Goal: Task Accomplishment & Management: Manage account settings

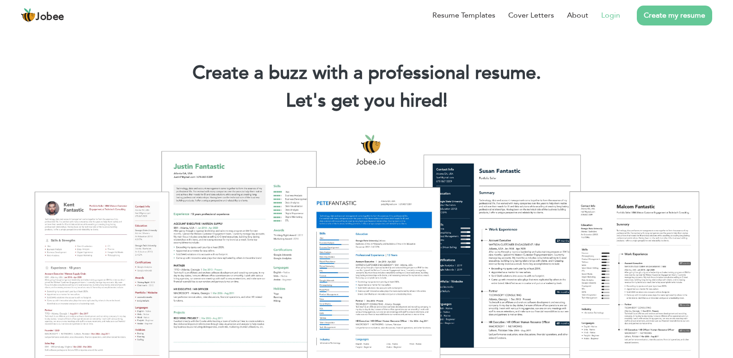
click at [616, 15] on link "Login" at bounding box center [610, 15] width 19 height 11
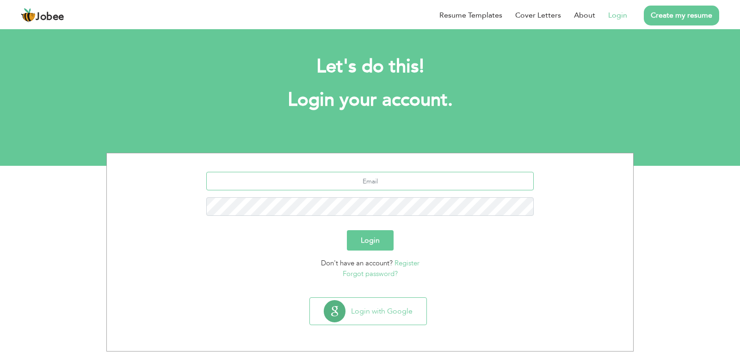
click at [367, 182] on input "text" at bounding box center [370, 181] width 328 height 19
type input "[EMAIL_ADDRESS][DOMAIN_NAME]"
click at [363, 242] on button "Login" at bounding box center [370, 240] width 47 height 20
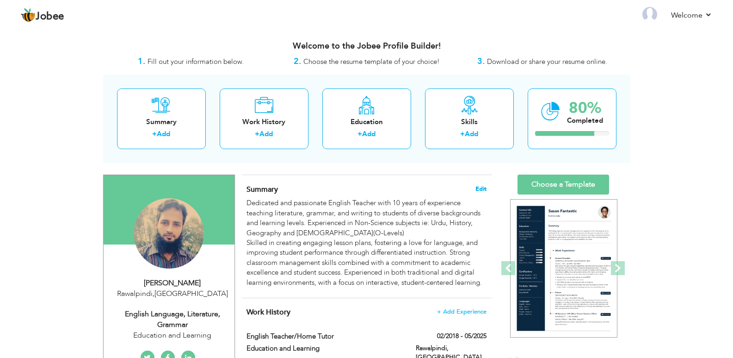
click at [480, 187] on span "Edit" at bounding box center [481, 189] width 11 height 6
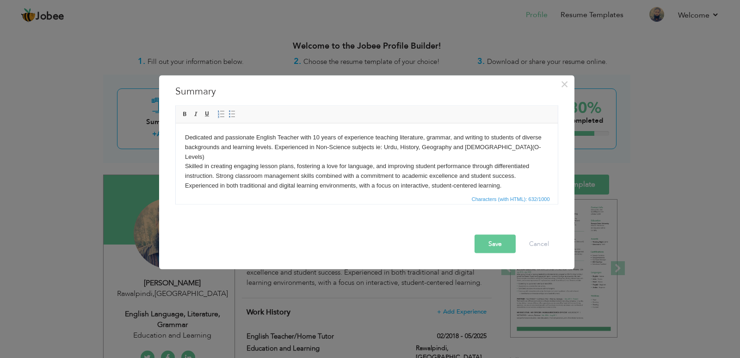
click at [185, 138] on body "Dedicated and passionate English Teacher with 10 years of experience teaching l…" at bounding box center [367, 161] width 364 height 58
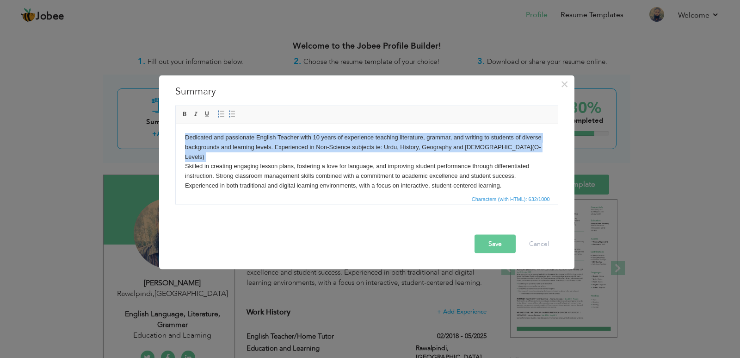
click at [185, 139] on body "Dedicated and passionate English Teacher with 10 years of experience teaching l…" at bounding box center [367, 161] width 364 height 58
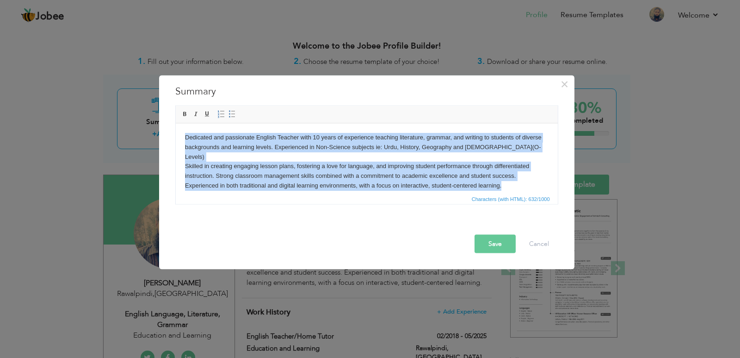
drag, startPoint x: 510, startPoint y: 174, endPoint x: 181, endPoint y: 136, distance: 331.1
click at [181, 136] on html "Dedicated and passionate English Teacher with 10 years of experience teaching l…" at bounding box center [366, 161] width 382 height 76
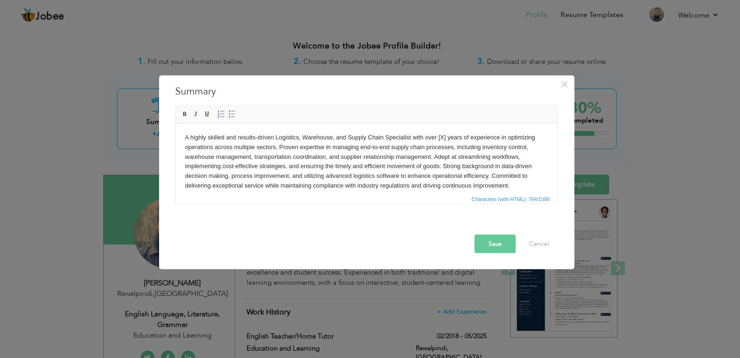
click at [445, 136] on body "A highly skilled and results-driven Logistics, Warehouse, and Supply Chain Spec…" at bounding box center [367, 161] width 364 height 58
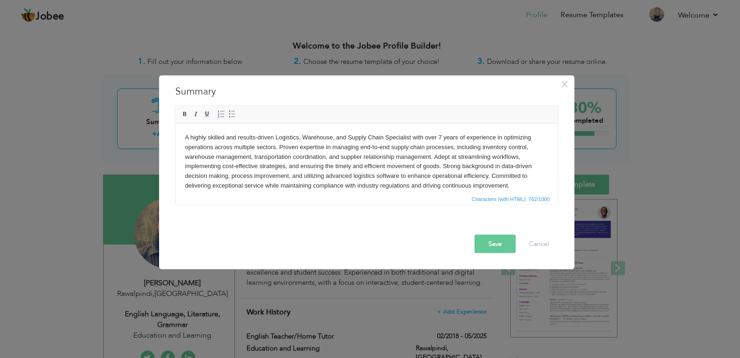
click at [454, 141] on body "A highly skilled and results-driven Logistics, Warehouse, and Supply Chain Spec…" at bounding box center [367, 161] width 364 height 58
click at [290, 164] on body "A highly skilled and results-driven Logistics, Warehouse, and Supply Chain Spec…" at bounding box center [367, 161] width 364 height 58
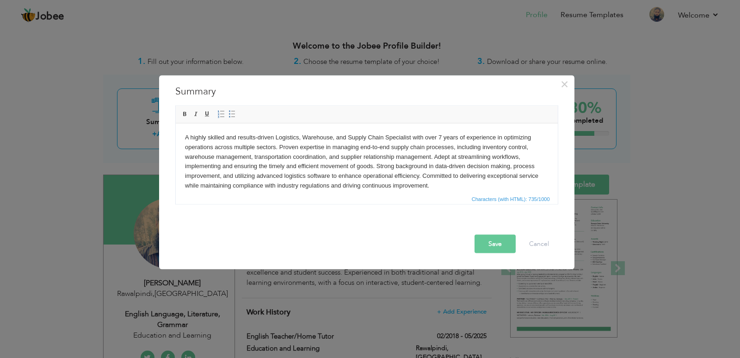
click at [439, 189] on body "A highly skilled and results-driven Logistics, Warehouse, and Supply Chain Spec…" at bounding box center [367, 161] width 364 height 58
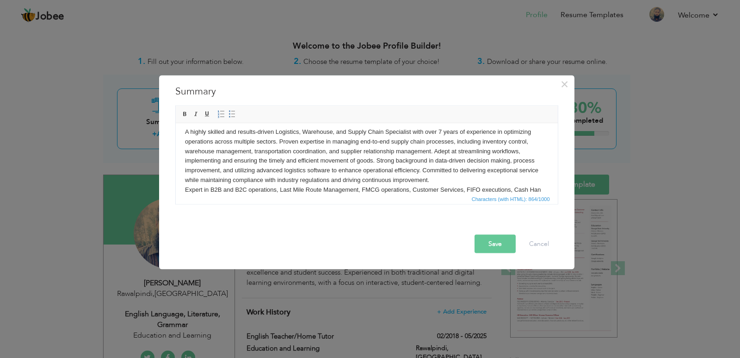
scroll to position [15, 0]
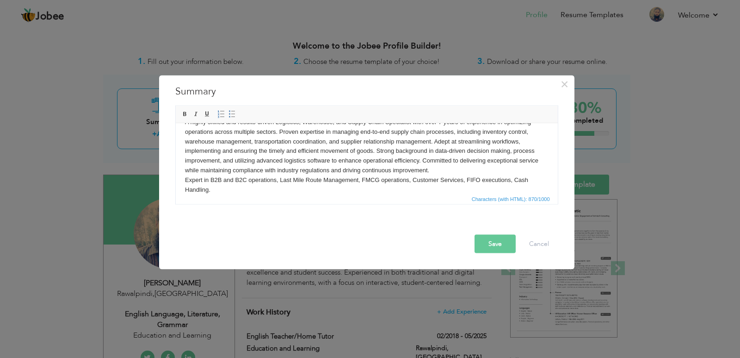
click at [431, 171] on body "A highly skilled and results-driven Logistics, Warehouse, and Supply Chain Spec…" at bounding box center [367, 155] width 364 height 77
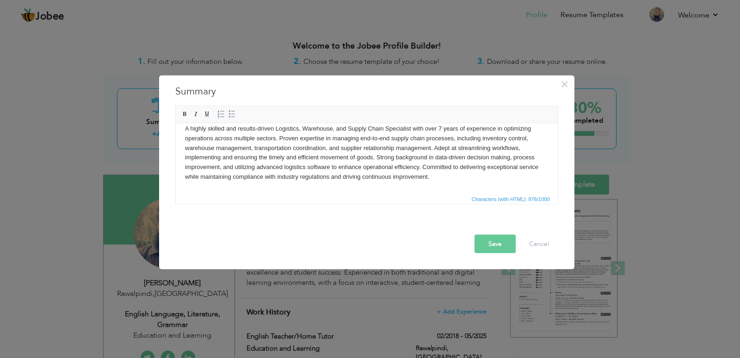
scroll to position [0, 0]
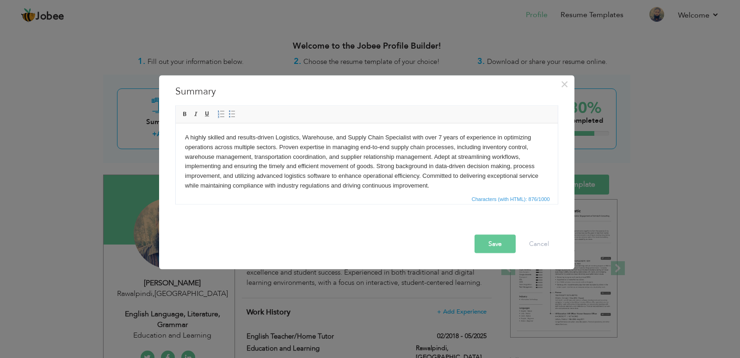
drag, startPoint x: 553, startPoint y: 158, endPoint x: 734, endPoint y: 264, distance: 209.4
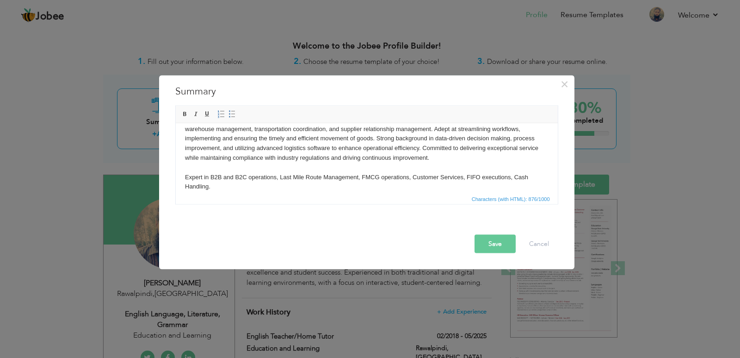
scroll to position [36, 0]
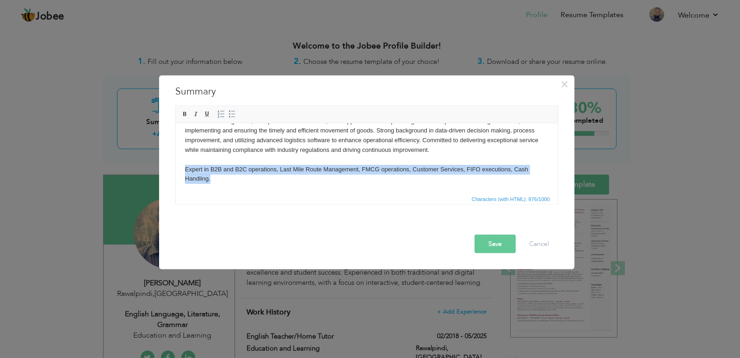
drag, startPoint x: 183, startPoint y: 168, endPoint x: 215, endPoint y: 186, distance: 35.8
click at [215, 186] on html "A highly skilled and results-driven Logistics, Warehouse, and Supply Chain Spec…" at bounding box center [366, 139] width 382 height 105
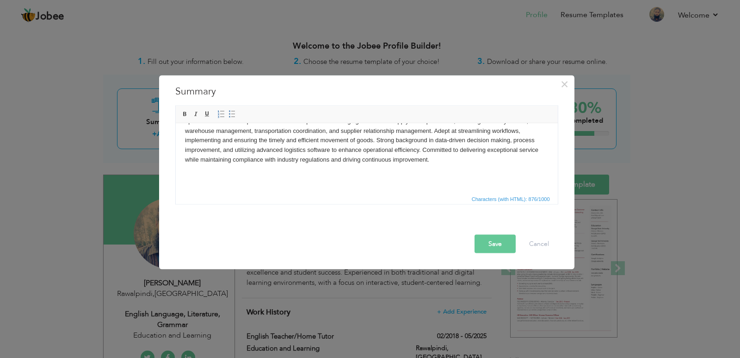
scroll to position [26, 0]
click at [423, 148] on body "A highly skilled and results-driven Logistics, Warehouse, and Supply Chain Spec…" at bounding box center [367, 144] width 364 height 77
click at [392, 152] on body "A highly skilled and results-driven Logistics, Warehouse, and Supply Chain Spec…" at bounding box center [367, 140] width 364 height 87
click at [444, 150] on body "A highly skilled and results-driven Logistics, Warehouse, and Supply Chain Spec…" at bounding box center [367, 140] width 364 height 87
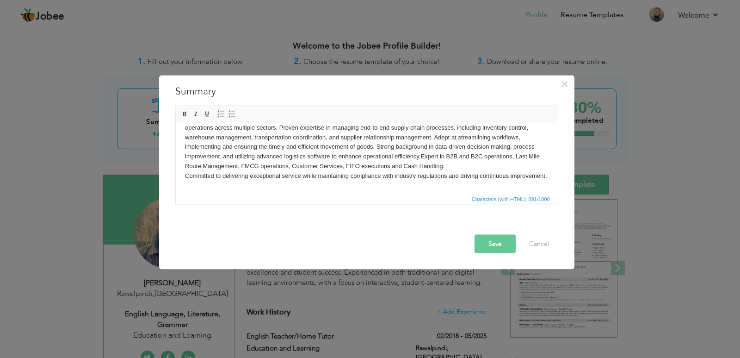
scroll to position [19, 0]
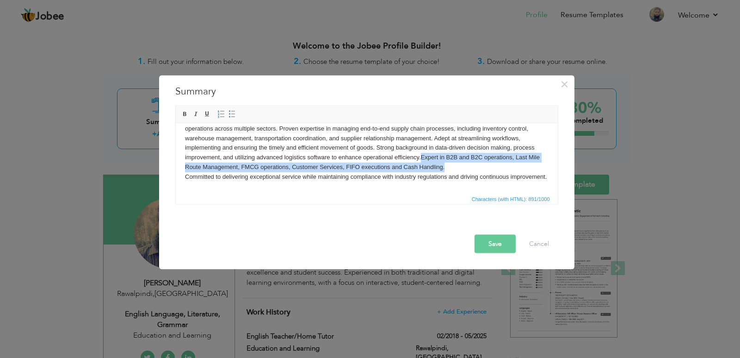
drag, startPoint x: 422, startPoint y: 158, endPoint x: 446, endPoint y: 163, distance: 24.7
click at [447, 166] on body "A highly skilled and results-driven Logistics, Warehouse, and Supply Chain Spec…" at bounding box center [367, 157] width 364 height 87
click at [186, 111] on span at bounding box center [184, 113] width 7 height 7
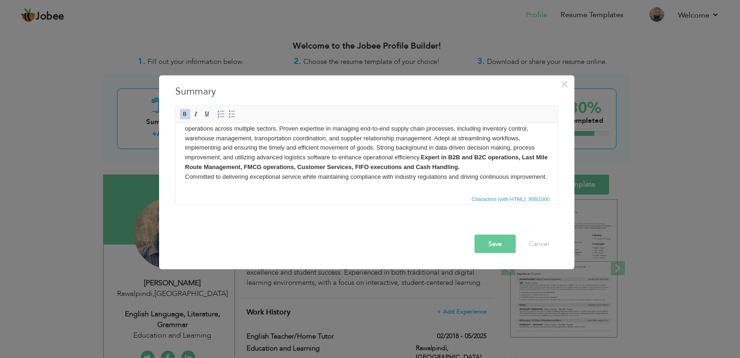
click at [308, 197] on span "Characters (with HTML): 908/1000" at bounding box center [367, 197] width 382 height 11
click at [186, 115] on span at bounding box center [184, 113] width 7 height 7
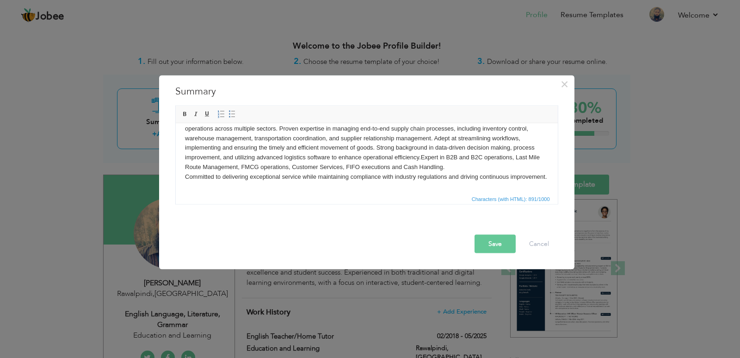
click at [312, 189] on body "A highly skilled and results-driven Logistics, Warehouse, and Supply Chain Spec…" at bounding box center [367, 157] width 364 height 87
click at [490, 244] on button "Save" at bounding box center [495, 243] width 41 height 19
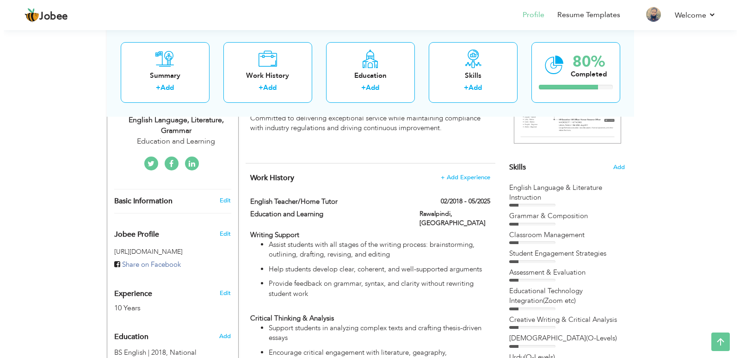
scroll to position [203, 0]
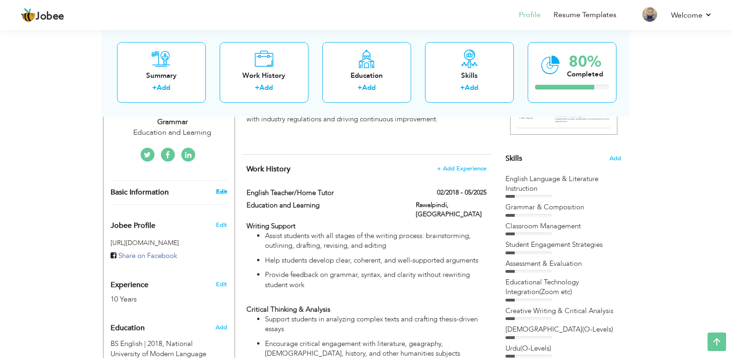
click at [222, 193] on link "Edit" at bounding box center [221, 191] width 11 height 8
type input "Taha"
type input "Mehboob"
type input "0345-5410298"
select select "number:166"
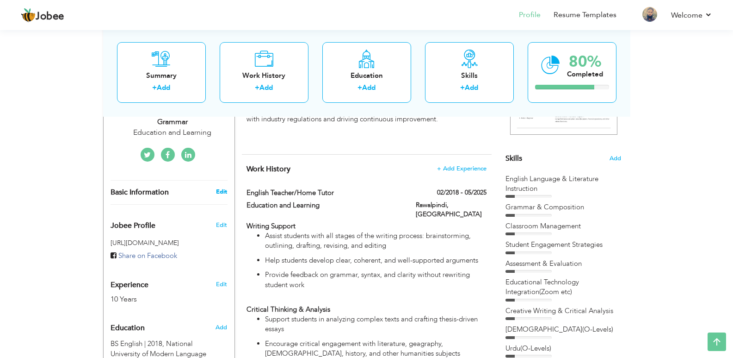
type input "Rawalpindi"
select select "number:12"
type input "Education and Learning"
type input "English Language, Literature, Grammar"
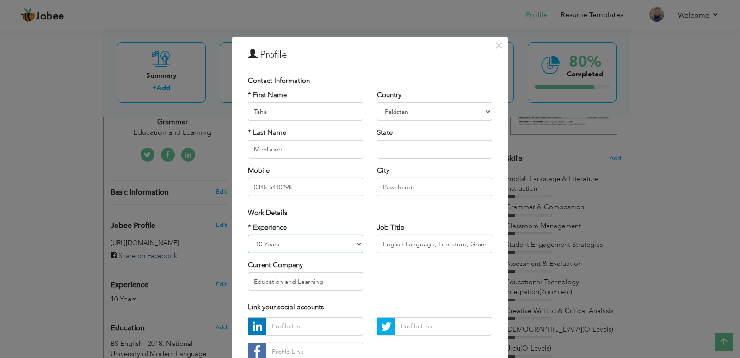
click at [357, 246] on select "Entry Level Less than 1 Year 1 Year 2 Years 3 Years 4 Years 5 Years 6 Years 7 Y…" at bounding box center [305, 244] width 115 height 19
select select "number:9"
click at [248, 235] on select "Entry Level Less than 1 Year 1 Year 2 Years 3 Years 4 Years 5 Years 6 Years 7 Y…" at bounding box center [305, 244] width 115 height 19
click at [383, 248] on input "English Language, Literature, Grammar" at bounding box center [434, 244] width 115 height 19
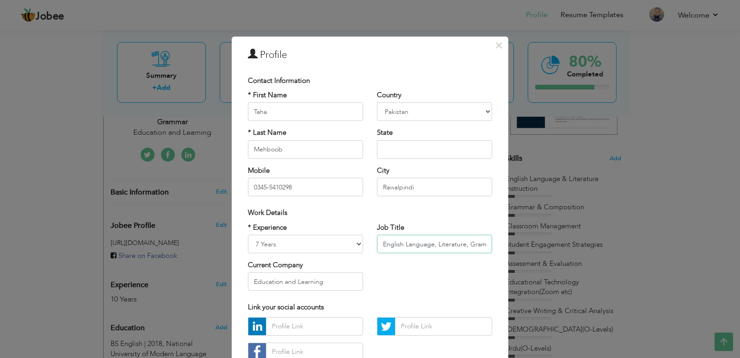
click at [383, 248] on input "English Language, Literature, Grammar" at bounding box center [434, 244] width 115 height 19
type input "Logistics, Warehouse, Supply Chain"
click at [343, 281] on input "Education and Learning" at bounding box center [305, 281] width 115 height 19
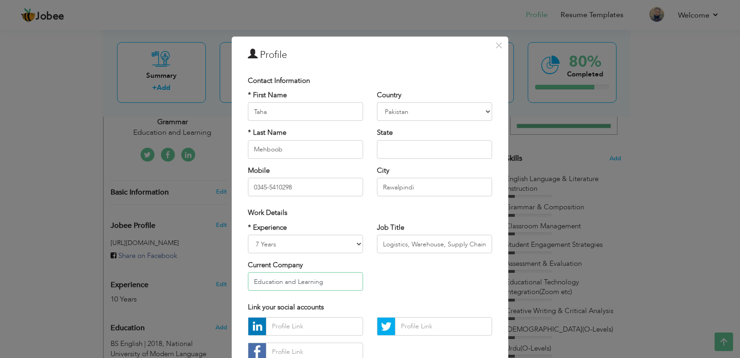
click at [343, 281] on input "Education and Learning" at bounding box center [305, 281] width 115 height 19
click at [404, 245] on input "Logistics, Warehouse, Supply Chain" at bounding box center [434, 244] width 115 height 19
click at [324, 279] on input "Education and Learning" at bounding box center [305, 281] width 115 height 19
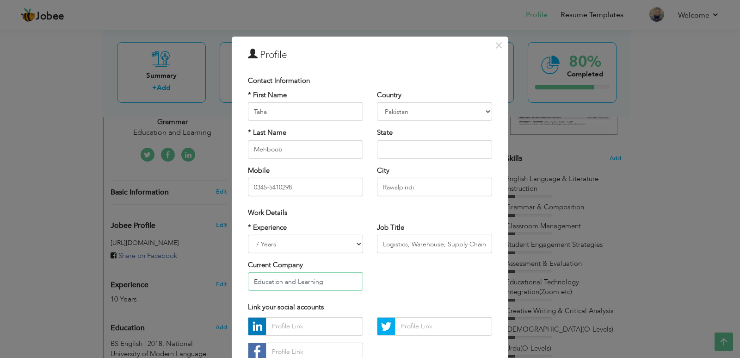
click at [324, 279] on input "Education and Learning" at bounding box center [305, 281] width 115 height 19
paste input "Logistics, Warehouse, Supply Chain"
type input "Logistics, Warehouse, Supply Chain"
click at [482, 245] on input "Logistics, Warehouse, Supply Chain" at bounding box center [434, 244] width 115 height 19
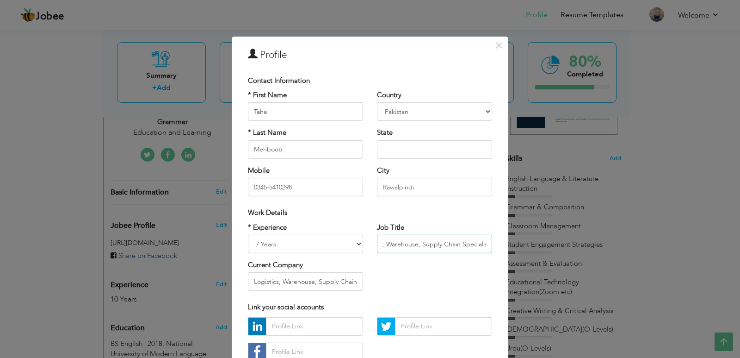
scroll to position [0, 28]
type input "Logistics, Warehouse, Supply Chain Specialist"
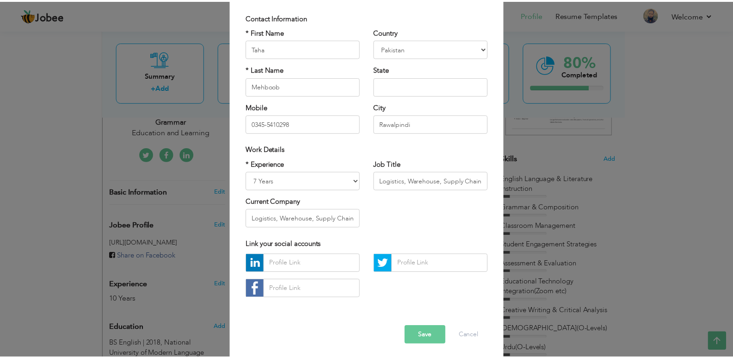
scroll to position [66, 0]
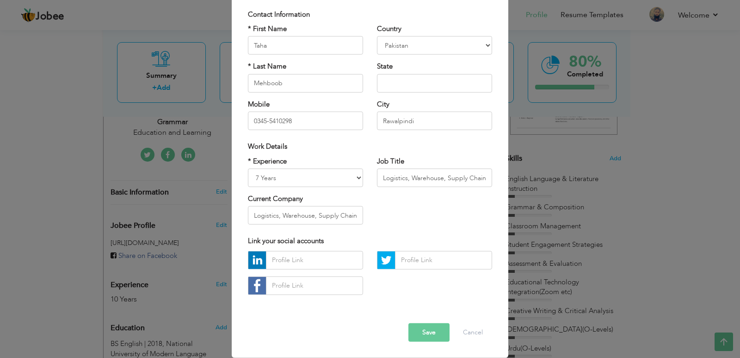
click at [424, 328] on button "Save" at bounding box center [429, 332] width 41 height 19
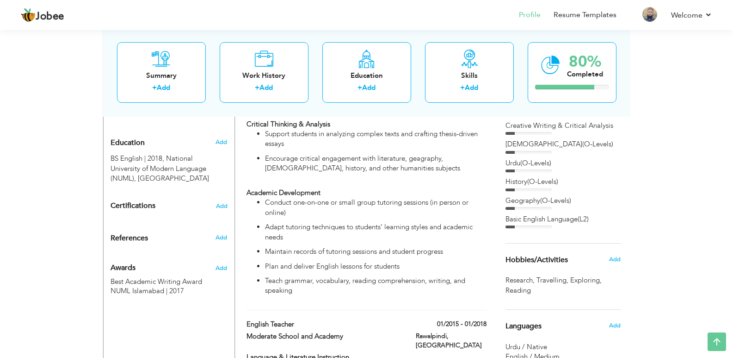
scroll to position [75, 0]
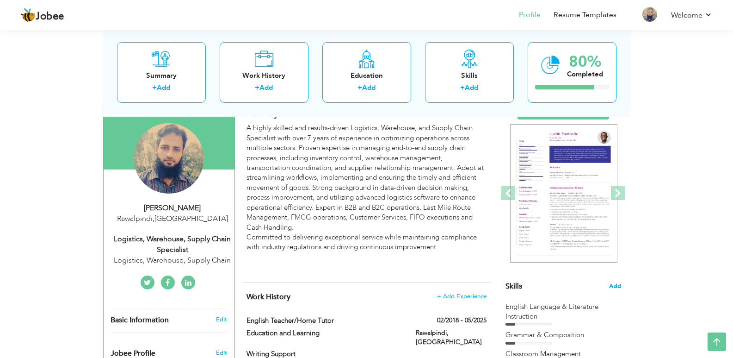
click at [617, 286] on span "Add" at bounding box center [615, 286] width 12 height 9
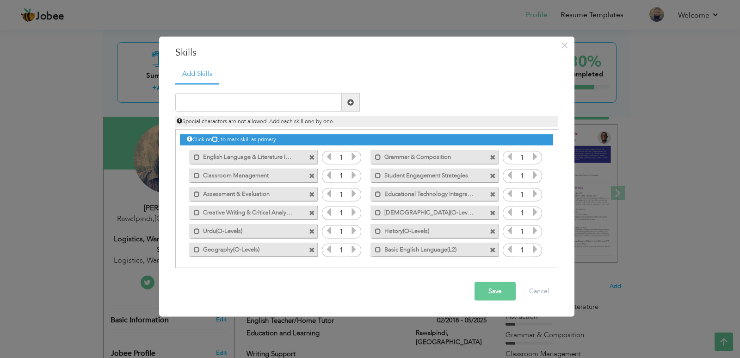
click at [493, 251] on span at bounding box center [493, 250] width 6 height 6
click at [491, 234] on span at bounding box center [493, 231] width 6 height 6
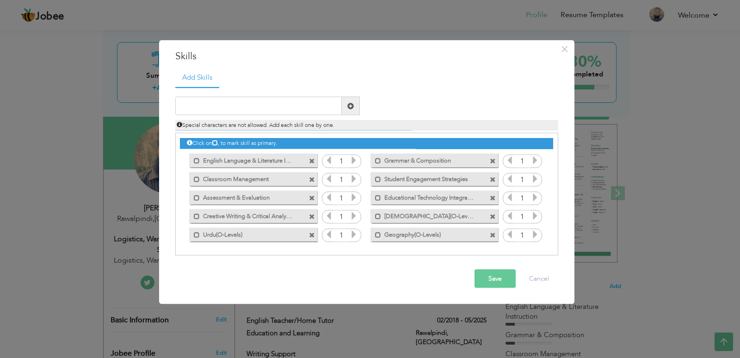
click at [493, 232] on span at bounding box center [493, 235] width 6 height 6
click at [491, 218] on span at bounding box center [493, 216] width 6 height 6
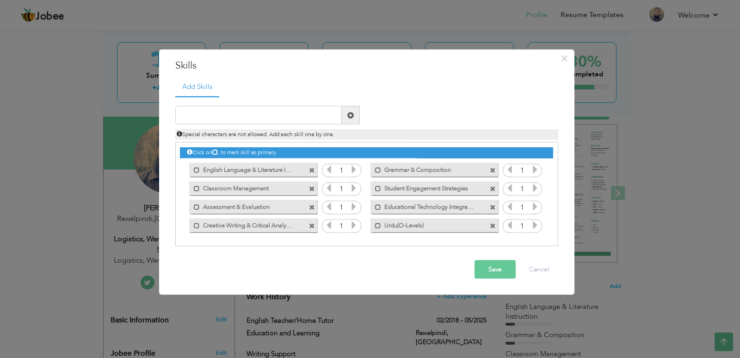
click at [494, 212] on div "Mark as primary skill." at bounding box center [435, 206] width 128 height 14
click at [312, 169] on span at bounding box center [312, 170] width 6 height 6
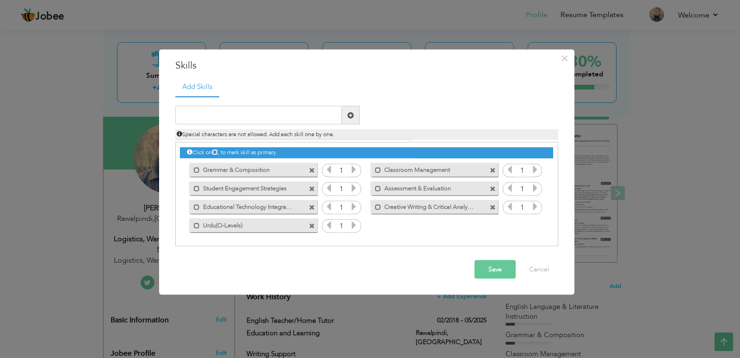
click at [312, 169] on span at bounding box center [312, 170] width 6 height 6
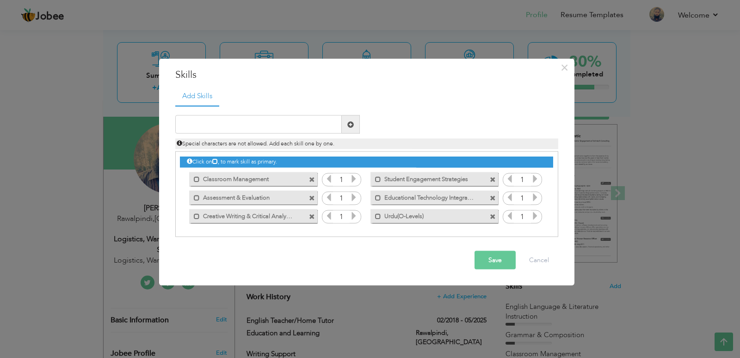
click at [312, 178] on span at bounding box center [312, 179] width 6 height 6
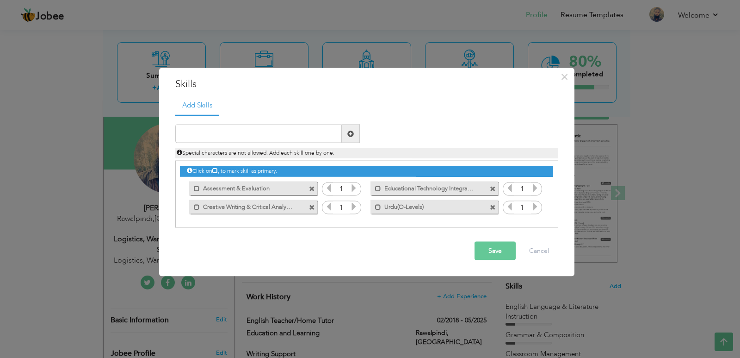
click at [313, 187] on span at bounding box center [312, 189] width 6 height 6
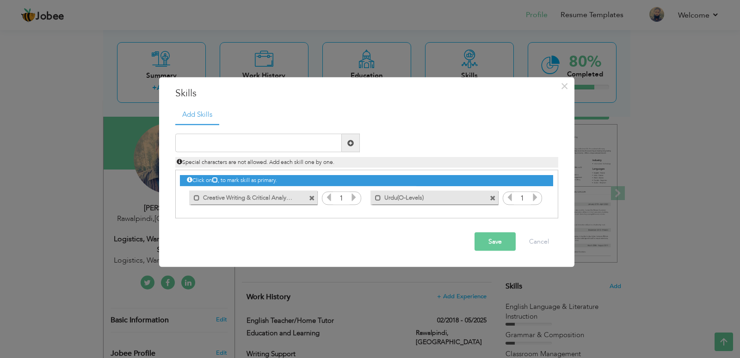
click at [313, 197] on span at bounding box center [312, 198] width 6 height 6
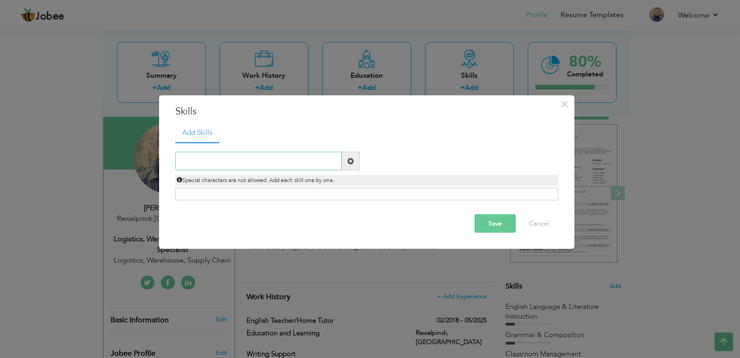
click at [304, 162] on input "text" at bounding box center [258, 161] width 167 height 19
click at [284, 165] on input "Logistics and Supply Chain Managent" at bounding box center [258, 161] width 167 height 19
type input "Logistics and Supply Chain Management"
click at [350, 157] on span at bounding box center [350, 160] width 6 height 6
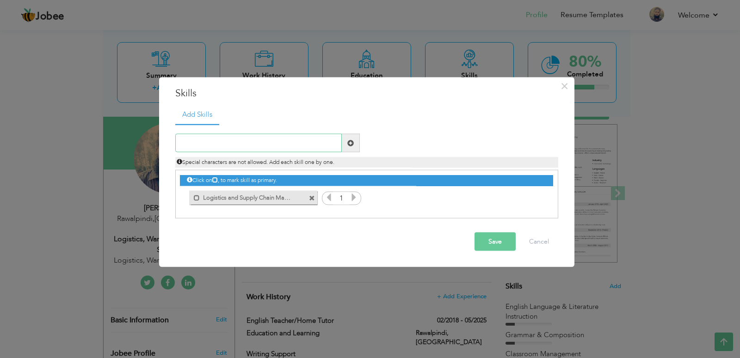
click at [322, 147] on input "text" at bounding box center [258, 143] width 167 height 19
type input "Payroll and Employee Hiring"
click at [348, 144] on span at bounding box center [350, 142] width 6 height 6
click at [273, 141] on input "text" at bounding box center [258, 143] width 167 height 19
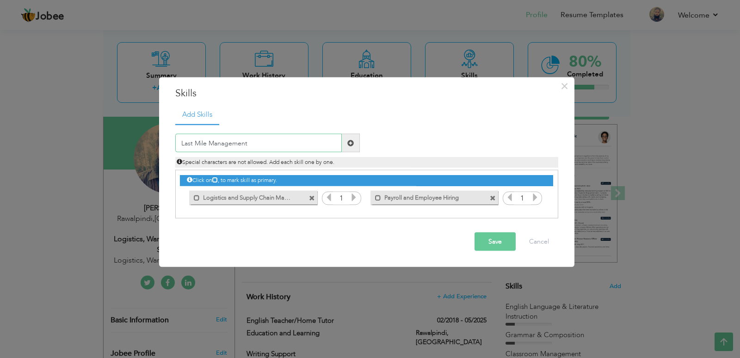
type input "Last Mile Management"
click at [355, 142] on span at bounding box center [351, 143] width 18 height 19
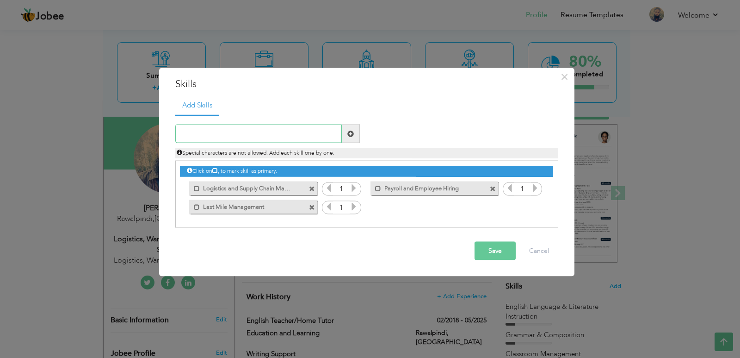
click at [326, 139] on input "text" at bounding box center [258, 133] width 167 height 19
type input "FIFO Execution"
click at [353, 132] on span at bounding box center [350, 133] width 6 height 6
click at [332, 132] on input "text" at bounding box center [258, 133] width 167 height 19
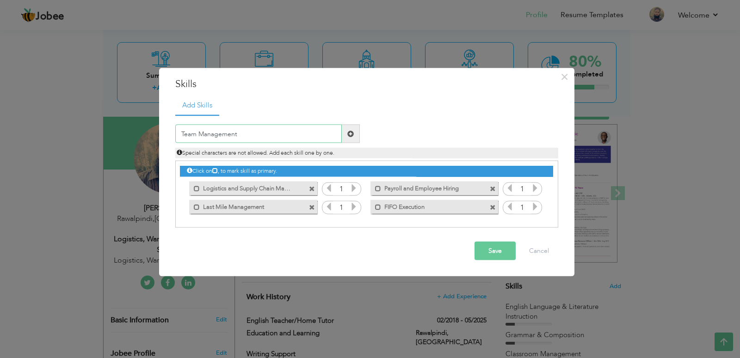
type input "Team Management"
click at [352, 136] on span at bounding box center [350, 133] width 6 height 6
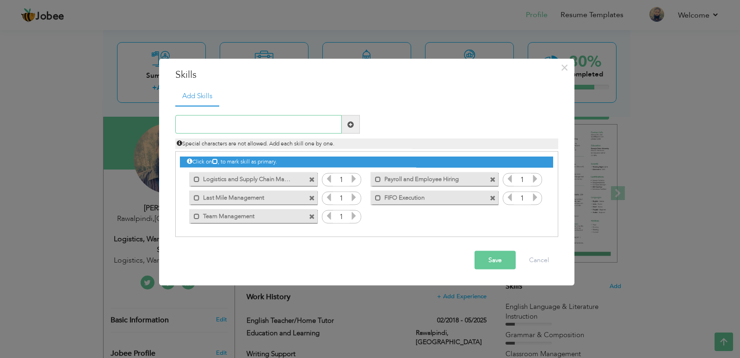
click at [314, 130] on input "text" at bounding box center [258, 124] width 167 height 19
type input "FMCG operations"
click at [351, 124] on span at bounding box center [350, 124] width 6 height 6
click at [328, 124] on input "text" at bounding box center [258, 124] width 167 height 19
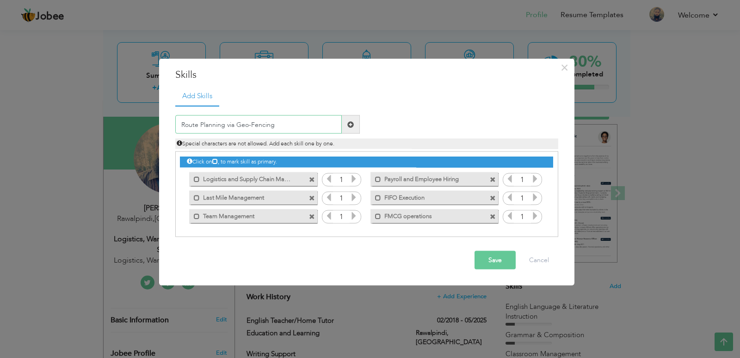
type input "Route Planning via Geo-Fencing"
click at [354, 128] on span at bounding box center [351, 124] width 18 height 19
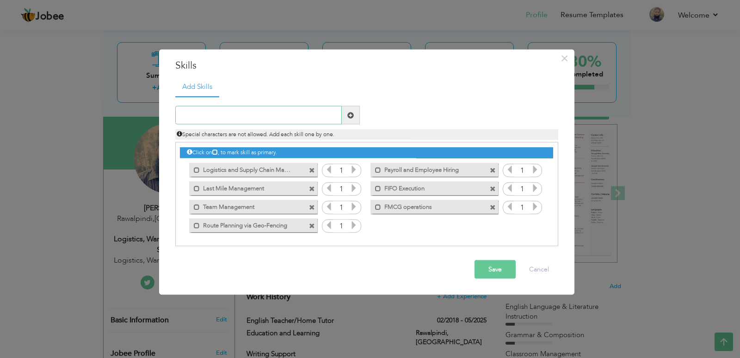
click at [322, 116] on input "text" at bounding box center [258, 115] width 167 height 19
type input "Maintaining Backlog"
click at [346, 114] on span at bounding box center [351, 115] width 18 height 19
click at [322, 114] on input "text" at bounding box center [258, 115] width 167 height 19
click at [212, 116] on input "Cash handing" at bounding box center [258, 115] width 167 height 19
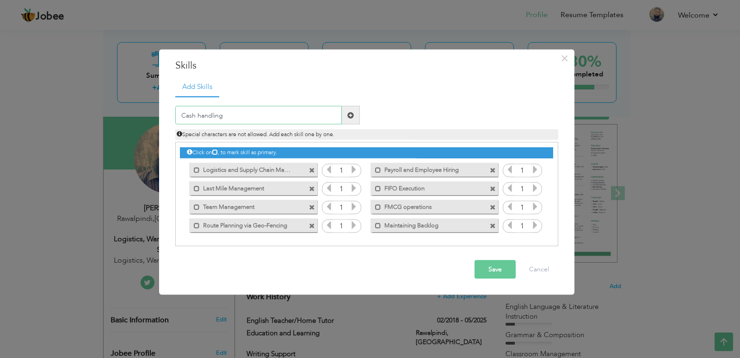
type input "Cash handling"
click at [347, 115] on span at bounding box center [350, 115] width 6 height 6
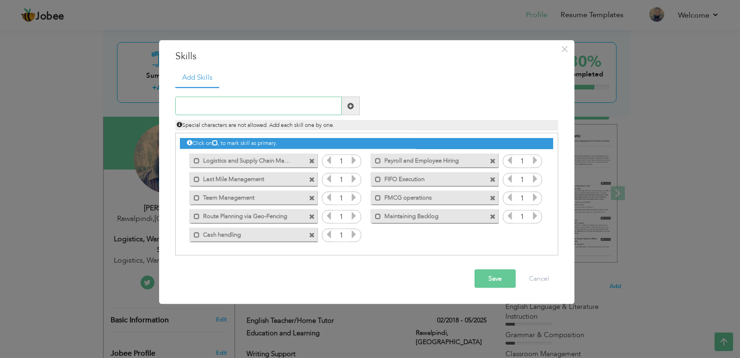
click at [324, 110] on input "text" at bounding box center [258, 106] width 167 height 19
type input "Customer Services"
click at [353, 105] on span at bounding box center [350, 105] width 6 height 6
click at [490, 279] on button "Save" at bounding box center [495, 278] width 41 height 19
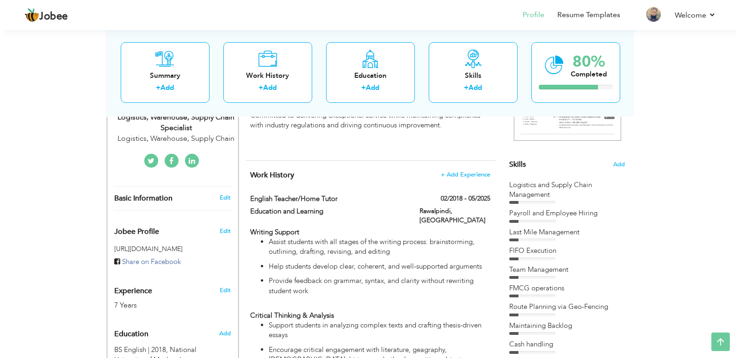
scroll to position [204, 0]
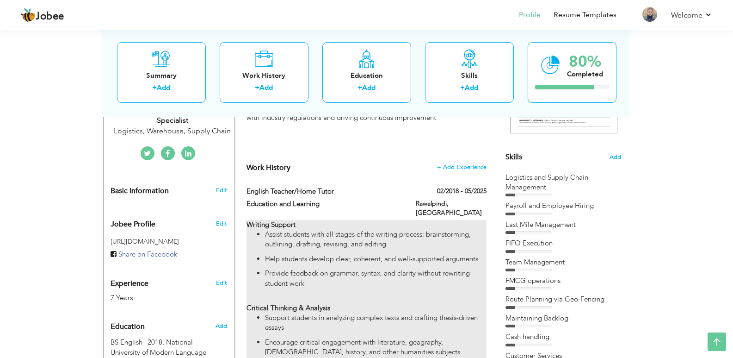
click at [475, 229] on p "Assist students with all stages of the writing process: brainstorming, outlinin…" at bounding box center [375, 239] width 221 height 20
type input "English Teacher/Home Tutor"
type input "Education and Learning"
type input "02/2018"
type input "05/2025"
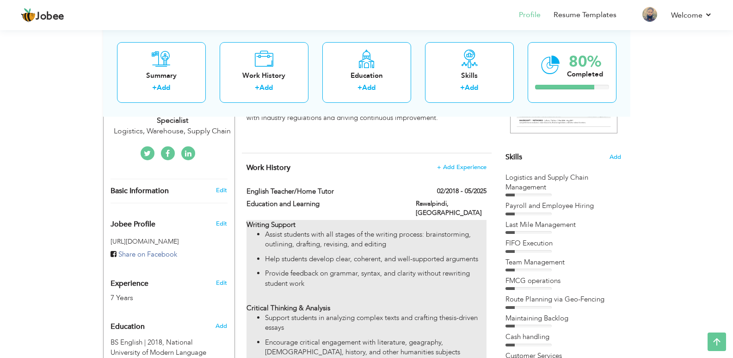
type input "[GEOGRAPHIC_DATA]"
type input "Rawalpindi"
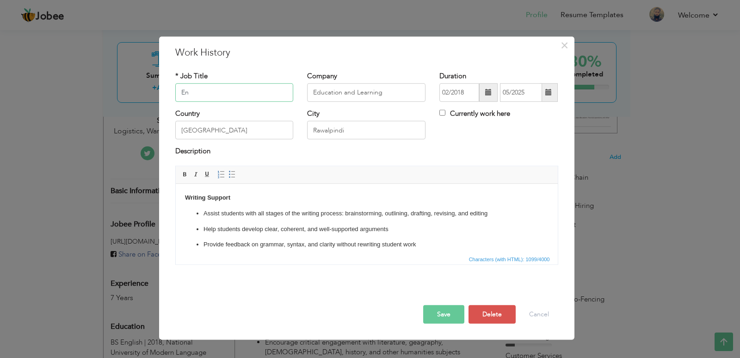
type input "E"
type input "Fleet Supervisor"
click at [334, 88] on input "Education and Learning" at bounding box center [366, 92] width 118 height 19
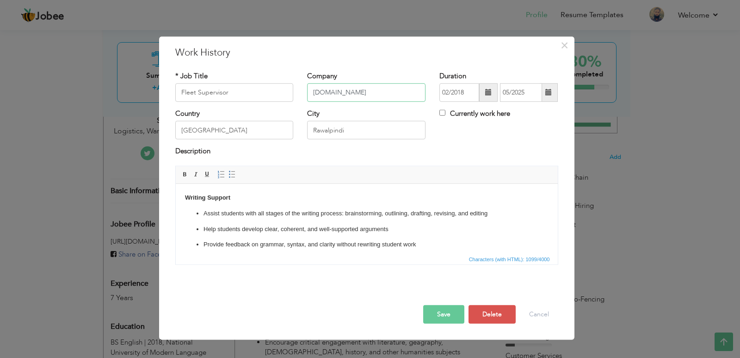
type input "[DOMAIN_NAME]"
click at [459, 94] on input "02/2018" at bounding box center [460, 92] width 40 height 19
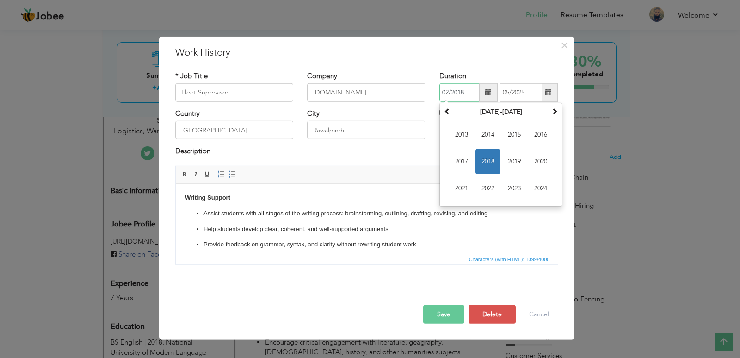
click at [490, 157] on span "2018" at bounding box center [488, 161] width 25 height 25
click at [463, 184] on span "Sep" at bounding box center [461, 188] width 25 height 25
type input "09/2018"
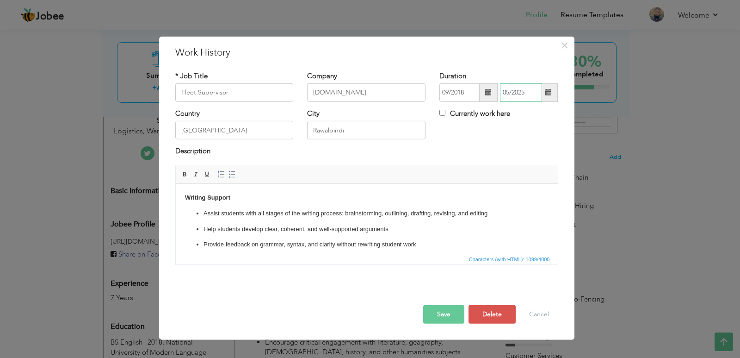
click at [514, 94] on input "05/2025" at bounding box center [521, 92] width 42 height 19
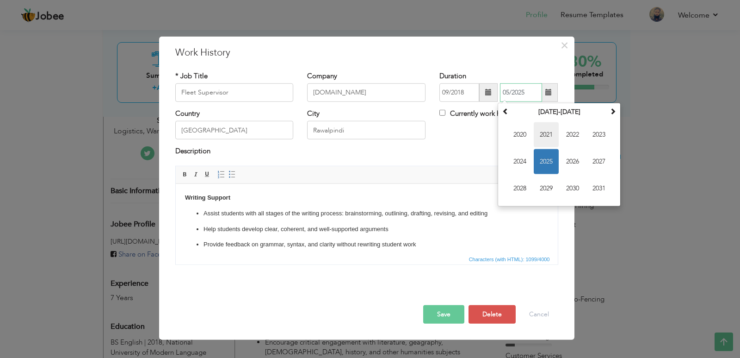
click at [546, 133] on span "2021" at bounding box center [546, 134] width 25 height 25
click at [522, 193] on span "Sep" at bounding box center [520, 188] width 25 height 25
type input "09/2021"
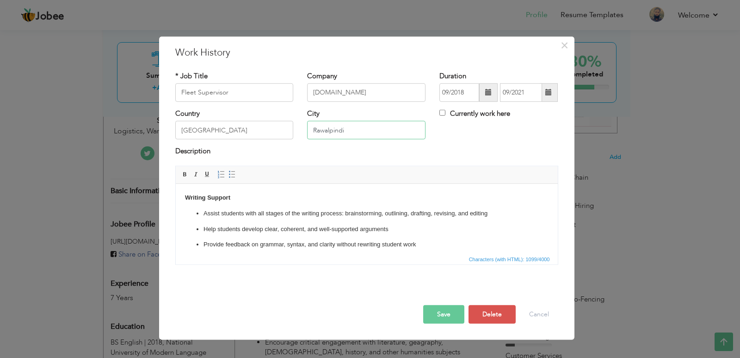
click at [359, 130] on input "Rawalpindi" at bounding box center [366, 130] width 118 height 19
type input "Rawalpindi/Islamabad"
click at [270, 94] on input "Fleet Supervisor" at bounding box center [234, 92] width 118 height 19
type input "Fleet Supervisor/Last Mile Team Lead"
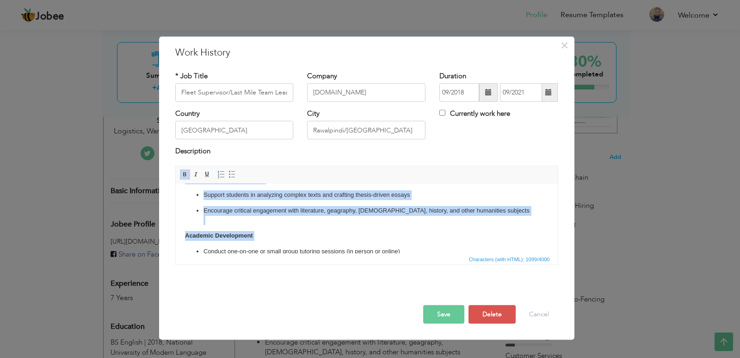
scroll to position [166, 0]
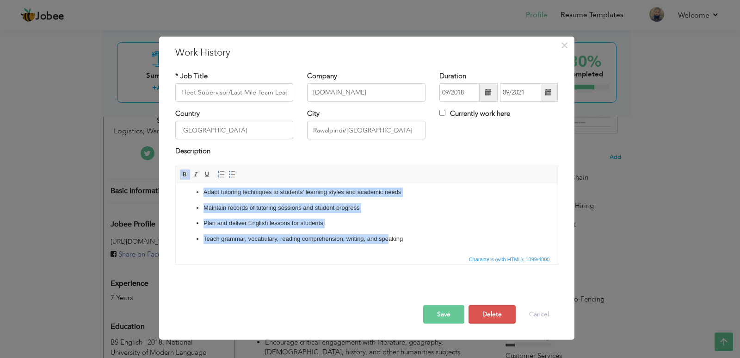
drag, startPoint x: 183, startPoint y: 198, endPoint x: 386, endPoint y: 263, distance: 213.3
click at [386, 253] on html "Writing Support Assist students with all stages of the writing process: brainst…" at bounding box center [366, 135] width 382 height 235
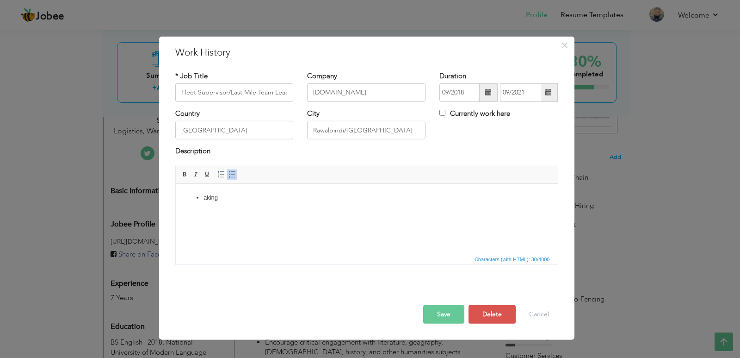
click at [231, 197] on p "aking" at bounding box center [366, 197] width 327 height 10
click at [231, 174] on span at bounding box center [232, 174] width 7 height 7
click at [230, 198] on li "Managingall Last Mile and Fleet Operations" at bounding box center [366, 197] width 327 height 10
click at [210, 207] on li at bounding box center [366, 207] width 327 height 10
click at [440, 207] on li "Mantaining daily Backlog Reports and Presenting it to the higher management and…" at bounding box center [366, 207] width 327 height 10
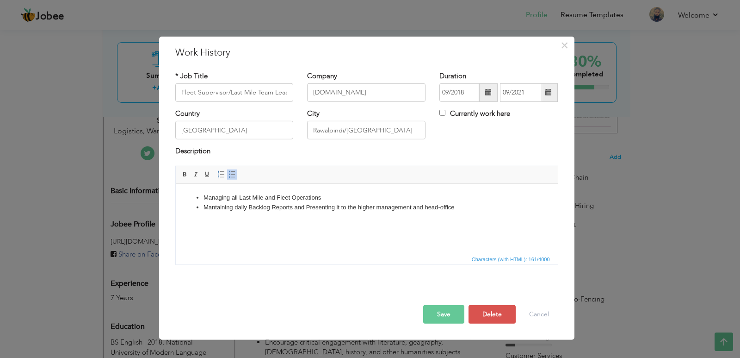
click at [457, 206] on li "Mantaining daily Backlog Reports and Presenting it to the higher management and…" at bounding box center [366, 207] width 327 height 10
drag, startPoint x: 455, startPoint y: 205, endPoint x: 198, endPoint y: 208, distance: 256.3
click at [198, 208] on ul "Managing all Last Mile and Fleet Operations Mantaining daily Backlog Reports an…" at bounding box center [367, 206] width 364 height 29
copy li "Mantaining daily Backlog Reports and Presenting it to the higher management and…"
click at [205, 217] on li at bounding box center [366, 217] width 327 height 10
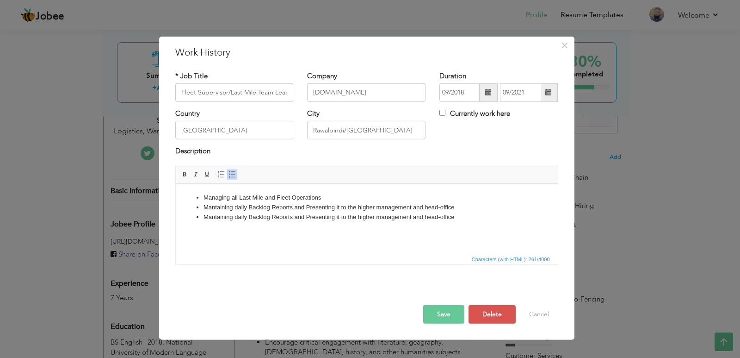
click at [268, 216] on li "Mantaining daily Backlog Reports and Presenting it to the higher management and…" at bounding box center [366, 217] width 327 height 10
click at [299, 217] on li "Preparing Weekly Business Reports and Presenting it to the higher management an…" at bounding box center [366, 217] width 327 height 10
click at [292, 209] on li "Mantaining daily Backlog Reports and Presenting it to the higher management and…" at bounding box center [366, 207] width 327 height 10
click at [306, 207] on li "Mantaining daily Backlog Report and Presenting it to the higher management and …" at bounding box center [366, 207] width 327 height 10
click at [298, 217] on li "Preparing Weekly Business Report and Presenting it to the higher management and…" at bounding box center [366, 217] width 327 height 10
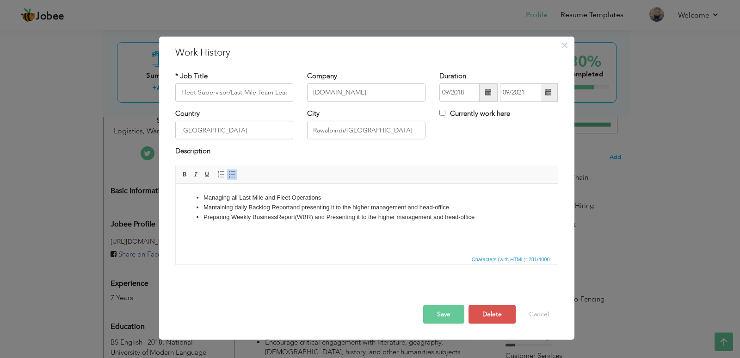
click at [488, 217] on li "Preparing Weekly Business Report (WBR) and Presenting it to the higher manageme…" at bounding box center [366, 217] width 327 height 10
click at [263, 234] on li "Dispatching of Parcels within prescribed SLA's" at bounding box center [366, 236] width 327 height 10
click at [214, 246] on li at bounding box center [366, 246] width 327 height 10
click at [345, 234] on li "Dispatching of Parcels/Stock within prescribed SLA'sOnboarding" at bounding box center [366, 236] width 327 height 10
click at [237, 248] on li "Onboarding" at bounding box center [366, 246] width 327 height 10
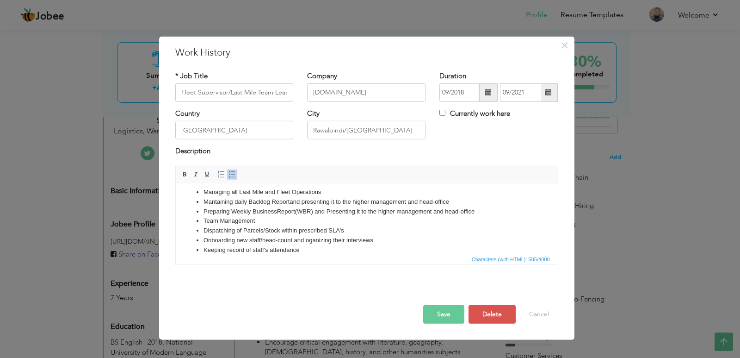
scroll to position [15, 0]
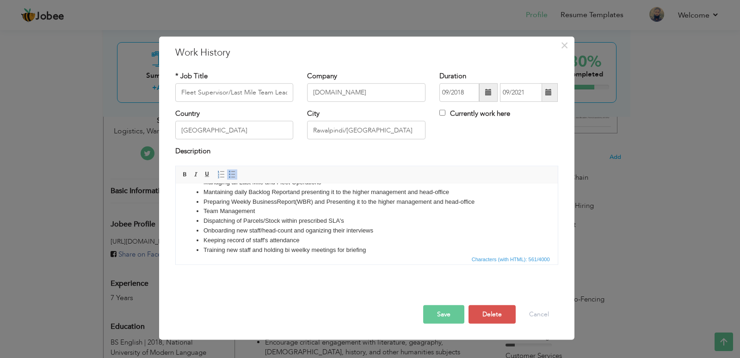
click at [282, 249] on li "Training new staff and holding bi weelky meetings for briefing" at bounding box center [366, 250] width 327 height 10
click at [446, 315] on button "Save" at bounding box center [443, 314] width 41 height 19
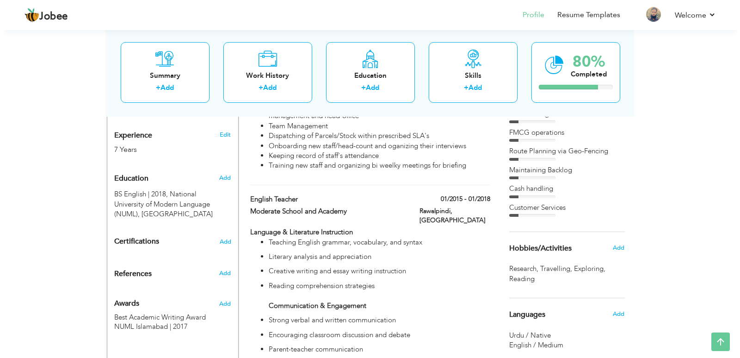
scroll to position [371, 0]
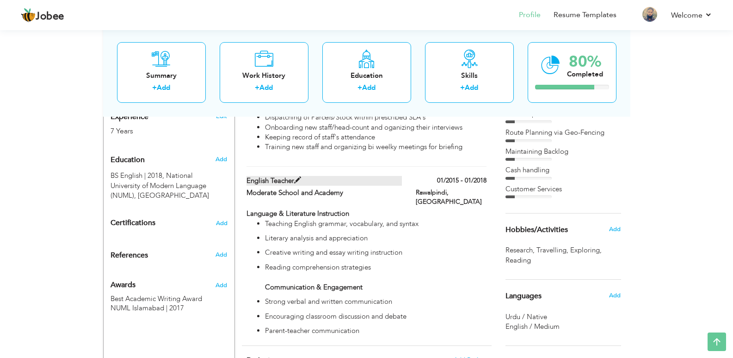
click at [298, 179] on span at bounding box center [297, 180] width 7 height 7
type input "English Teacher"
type input "Moderate School and Academy"
type input "01/2015"
type input "01/2018"
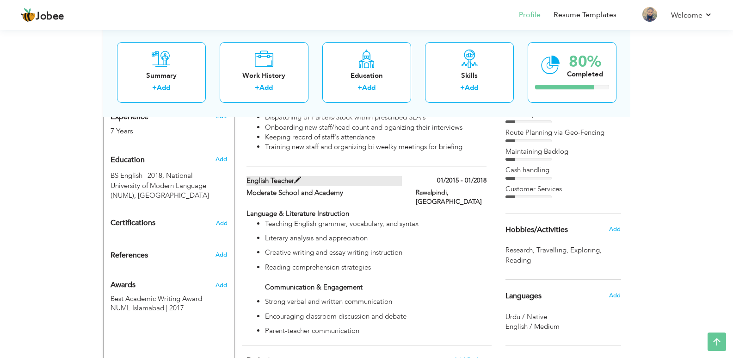
type input "Rawalpindi"
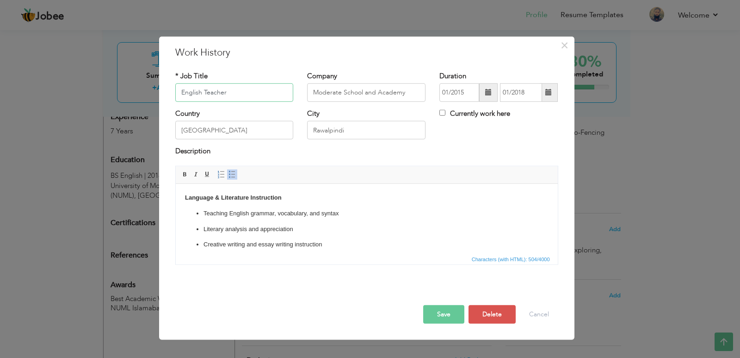
click at [237, 93] on input "English Teacher" at bounding box center [234, 92] width 118 height 19
type input "Logistics Executive"
click at [321, 92] on input "Moderate School and Academy" at bounding box center [366, 92] width 118 height 19
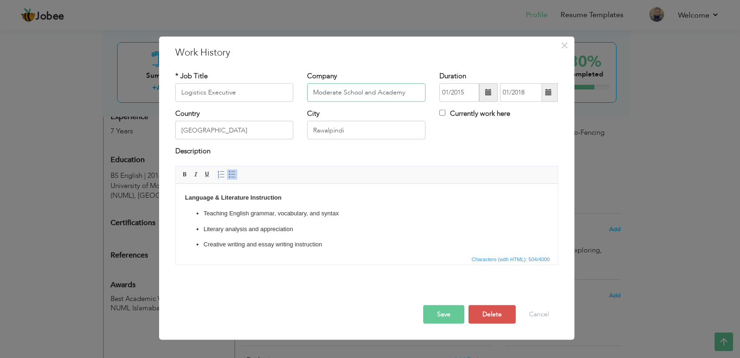
click at [321, 92] on input "Moderate School and Academy" at bounding box center [366, 92] width 118 height 19
type input "Jugnu Tech PVT LTD"
click at [461, 93] on input "01/2015" at bounding box center [460, 92] width 40 height 19
click at [483, 93] on span at bounding box center [488, 92] width 19 height 19
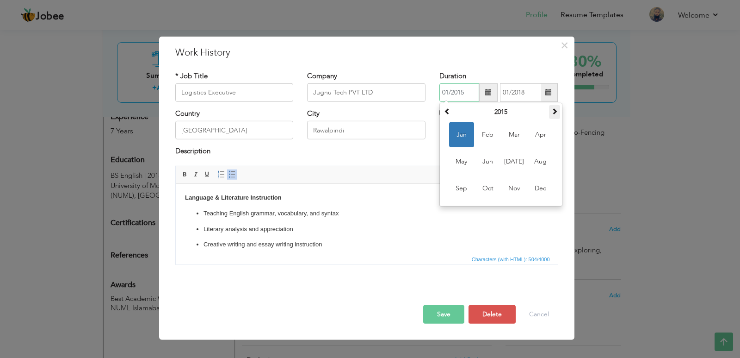
click at [555, 111] on span at bounding box center [555, 111] width 6 height 6
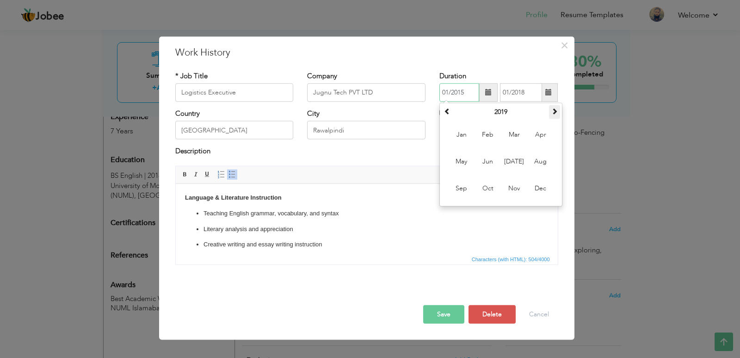
click at [555, 111] on span at bounding box center [555, 111] width 6 height 6
click at [445, 108] on span at bounding box center [447, 111] width 6 height 6
click at [465, 190] on span "Sep" at bounding box center [461, 188] width 25 height 25
type input "09/2021"
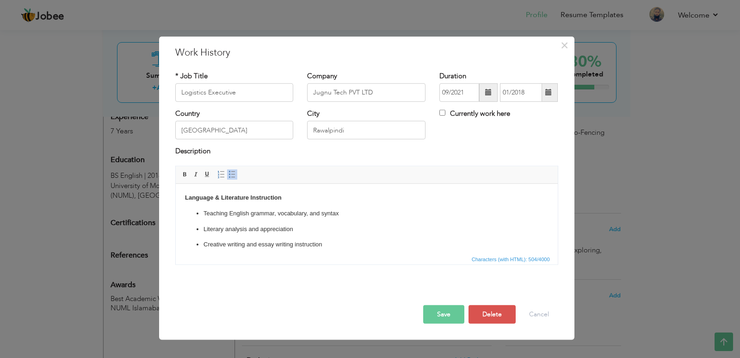
click at [553, 93] on span at bounding box center [549, 92] width 18 height 19
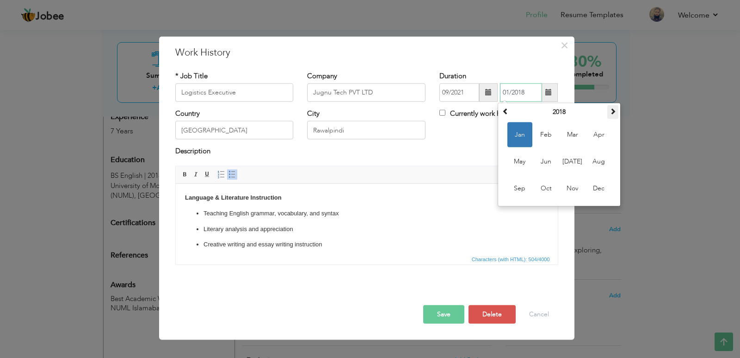
click at [611, 112] on span at bounding box center [613, 111] width 6 height 6
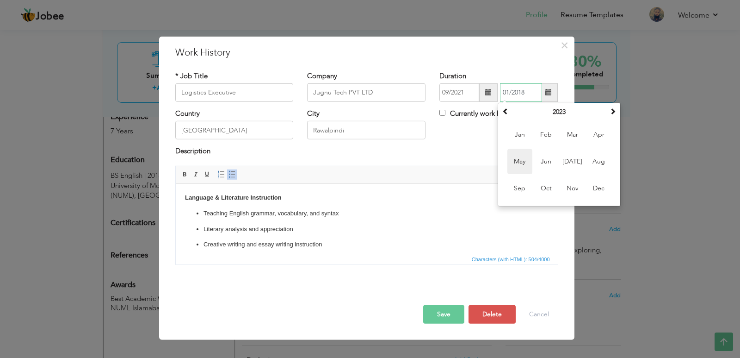
click at [524, 166] on span "May" at bounding box center [520, 161] width 25 height 25
type input "05/2023"
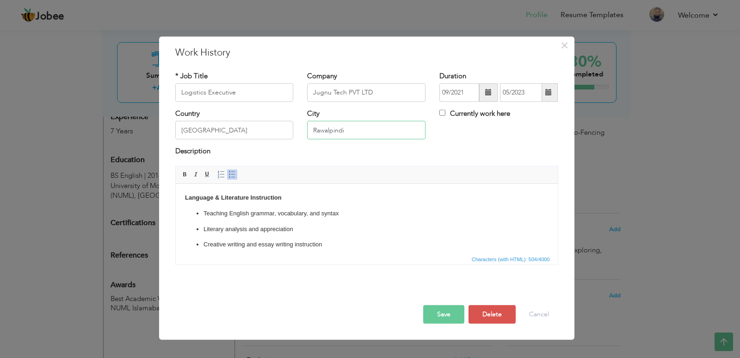
click at [348, 126] on input "Rawalpindi" at bounding box center [366, 130] width 118 height 19
type input "[GEOGRAPHIC_DATA]"
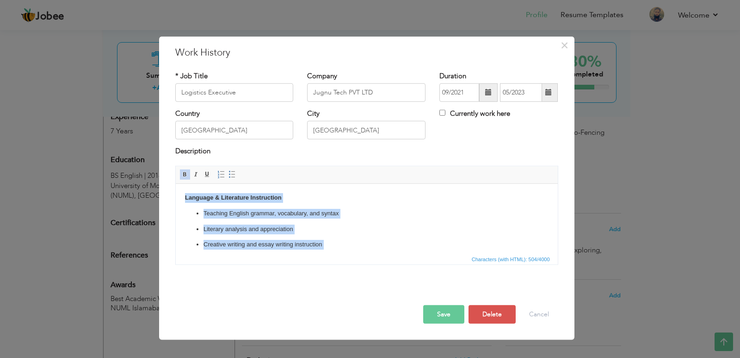
scroll to position [87, 0]
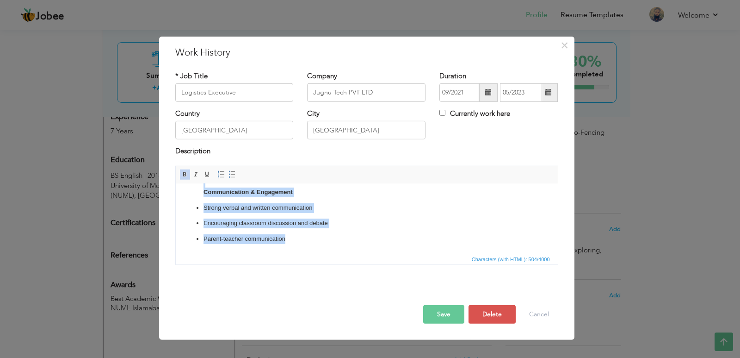
drag, startPoint x: 184, startPoint y: 197, endPoint x: 321, endPoint y: 267, distance: 153.9
click at [321, 253] on html "Language & Literature Instruction Teaching English grammar, vocabulary, and syn…" at bounding box center [366, 174] width 382 height 157
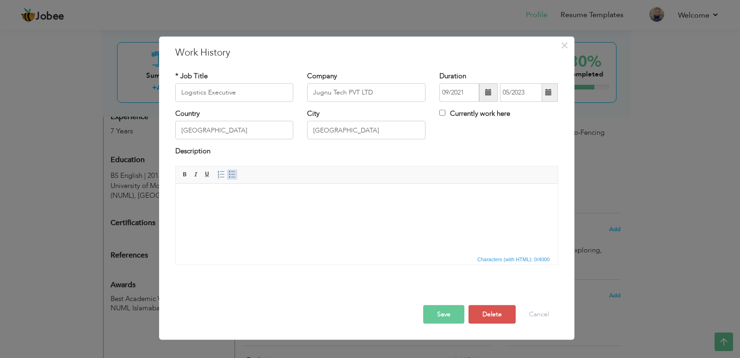
click at [230, 169] on link "Insert/Remove Bulleted List" at bounding box center [232, 174] width 10 height 10
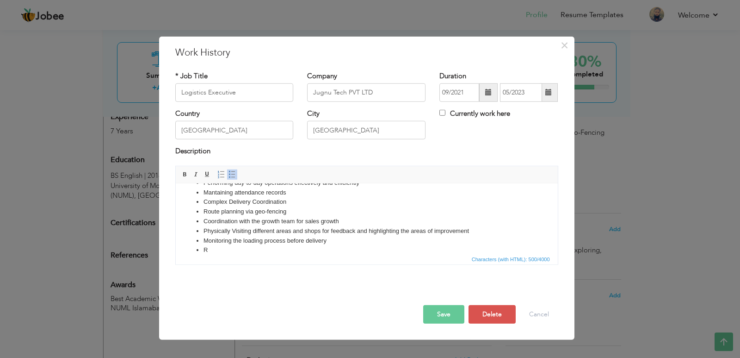
scroll to position [25, 0]
click at [438, 315] on button "Save" at bounding box center [443, 314] width 41 height 19
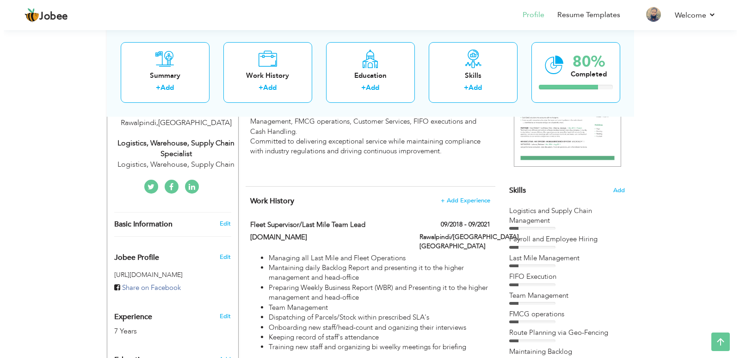
scroll to position [177, 0]
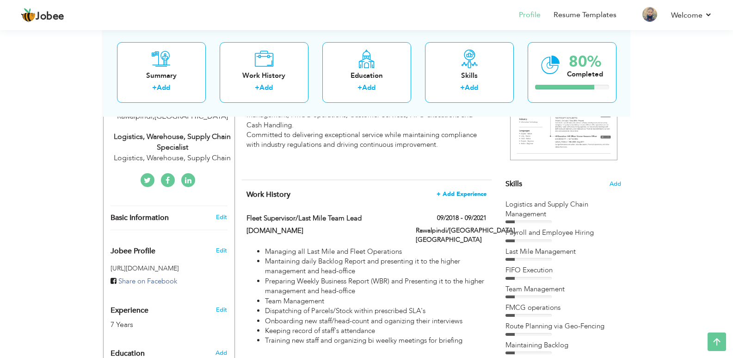
click at [464, 194] on span "+ Add Experience" at bounding box center [462, 194] width 50 height 6
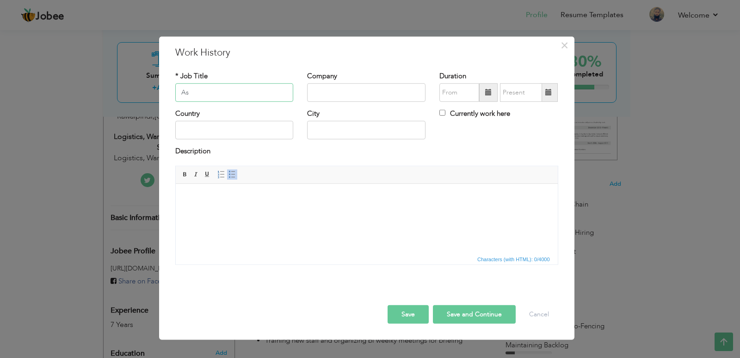
type input "A"
type input "Cash Officer"
click at [324, 87] on input "text" at bounding box center [366, 92] width 118 height 19
type input "[DOMAIN_NAME]"
click at [486, 93] on span at bounding box center [488, 92] width 6 height 6
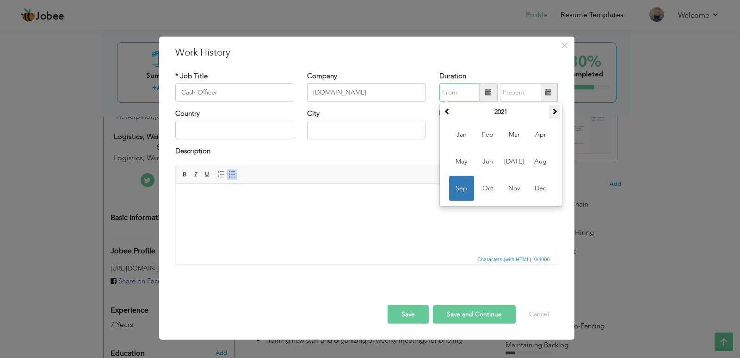
click at [553, 113] on span at bounding box center [555, 111] width 6 height 6
click at [481, 183] on span "Oct" at bounding box center [488, 188] width 25 height 25
type input "10/2024"
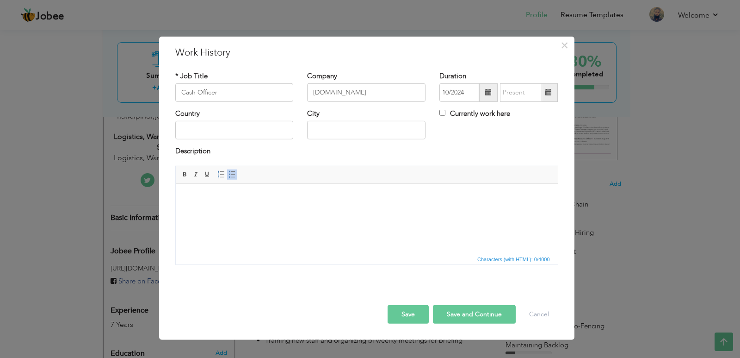
click at [548, 90] on span at bounding box center [548, 92] width 6 height 6
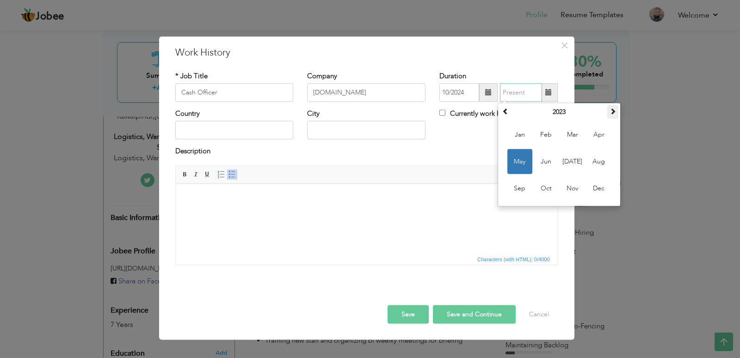
click at [612, 108] on span at bounding box center [613, 111] width 6 height 6
click at [507, 118] on th at bounding box center [505, 112] width 11 height 14
click at [576, 136] on span "Mar" at bounding box center [572, 134] width 25 height 25
type input "03/2024"
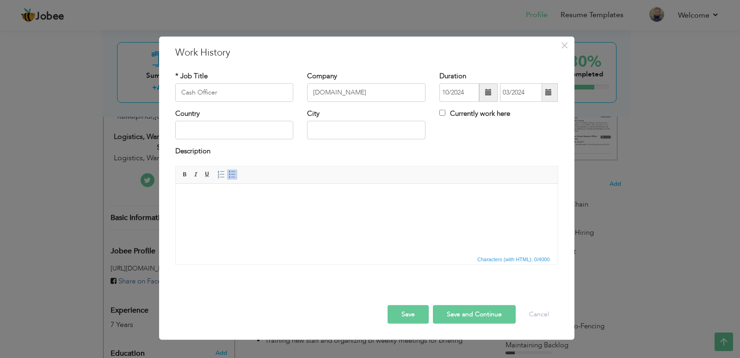
click at [485, 98] on span at bounding box center [488, 92] width 19 height 19
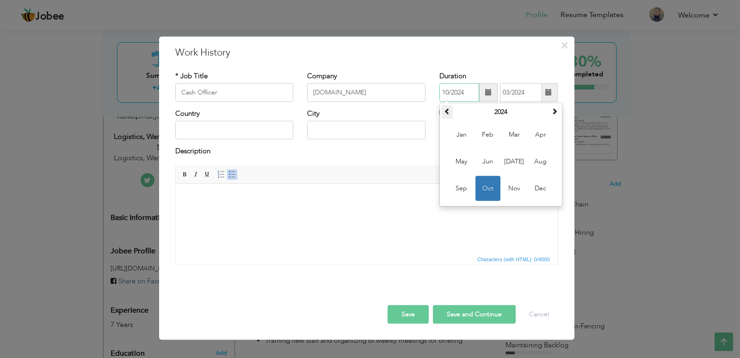
click at [445, 115] on th at bounding box center [447, 112] width 11 height 14
click at [495, 198] on span "Oct" at bounding box center [488, 188] width 25 height 25
type input "10/2023"
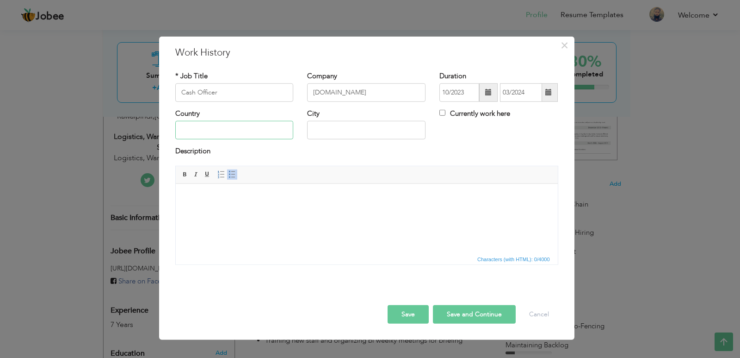
click at [277, 125] on input "text" at bounding box center [234, 130] width 118 height 19
type input "[GEOGRAPHIC_DATA]"
click at [335, 131] on input "text" at bounding box center [366, 130] width 118 height 19
type input "Rawalpindi"
click at [228, 196] on body at bounding box center [367, 197] width 364 height 10
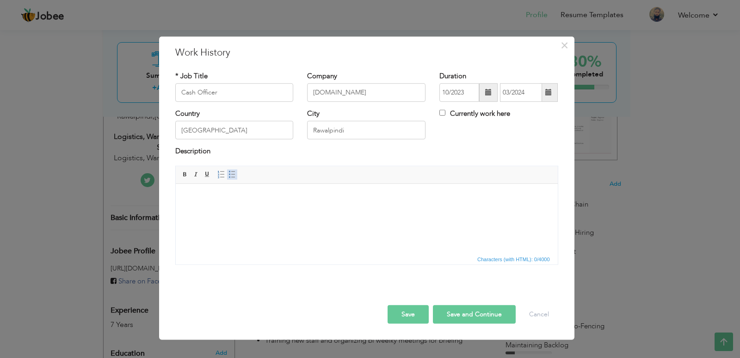
click at [233, 171] on span at bounding box center [232, 174] width 7 height 7
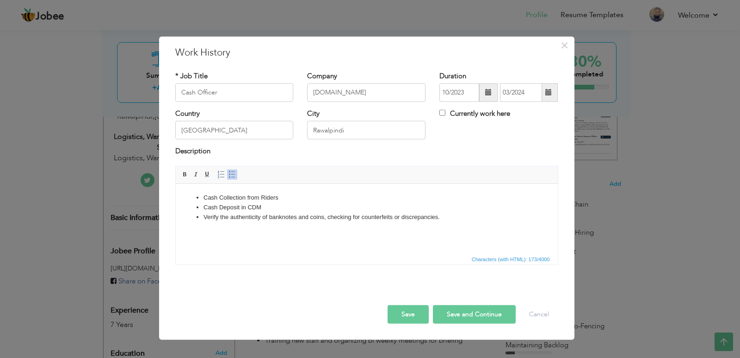
click at [217, 217] on li "Verify the authenticity of banknotes and coins, checking for counterfeits or di…" at bounding box center [366, 217] width 327 height 10
click at [242, 216] on li "Verification the authenticity of banknotes and coins, checking for counterfeits…" at bounding box center [366, 217] width 327 height 10
click at [340, 216] on li "Verification and authenticity of banknotes and coins, checking for counterfeits…" at bounding box center [366, 217] width 327 height 10
click at [438, 214] on li "Verification and authenticity of banknotes , checking for counterfeits or discr…" at bounding box center [366, 217] width 327 height 10
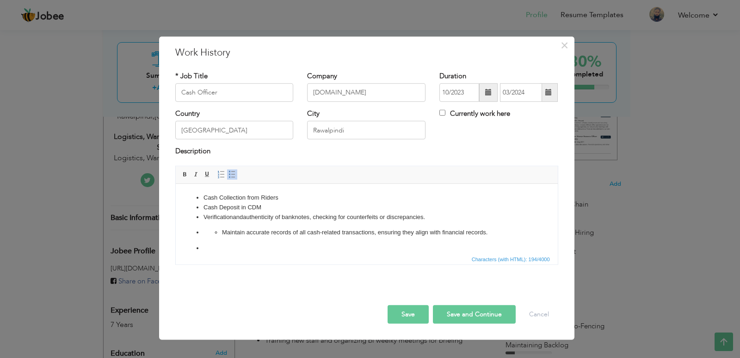
scroll to position [8, 0]
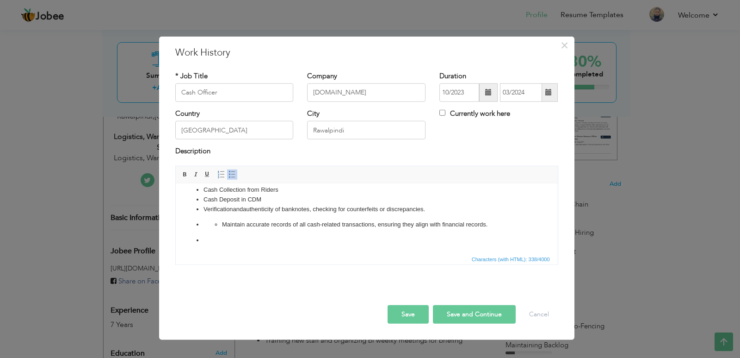
click at [223, 222] on p "Maintain accurate records of all cash-related transactions, ensuring they align…" at bounding box center [367, 224] width 290 height 10
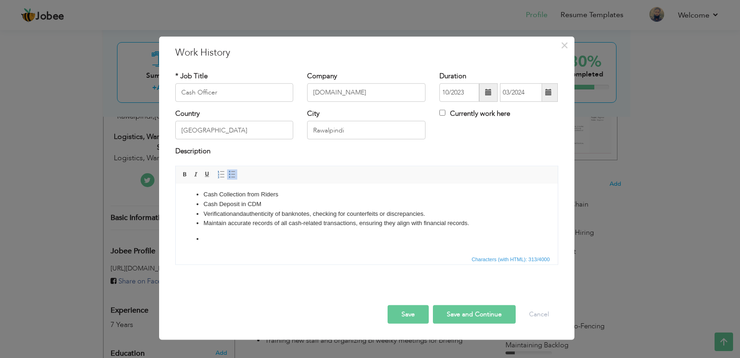
click at [226, 223] on li "Maintain accurate records of all cash-related transactions, ensuring they align…" at bounding box center [366, 223] width 327 height 10
click at [197, 231] on ul "Cash Collection from Riders Cash Deposit in CDM Verification and authenticity o…" at bounding box center [367, 216] width 364 height 54
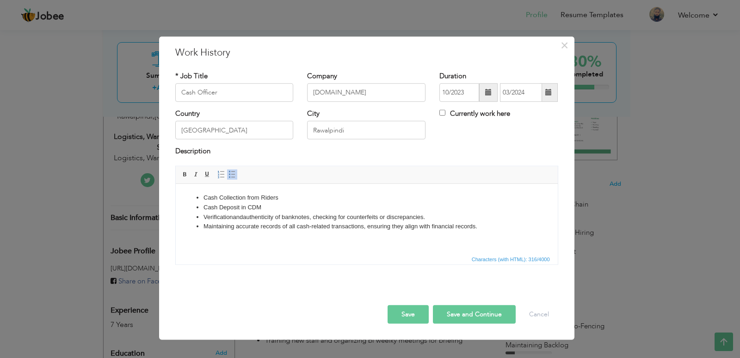
scroll to position [0, 0]
drag, startPoint x: 204, startPoint y: 196, endPoint x: 279, endPoint y: 193, distance: 75.5
click at [279, 193] on li "Cash Collection from Riders" at bounding box center [366, 197] width 327 height 10
click at [223, 197] on li "Receive, count, and disburse cash, ensuring accuracy in all transactions." at bounding box center [366, 197] width 327 height 10
click at [248, 196] on li "Receiving , count, and disburse cash, ensuring accuracy in all transactions." at bounding box center [366, 197] width 327 height 10
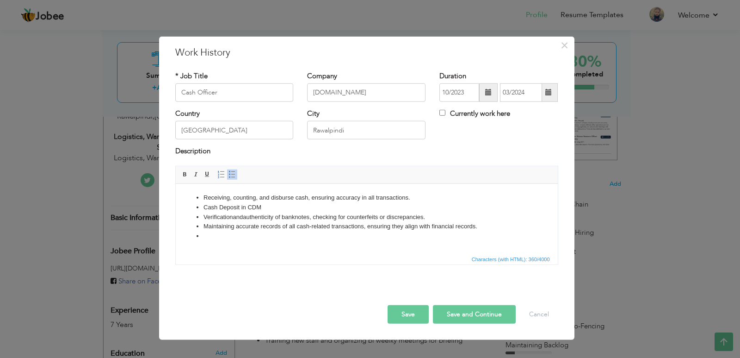
click at [292, 196] on li "Receiving , counting, and disburse cash, ensuring accuracy in all transactions." at bounding box center [366, 197] width 327 height 10
click at [212, 235] on li at bounding box center [366, 236] width 327 height 10
click at [230, 237] on li "Safeguard cash by ensuring it is stored securely and limiting access to authori…" at bounding box center [366, 236] width 327 height 10
click at [472, 235] on li "Safeguarding cash by ensuring it is stored securely and limiting access to auth…" at bounding box center [366, 236] width 327 height 10
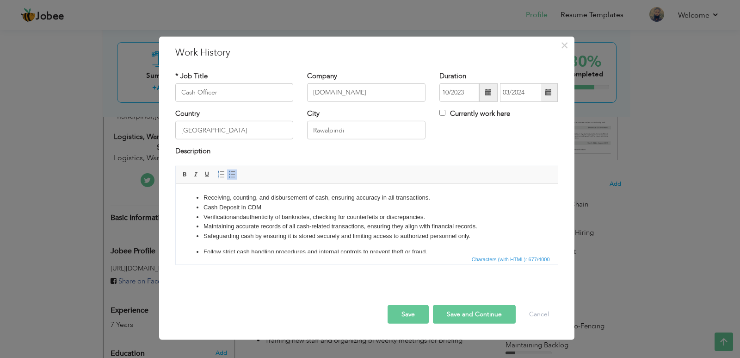
scroll to position [18, 0]
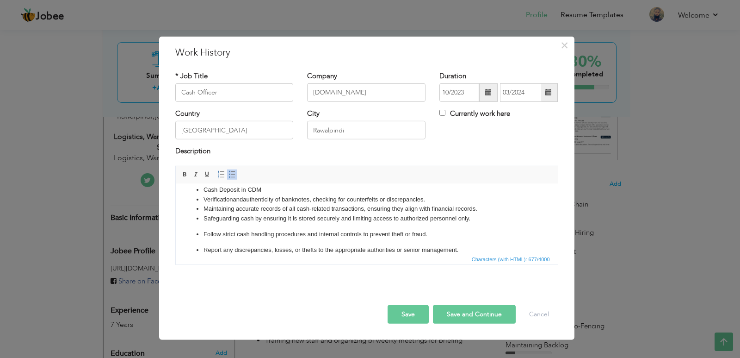
click at [194, 227] on ul "Receiving , counting, and disbursement of cash, ensuring accuracy in all transa…" at bounding box center [367, 215] width 364 height 80
click at [195, 232] on ul "Receiving , counting, and disbursement of cash, ensuring accuracy in all transa…" at bounding box center [367, 215] width 364 height 80
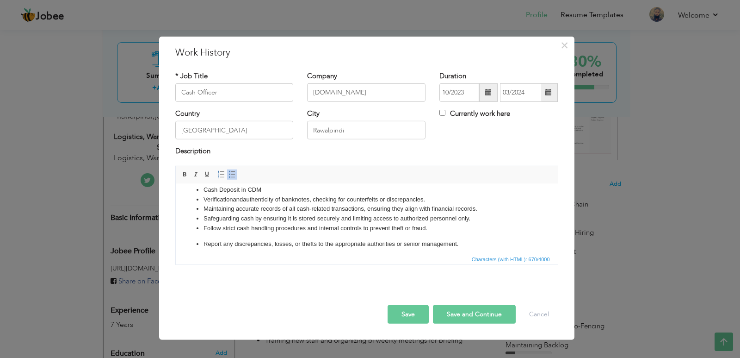
click at [220, 229] on li "Follow strict cash handling procedures and internal controls to prevent theft o…" at bounding box center [366, 228] width 327 height 10
click at [221, 243] on p "Report any discrepancies, losses, or thefts to the appropriate authorities or s…" at bounding box center [366, 244] width 327 height 10
click at [203, 242] on p "Reporting any discrepancies, losses, or thefts to the appropriate authorities o…" at bounding box center [366, 244] width 327 height 10
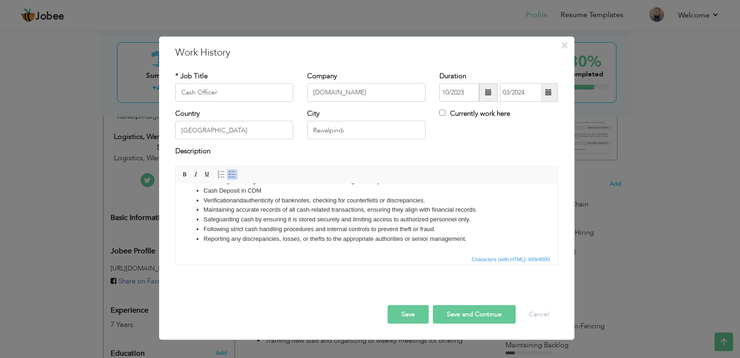
click at [221, 190] on li "Cash Deposit in CDM" at bounding box center [366, 191] width 327 height 10
click at [218, 191] on li "Cash Deposit in CDM" at bounding box center [366, 191] width 327 height 10
click at [242, 190] on li "eposit in CDM" at bounding box center [366, 191] width 327 height 10
click at [473, 235] on li "Reporting any discrepancies, losses, or thefts to the appropriate authorities o…" at bounding box center [366, 239] width 327 height 10
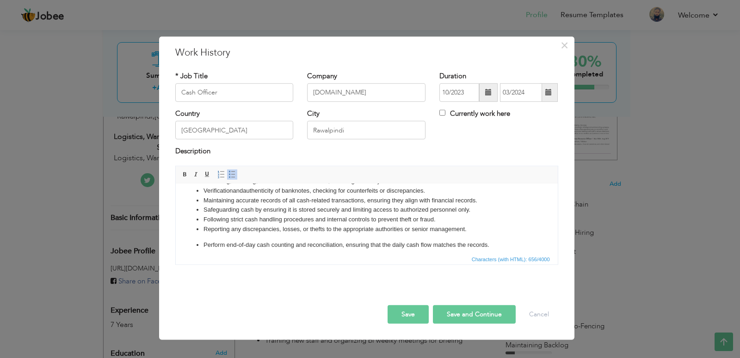
scroll to position [27, 0]
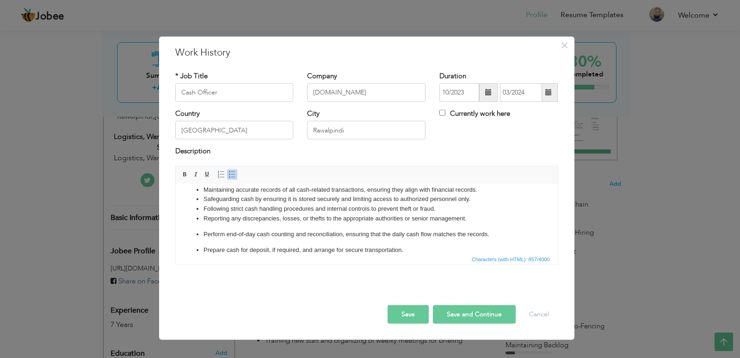
click at [225, 233] on p "Perform end-of-day cash counting and reconciliation, ensuring that the daily ca…" at bounding box center [366, 234] width 327 height 10
click at [200, 232] on ul "Receiving , counting, and disbursement of cash, ensuring accuracy in all transa…" at bounding box center [367, 209] width 364 height 89
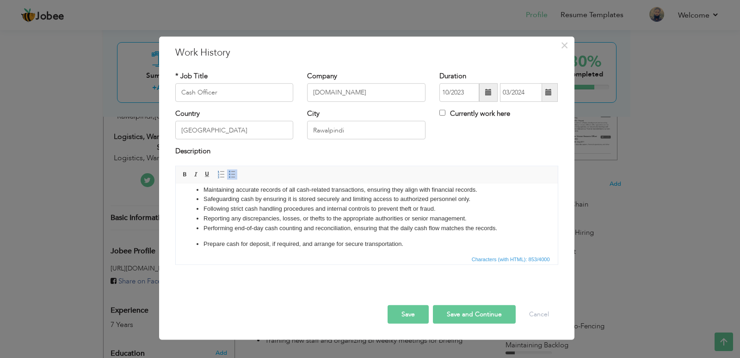
click at [203, 242] on p "Prepare cash for deposit, if required, and arrange for secure transportation." at bounding box center [366, 244] width 327 height 10
click at [223, 238] on li "Prepare cash for deposit, if required, and arrange for secure transportation." at bounding box center [366, 239] width 327 height 10
click at [417, 313] on button "Save" at bounding box center [408, 314] width 41 height 19
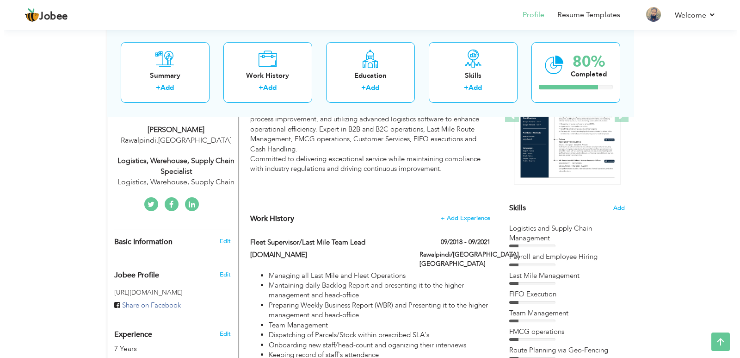
scroll to position [178, 0]
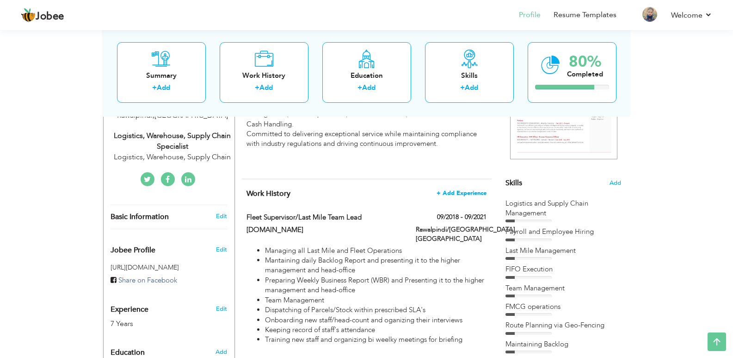
click at [469, 192] on span "+ Add Experience" at bounding box center [462, 193] width 50 height 6
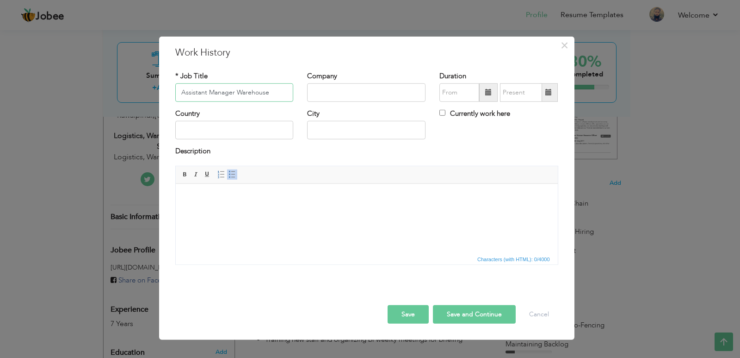
type input "Assistant Manager Warehouse"
click at [408, 97] on input "text" at bounding box center [366, 92] width 118 height 19
type input "S Abdullah Home"
click at [493, 98] on span at bounding box center [488, 92] width 19 height 19
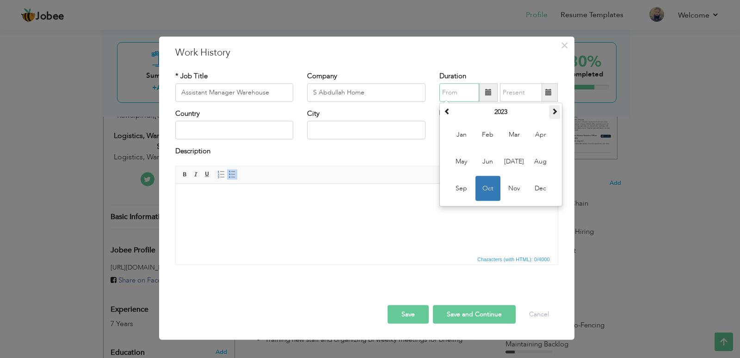
click at [552, 112] on span at bounding box center [555, 111] width 6 height 6
click at [518, 135] on span "Mar" at bounding box center [514, 134] width 25 height 25
type input "03/2024"
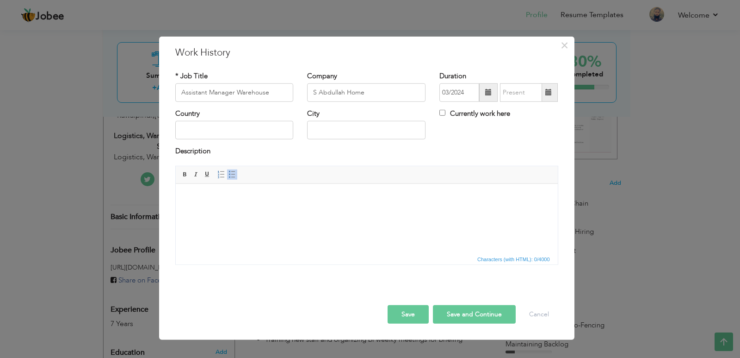
click at [550, 94] on span at bounding box center [548, 92] width 6 height 6
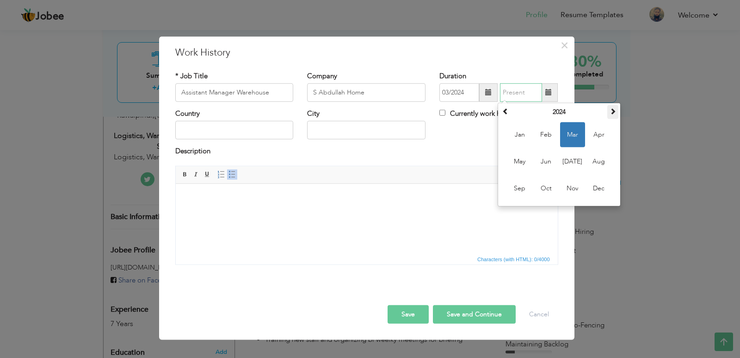
click at [612, 110] on span at bounding box center [613, 111] width 6 height 6
click at [528, 162] on span "May" at bounding box center [520, 161] width 25 height 25
type input "05/2025"
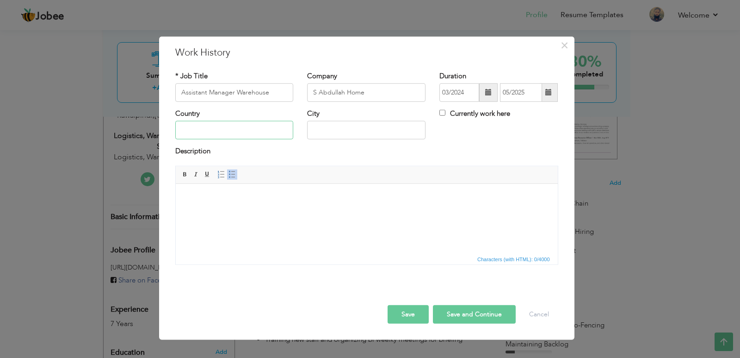
click at [214, 130] on input "text" at bounding box center [234, 130] width 118 height 19
type input "[GEOGRAPHIC_DATA]"
click at [340, 126] on input "text" at bounding box center [366, 130] width 118 height 19
click at [231, 176] on span at bounding box center [232, 174] width 7 height 7
type input "[GEOGRAPHIC_DATA]"
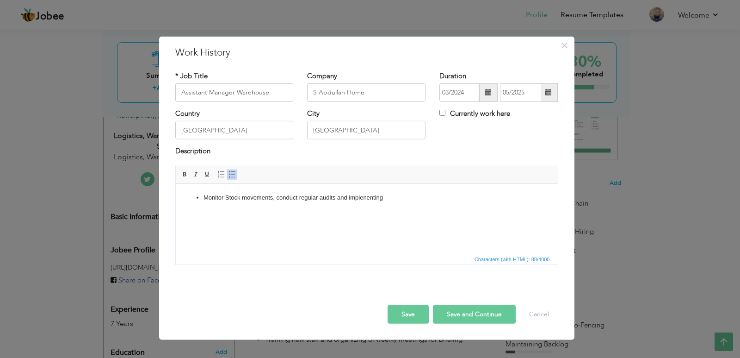
click at [366, 199] on li "Monitor Stock movements, conduct regular audits and implenenting" at bounding box center [366, 197] width 327 height 10
click at [398, 199] on li "Monitor Stock movements, conduct regular audits and implem enting" at bounding box center [366, 197] width 327 height 10
click at [434, 197] on li "Monitor Stock movements, conduct regular audits and implem enting measures to a…" at bounding box center [366, 197] width 327 height 10
click at [491, 198] on li "Monitor Stock movements, conduct regular audits and implem enting measures to m…" at bounding box center [366, 197] width 327 height 10
click at [343, 208] on li "Ensuring safety protocols and standards to mantain secure work environment" at bounding box center [366, 207] width 327 height 10
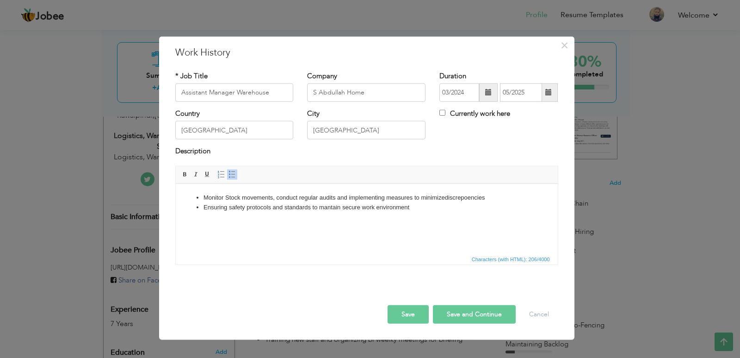
click at [344, 208] on li "Ensuring safety protocols and standards to mantain secure work environment" at bounding box center [366, 207] width 327 height 10
click at [421, 206] on li "Ensuring safety protocols and standards to mantain a secure work environment" at bounding box center [366, 207] width 327 height 10
click at [235, 224] on li "Knowledge of WMS" at bounding box center [366, 226] width 327 height 10
click at [230, 225] on li "K of WMS" at bounding box center [366, 226] width 327 height 10
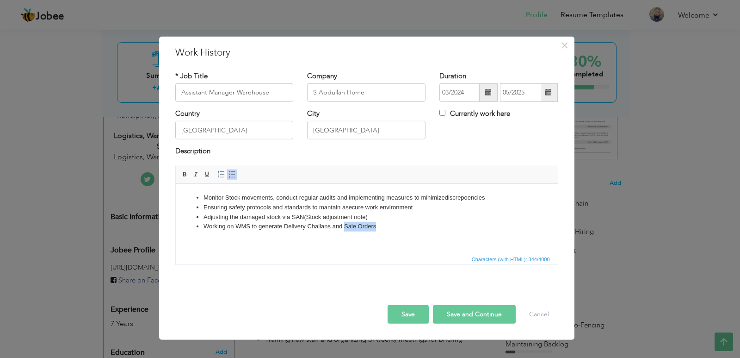
drag, startPoint x: 345, startPoint y: 227, endPoint x: 379, endPoint y: 226, distance: 34.7
click at [379, 226] on li "Working on WMS to generate Delivery Challans and Sale Orders" at bounding box center [366, 226] width 327 height 10
click at [284, 224] on li "Working on WMS to generate Delivery Challans and" at bounding box center [366, 226] width 327 height 10
click at [387, 226] on li "Working on WMS to generate Sale Orders and Delivery Challans and" at bounding box center [366, 226] width 327 height 10
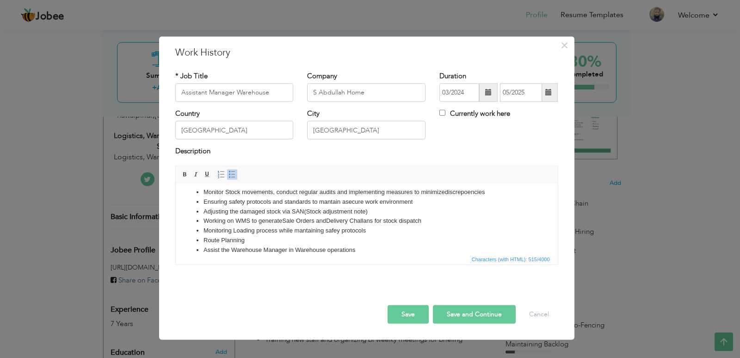
scroll to position [15, 0]
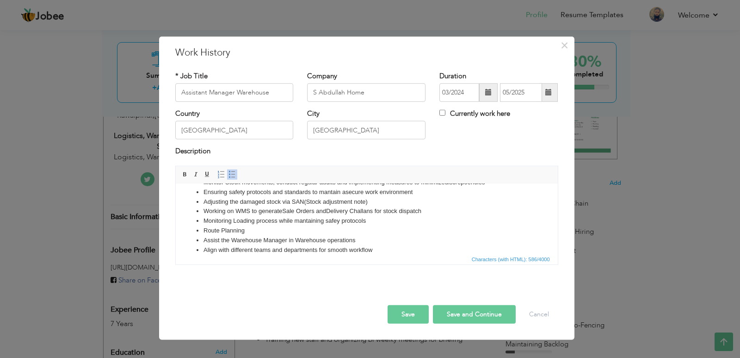
click at [414, 315] on button "Save" at bounding box center [408, 314] width 41 height 19
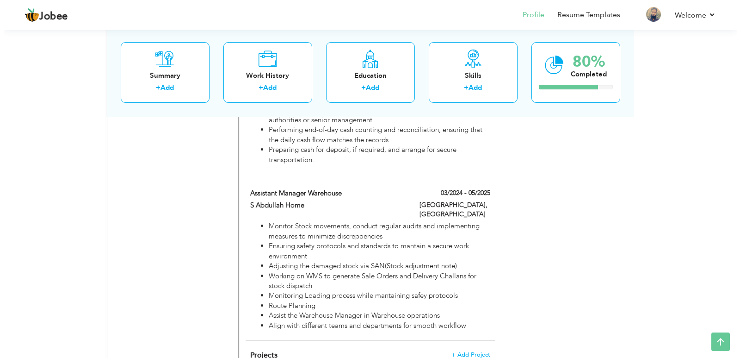
scroll to position [770, 0]
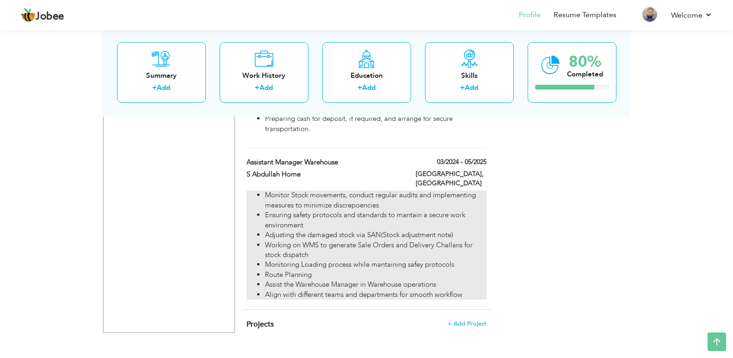
click at [279, 190] on li "Monitor Stock movements, conduct regular audits and implementing measures to mi…" at bounding box center [375, 200] width 221 height 20
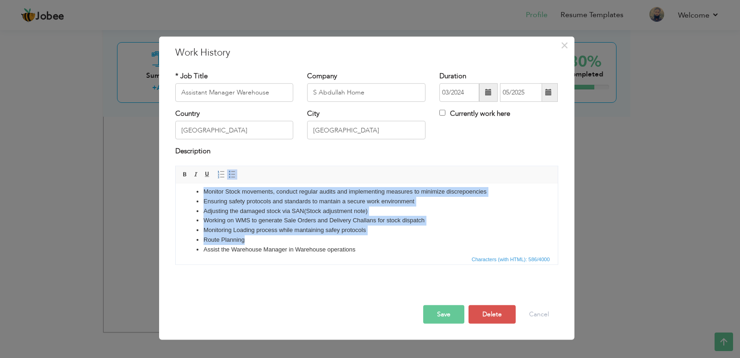
scroll to position [26, 0]
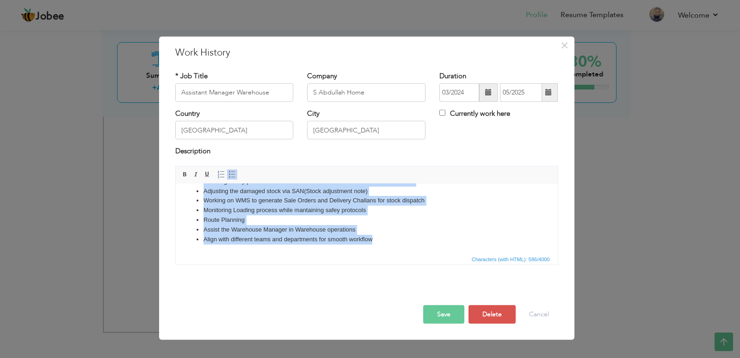
drag, startPoint x: 200, startPoint y: 195, endPoint x: 387, endPoint y: 239, distance: 191.6
click at [387, 239] on ul "Monitor Stock movements, conduct regular audits and implementing measures to mi…" at bounding box center [367, 205] width 364 height 77
copy ul "Monitor Stock movements, conduct regular audits and implementing measures to mi…"
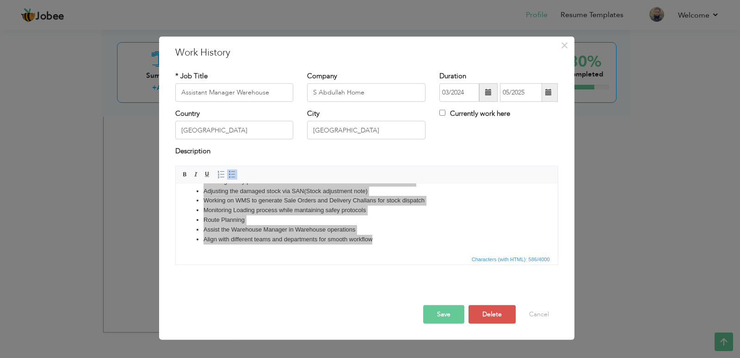
click at [444, 316] on button "Save" at bounding box center [443, 314] width 41 height 19
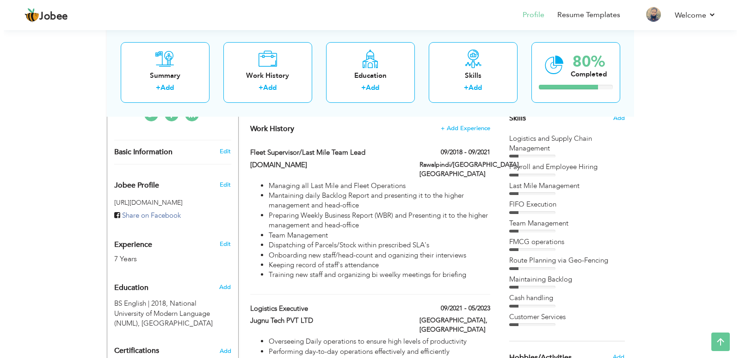
scroll to position [214, 0]
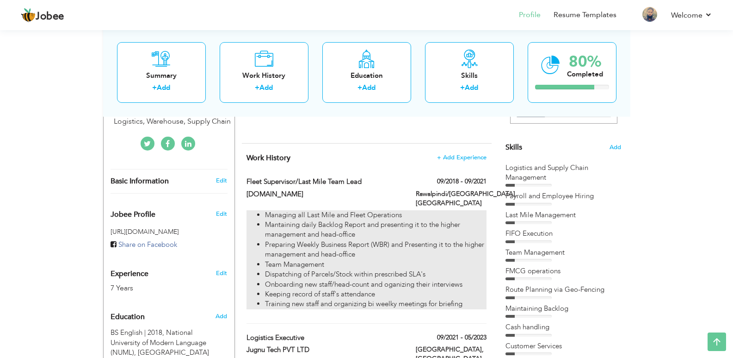
click at [406, 222] on li "Mantaining daily Backlog Report and presenting it to the higher management and …" at bounding box center [375, 230] width 221 height 20
type input "Fleet Supervisor/Last Mile Team Lead"
type input "[DOMAIN_NAME]"
type input "09/2018"
type input "09/2021"
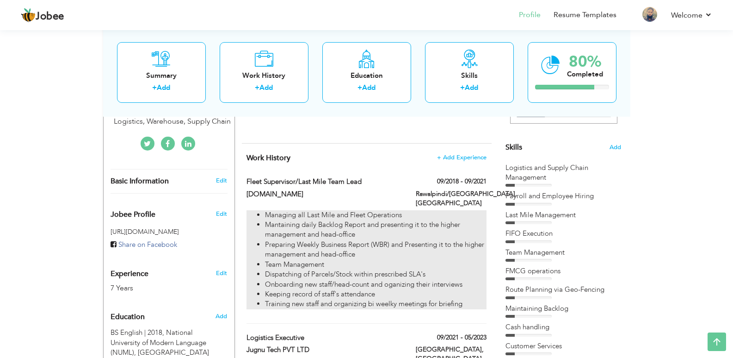
type input "Rawalpindi/Islamabad"
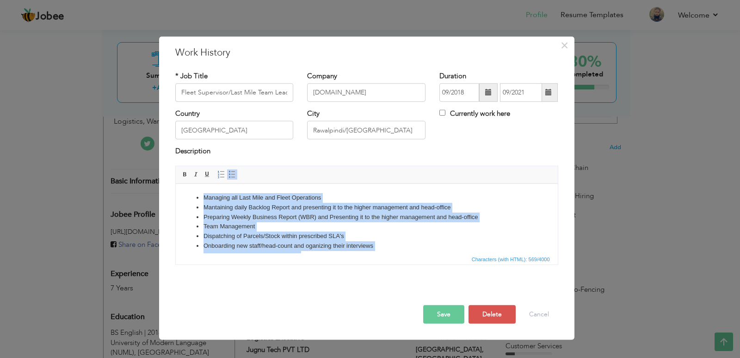
scroll to position [26, 0]
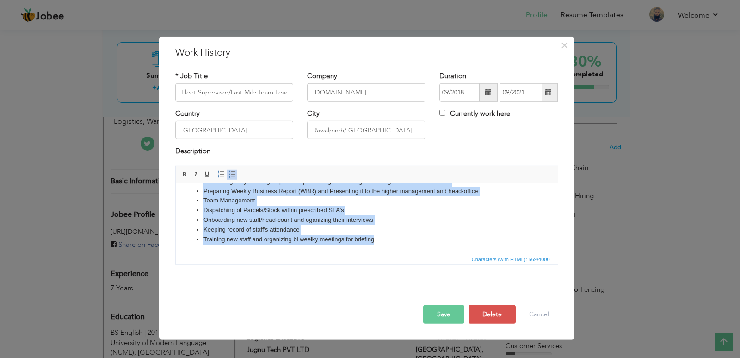
drag, startPoint x: 195, startPoint y: 195, endPoint x: 428, endPoint y: 237, distance: 237.0
click at [428, 237] on ul "Managing all Last Mile and Fleet Operations Mantaining daily Backlog Report and…" at bounding box center [367, 205] width 364 height 77
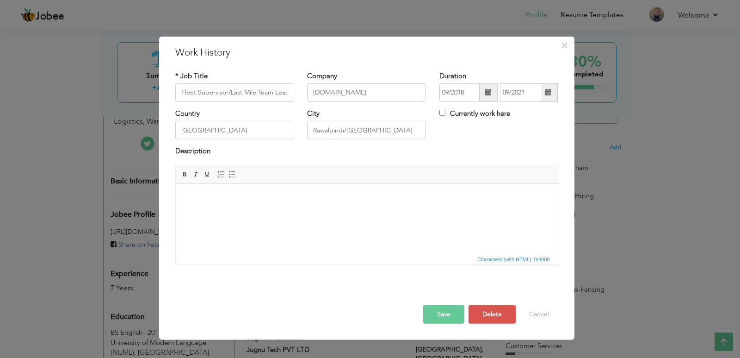
scroll to position [15, 0]
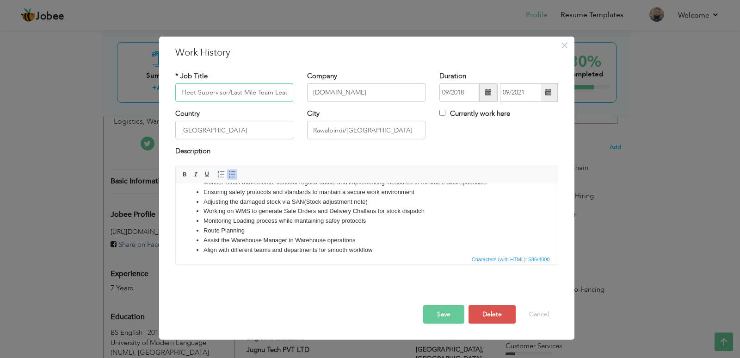
click at [254, 94] on input "Fleet Supervisor/Last Mile Team Lead" at bounding box center [234, 92] width 118 height 19
type input "Assistant Manager Warehouse"
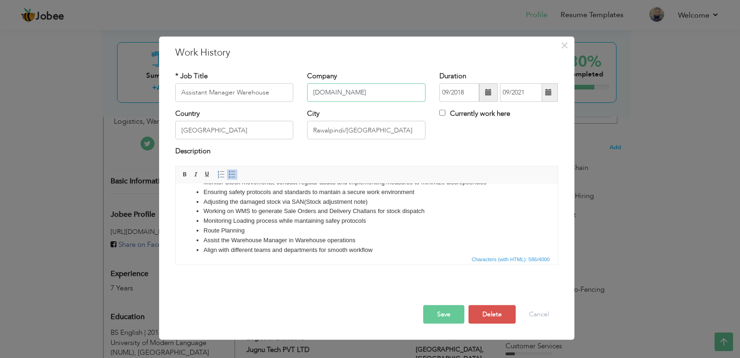
click at [348, 93] on input "[DOMAIN_NAME]" at bounding box center [366, 92] width 118 height 19
click at [342, 93] on input "S Abdullahome" at bounding box center [366, 92] width 118 height 19
type input "S [PERSON_NAME] home"
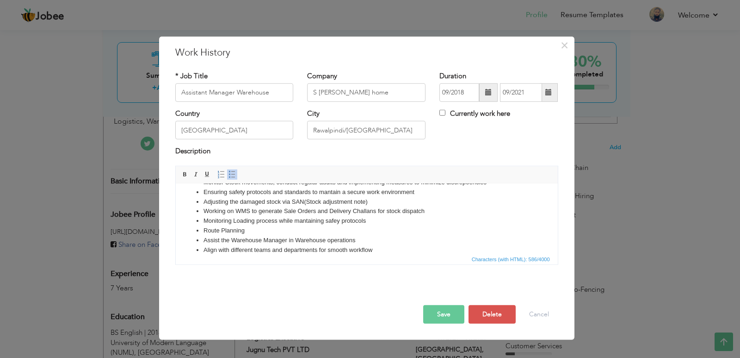
click at [492, 93] on span at bounding box center [488, 92] width 6 height 6
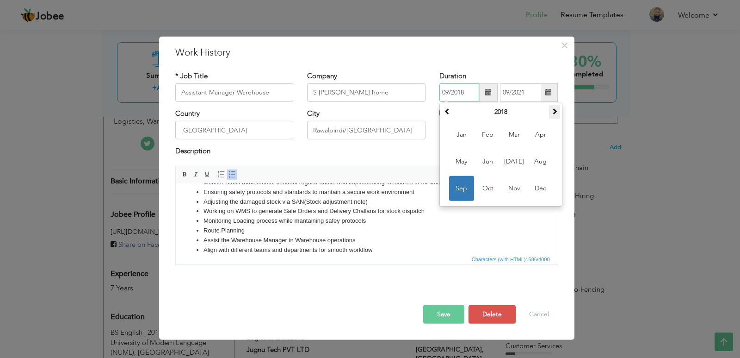
click at [551, 112] on th at bounding box center [554, 112] width 11 height 14
click at [552, 112] on span at bounding box center [555, 111] width 6 height 6
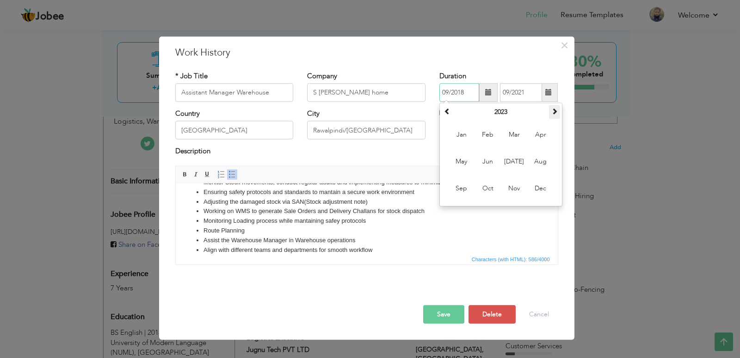
click at [552, 112] on span at bounding box center [555, 111] width 6 height 6
click at [520, 136] on span "Mar" at bounding box center [514, 134] width 25 height 25
type input "03/2024"
click at [552, 87] on span at bounding box center [549, 92] width 18 height 19
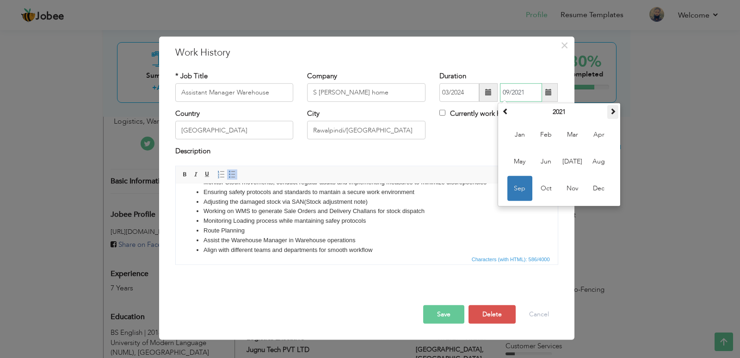
click at [614, 113] on span at bounding box center [613, 111] width 6 height 6
click at [527, 159] on span "May" at bounding box center [520, 161] width 25 height 25
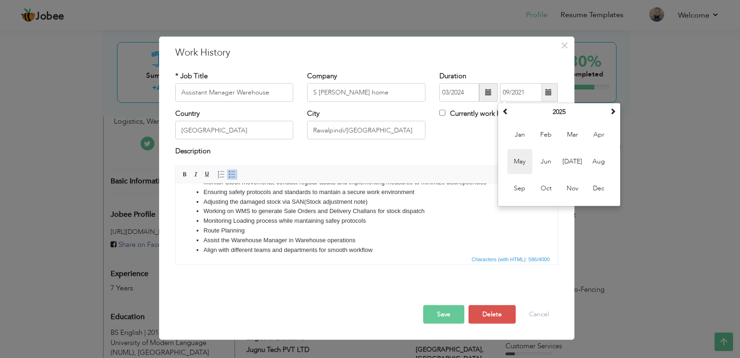
type input "05/2025"
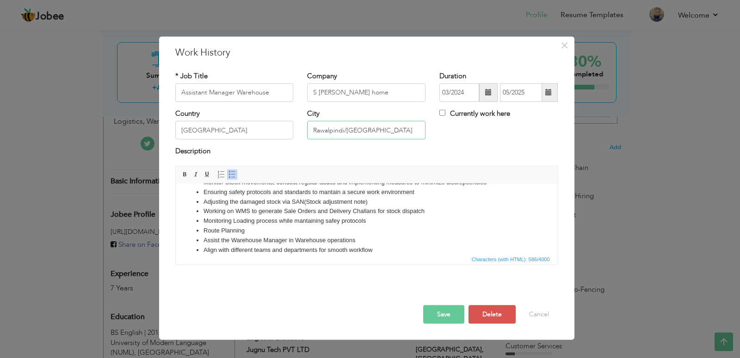
click at [347, 130] on input "Rawalpindi/Islamabad" at bounding box center [366, 130] width 118 height 19
type input "[GEOGRAPHIC_DATA]"
click at [438, 318] on button "Save" at bounding box center [443, 314] width 41 height 19
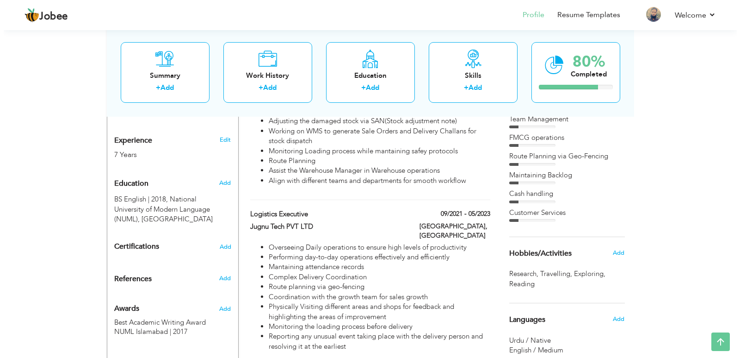
scroll to position [359, 0]
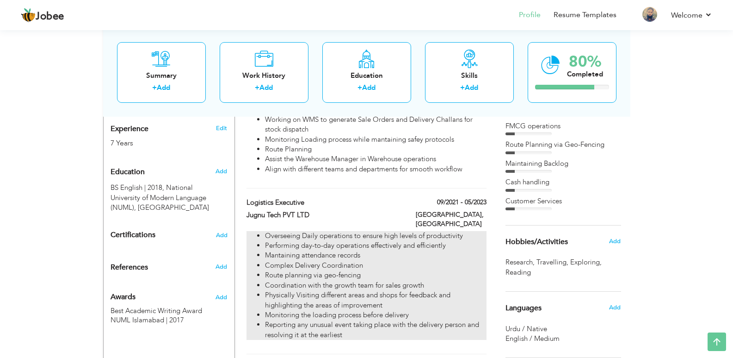
click at [364, 290] on li "Physically Visiting different areas and shops for feedback and highlighting the…" at bounding box center [375, 300] width 221 height 20
type input "Logistics Executive"
type input "Jugnu Tech PVT LTD"
type input "09/2021"
type input "05/2023"
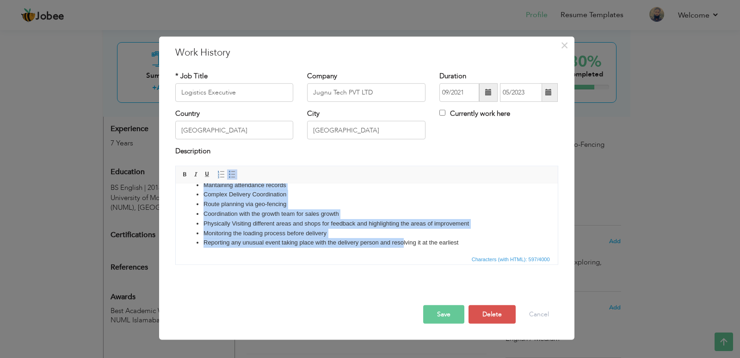
scroll to position [36, 0]
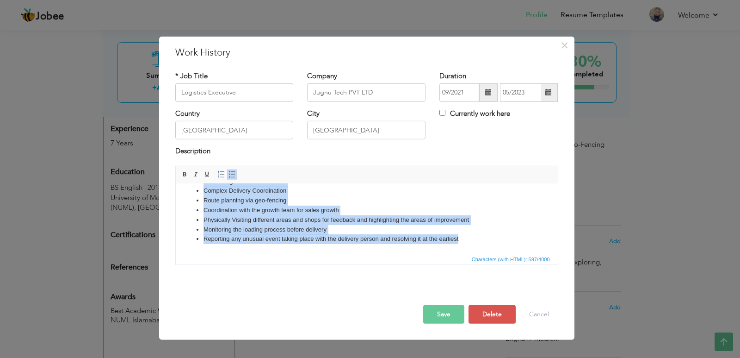
drag, startPoint x: 204, startPoint y: 194, endPoint x: 471, endPoint y: 240, distance: 270.9
click at [471, 240] on ul "Overseeing Daily operations to ensure high levels of productivity Performing da…" at bounding box center [367, 200] width 364 height 87
copy ul "Overseeing Daily operations to ensure high levels of productivity Performing da…"
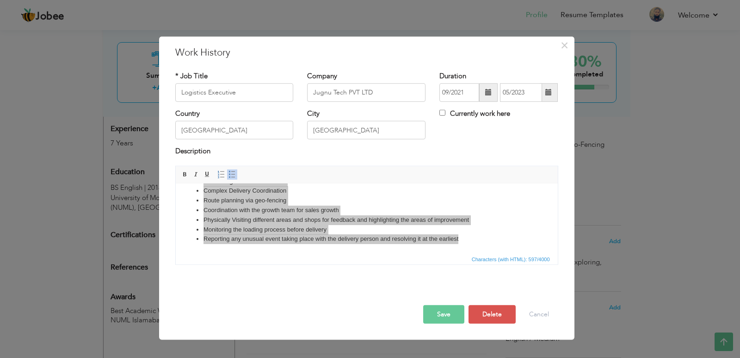
click at [454, 312] on button "Save" at bounding box center [443, 314] width 41 height 19
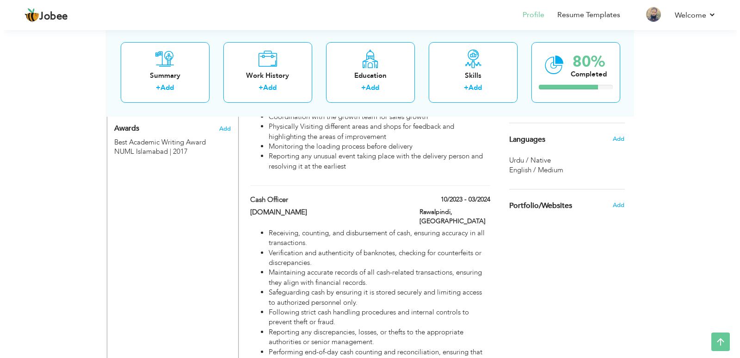
scroll to position [530, 0]
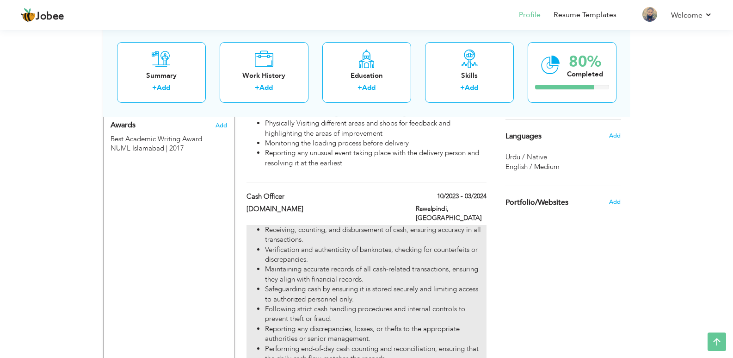
click at [271, 225] on li "Receiving, counting, and disbursement of cash, ensuring accuracy in all transac…" at bounding box center [375, 235] width 221 height 20
type input "Cash Officer"
type input "[DOMAIN_NAME]"
type input "10/2023"
type input "03/2024"
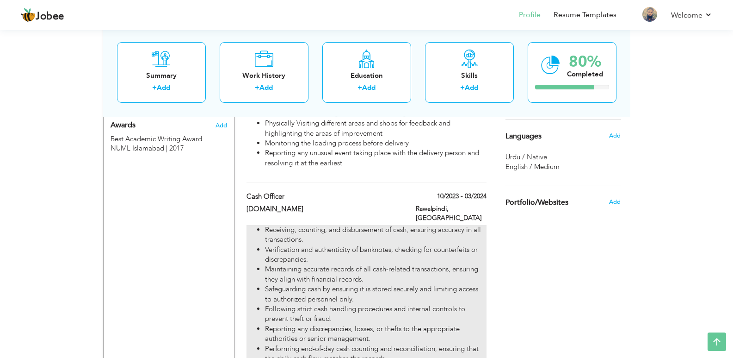
type input "Rawalpindi"
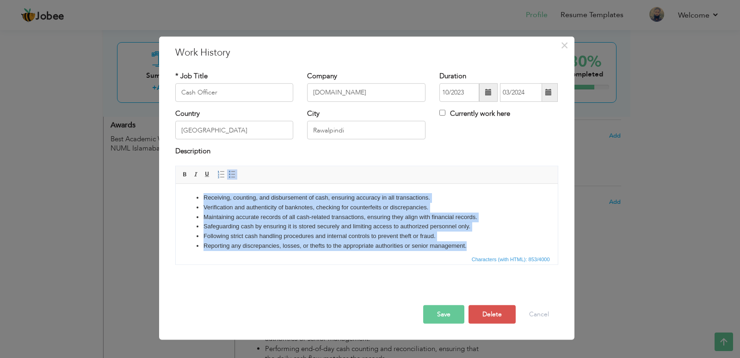
scroll to position [26, 0]
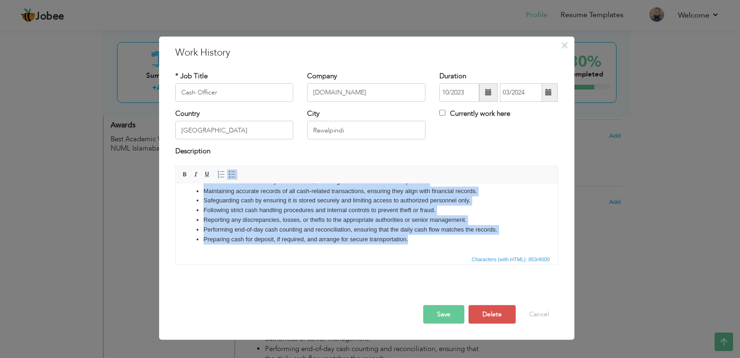
drag, startPoint x: 204, startPoint y: 197, endPoint x: 501, endPoint y: 250, distance: 301.8
click at [501, 250] on html "Receiving, counting, and disbursement of cash, ensuring accuracy in all transac…" at bounding box center [366, 204] width 382 height 95
copy ul "Receiving, counting, and disbursement of cash, ensuring accuracy in all transac…"
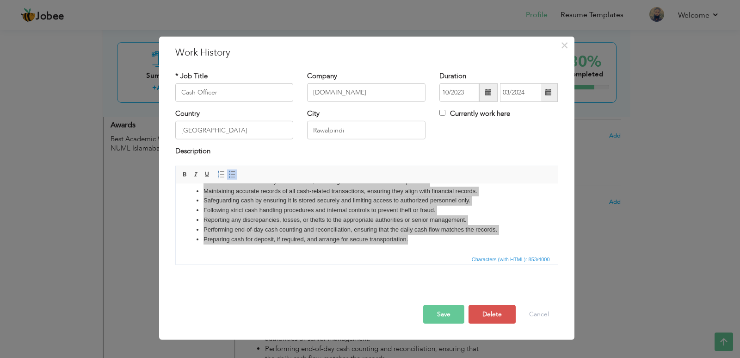
click at [449, 312] on button "Save" at bounding box center [443, 314] width 41 height 19
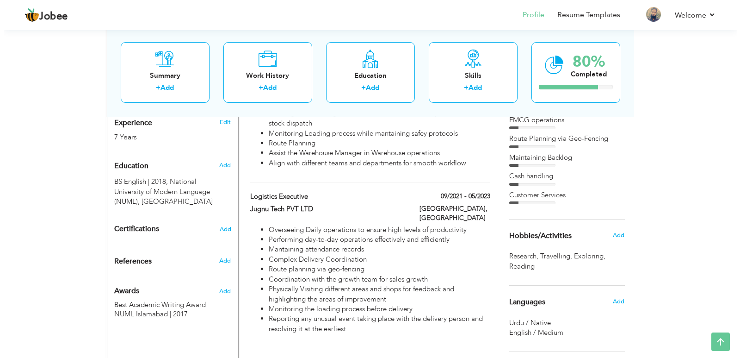
scroll to position [367, 0]
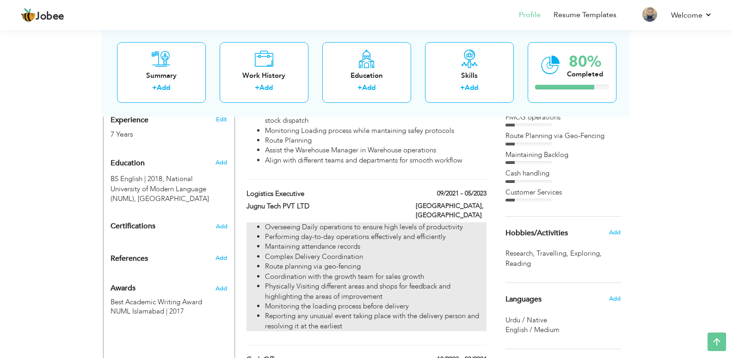
click at [385, 222] on li "Overseeing Daily operations to ensure high levels of productivity" at bounding box center [375, 227] width 221 height 10
type input "Logistics Executive"
type input "Jugnu Tech PVT LTD"
type input "09/2021"
type input "05/2023"
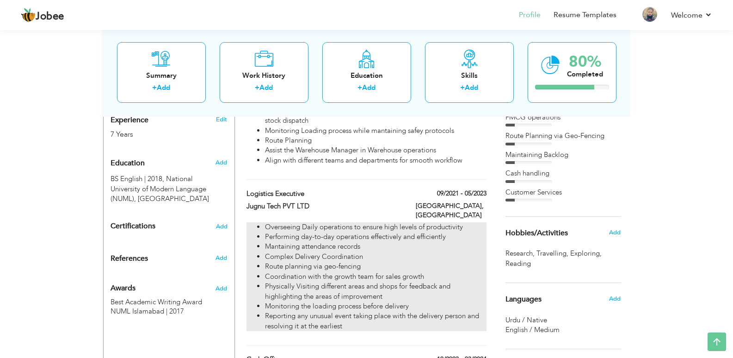
type input "[GEOGRAPHIC_DATA]"
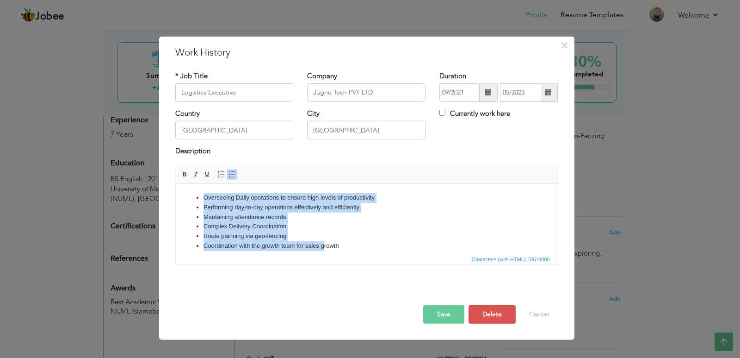
scroll to position [36, 0]
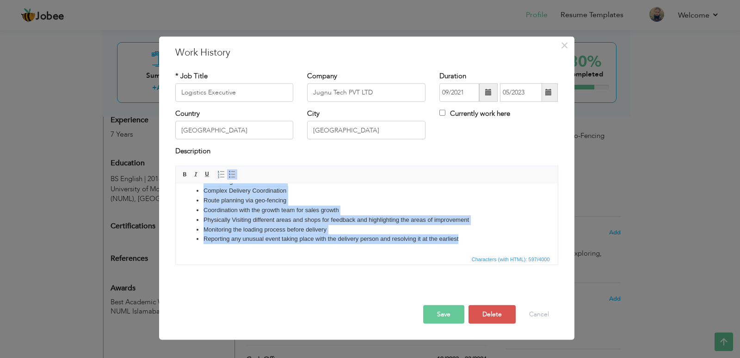
drag, startPoint x: 203, startPoint y: 197, endPoint x: 487, endPoint y: 242, distance: 287.7
click at [487, 242] on ul "Overseeing Daily operations to ensure high levels of productivity Performing da…" at bounding box center [367, 200] width 364 height 87
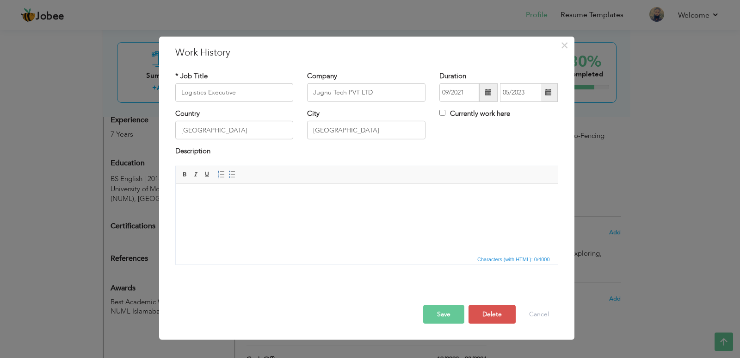
scroll to position [15, 0]
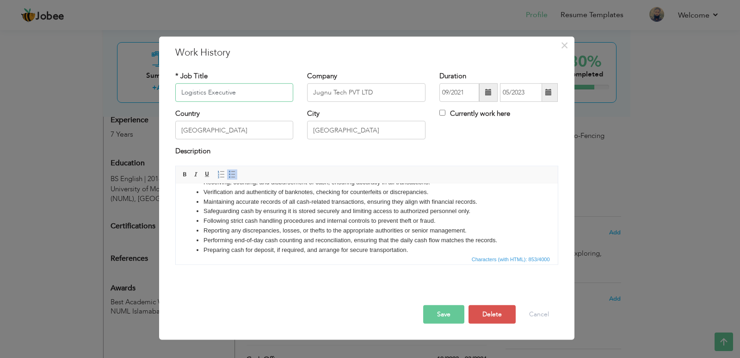
click at [241, 95] on input "Logistics Executive" at bounding box center [234, 92] width 118 height 19
type input "Cash Officer/Intern"
click at [328, 93] on input "Jugnu Tech PVT LTD" at bounding box center [366, 92] width 118 height 19
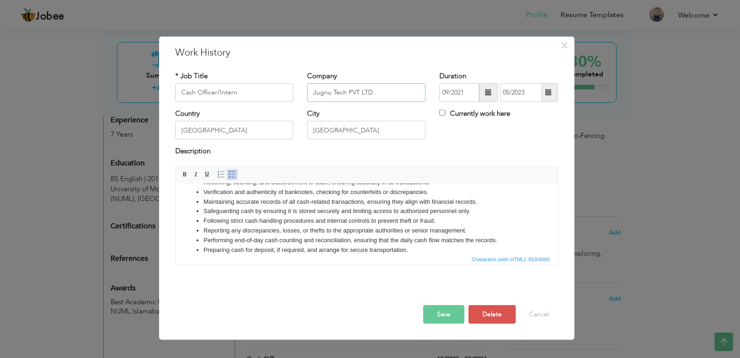
click at [328, 93] on input "Jugnu Tech PVT LTD" at bounding box center [366, 92] width 118 height 19
type input "[DOMAIN_NAME]"
click at [488, 95] on span at bounding box center [488, 92] width 6 height 6
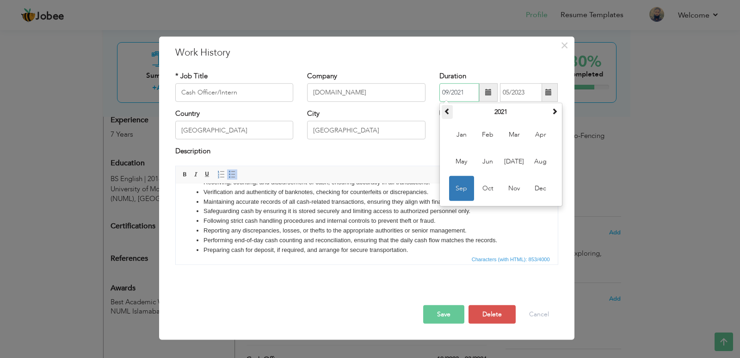
click at [450, 112] on span at bounding box center [447, 111] width 6 height 6
click at [559, 114] on th at bounding box center [554, 112] width 11 height 14
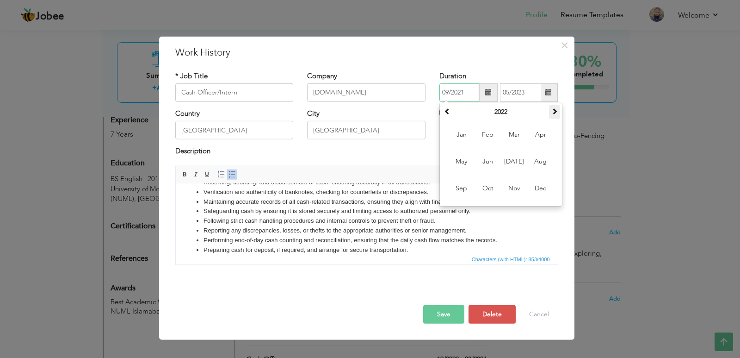
click at [559, 114] on th at bounding box center [554, 112] width 11 height 14
click at [490, 183] on span "Oct" at bounding box center [488, 188] width 25 height 25
type input "10/2023"
click at [550, 94] on span at bounding box center [548, 92] width 6 height 6
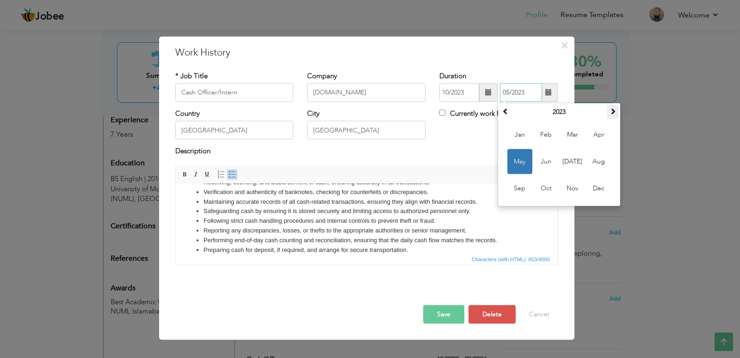
click at [611, 109] on span at bounding box center [613, 111] width 6 height 6
click at [575, 131] on span "Mar" at bounding box center [572, 134] width 25 height 25
type input "03/2024"
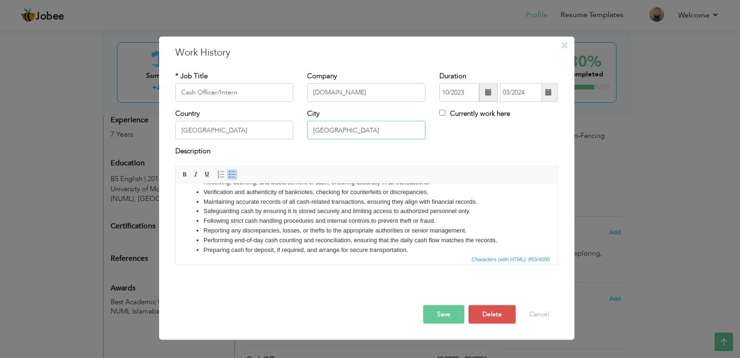
click at [364, 130] on input "[GEOGRAPHIC_DATA]" at bounding box center [366, 130] width 118 height 19
type input "Rawalpindi"
click at [443, 311] on button "Save" at bounding box center [443, 314] width 41 height 19
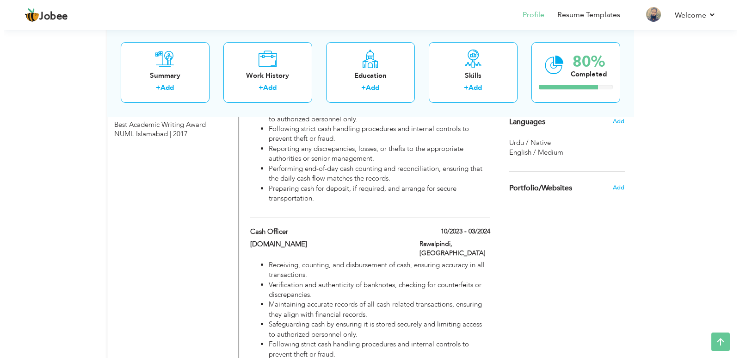
scroll to position [549, 0]
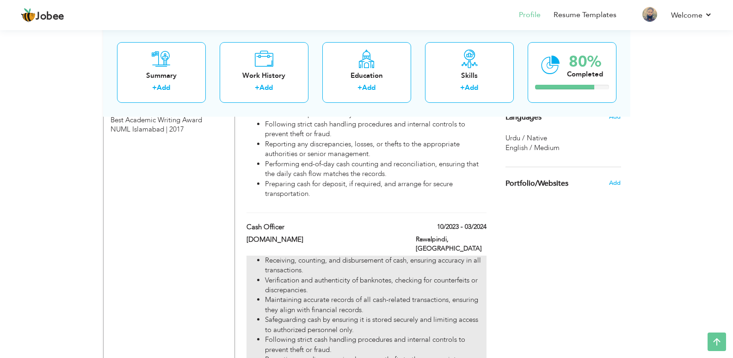
click at [384, 295] on li "Maintaining accurate records of all cash-related transactions, ensuring they al…" at bounding box center [375, 305] width 221 height 20
type input "Cash Officer"
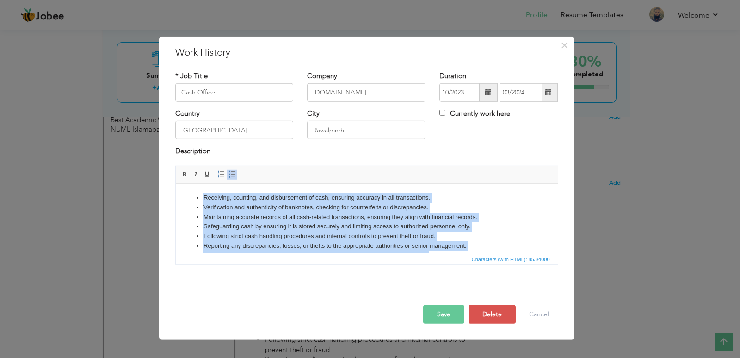
scroll to position [26, 0]
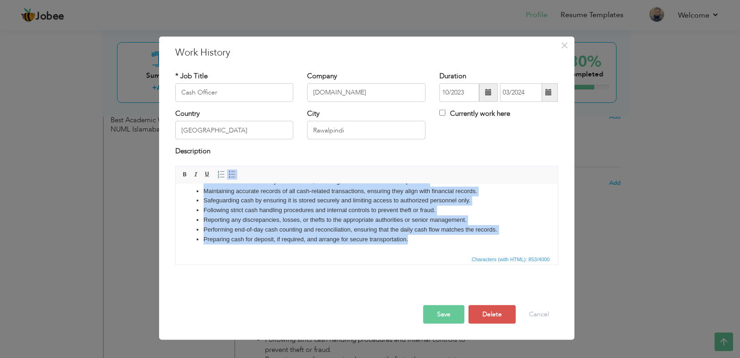
drag, startPoint x: 203, startPoint y: 193, endPoint x: 628, endPoint y: 439, distance: 491.5
click at [452, 253] on html "Receiving, counting, and disbursement of cash, ensuring accuracy in all transac…" at bounding box center [366, 204] width 382 height 95
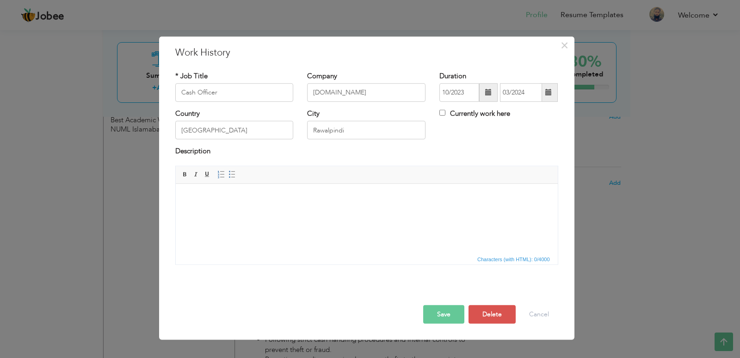
click at [254, 211] on html at bounding box center [366, 197] width 382 height 28
click at [251, 207] on span "Paste" at bounding box center [273, 207] width 48 height 11
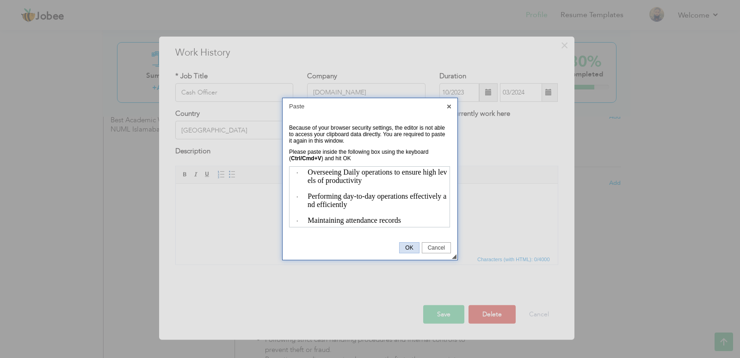
click at [413, 244] on link "OK" at bounding box center [409, 247] width 20 height 11
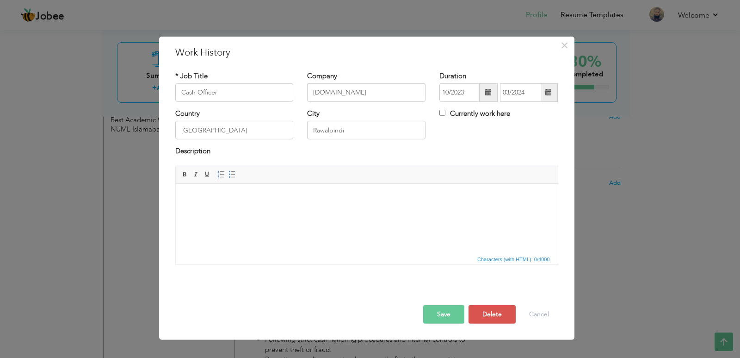
drag, startPoint x: 361, startPoint y: 219, endPoint x: 286, endPoint y: 206, distance: 75.6
click at [286, 206] on html at bounding box center [366, 197] width 382 height 28
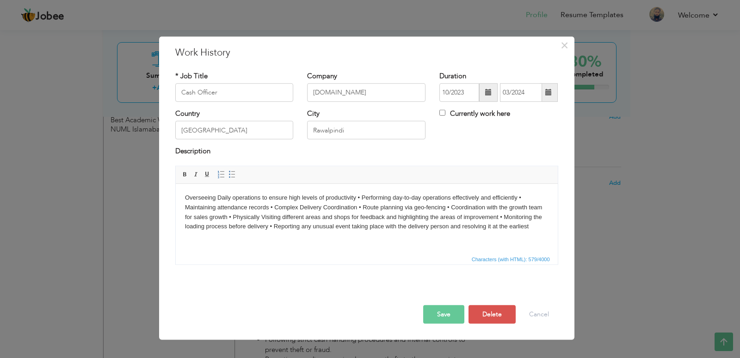
click at [358, 197] on p "Overseeing Daily operations to ensure high levels of productivity • Performing …" at bounding box center [367, 211] width 364 height 38
click at [347, 205] on p "Overseeing Daily operations to ensure high levels of productivity ​​​​​​​ • Per…" at bounding box center [367, 216] width 364 height 48
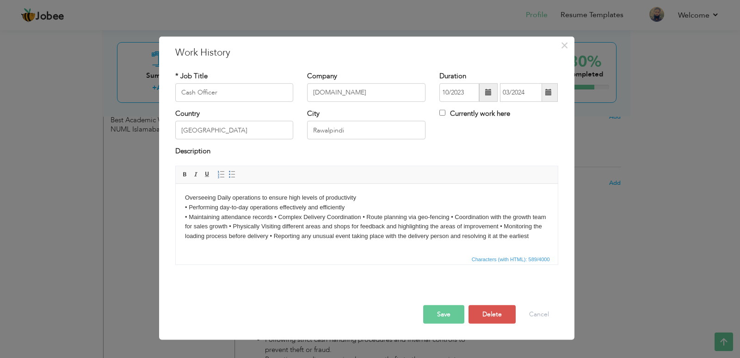
click at [275, 216] on p "Overseeing Daily operations to ensure high levels of productivity • Performing …" at bounding box center [367, 216] width 364 height 48
click at [274, 217] on p "Overseeing Daily operations to ensure high levels of productivity • Performing …" at bounding box center [367, 216] width 364 height 48
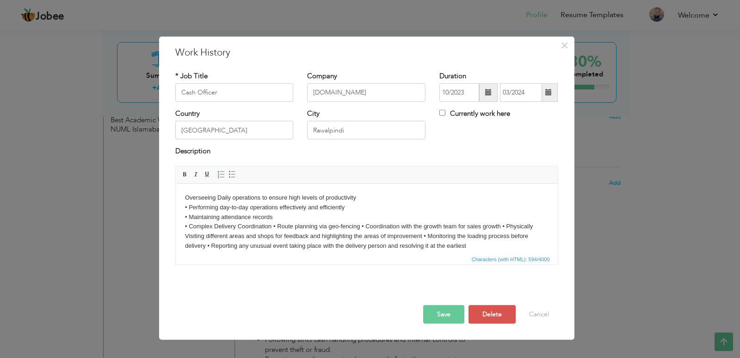
click at [273, 225] on p "Overseeing Daily operations to ensure high levels of productivity • Performing …" at bounding box center [367, 221] width 364 height 58
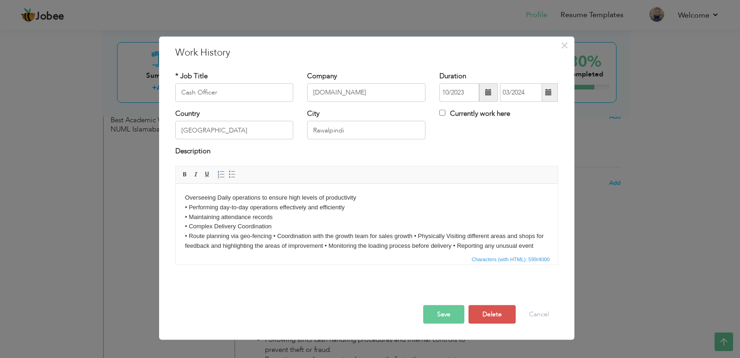
click at [273, 234] on p "Overseeing Daily operations to ensure high levels of productivity • Performing …" at bounding box center [367, 226] width 364 height 68
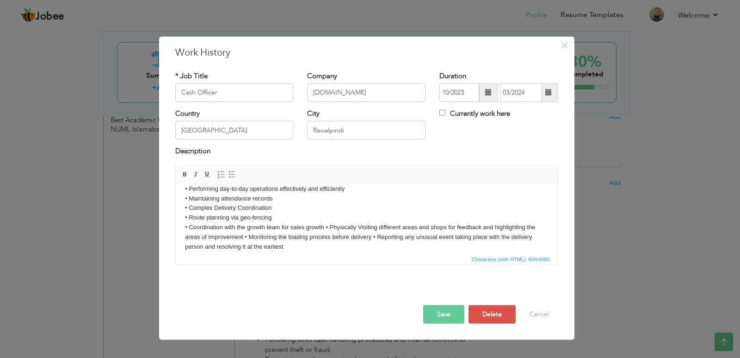
scroll to position [26, 0]
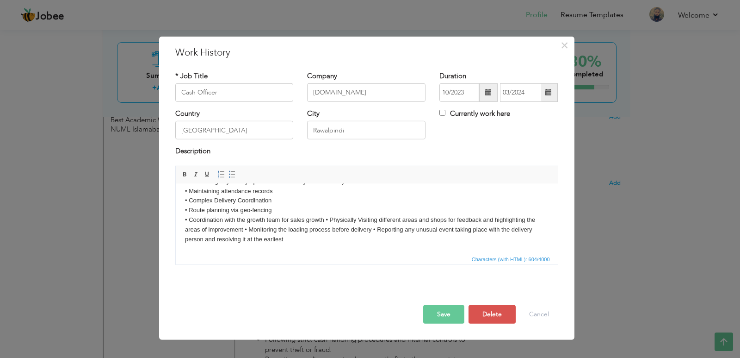
click at [326, 220] on p "Overseeing Daily operations to ensure high levels of productivity • Performing …" at bounding box center [367, 205] width 364 height 77
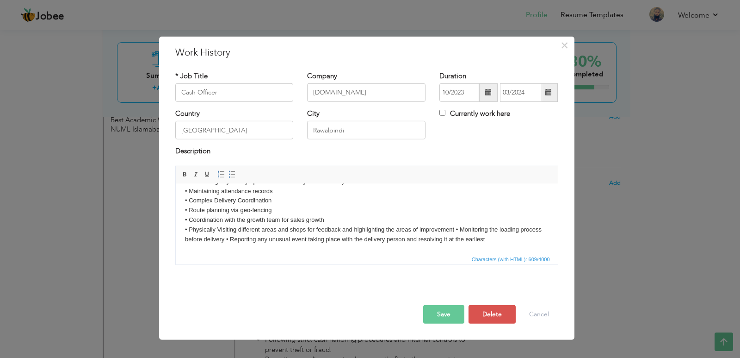
click at [455, 228] on p "Overseeing Daily operations to ensure high levels of productivity • Performing …" at bounding box center [367, 205] width 364 height 77
click at [313, 236] on p "Overseeing Daily operations to ensure high levels of productivity • Performing …" at bounding box center [367, 210] width 364 height 87
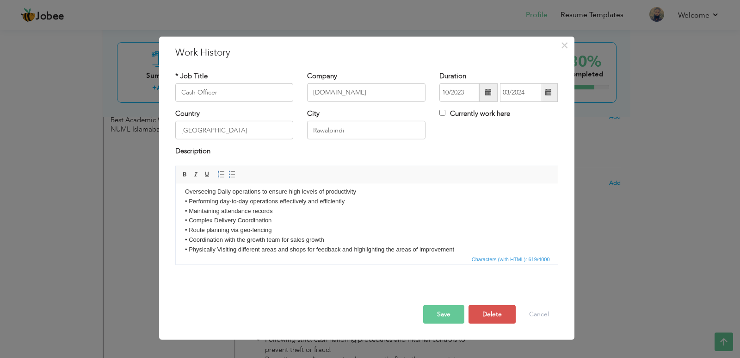
scroll to position [0, 0]
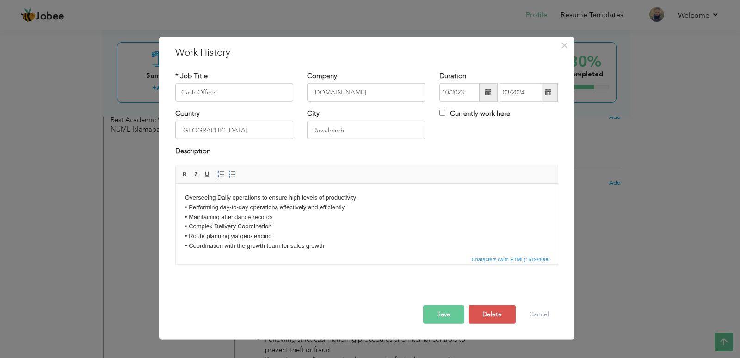
click at [184, 195] on html "Overseeing Daily operations to ensure high levels of productivity • Performing …" at bounding box center [366, 235] width 382 height 105
click at [229, 174] on span at bounding box center [232, 174] width 7 height 7
click at [191, 207] on body "Overseeing Daily operations to ensure high levels of productivity • Performing …" at bounding box center [367, 238] width 364 height 93
click at [203, 198] on li "Overseeing Daily operations to ensure high levels of productivity" at bounding box center [366, 197] width 327 height 10
click at [199, 207] on body "Overseeing Daily operations to ensure high levels of productivity • Performing …" at bounding box center [367, 238] width 364 height 93
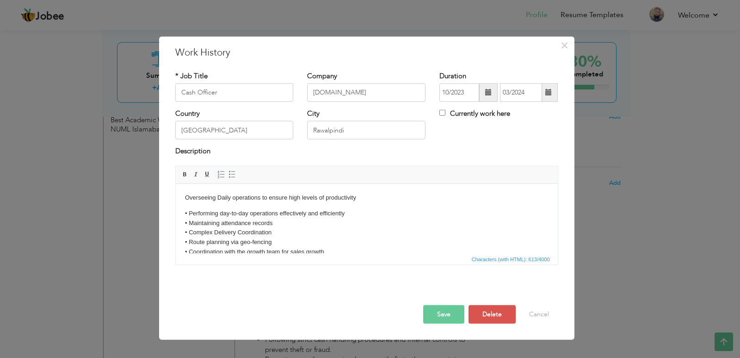
click at [190, 211] on p "• Performing day-to-day operations effectively and efficiently • Maintaining at…" at bounding box center [367, 246] width 364 height 77
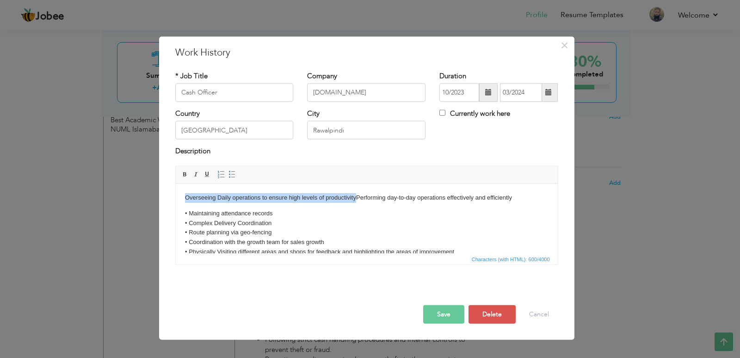
drag, startPoint x: 186, startPoint y: 198, endPoint x: 357, endPoint y: 202, distance: 170.8
click at [357, 202] on body "Overseeing Daily operations to ensure high levels of productivity Performing da…" at bounding box center [367, 233] width 364 height 83
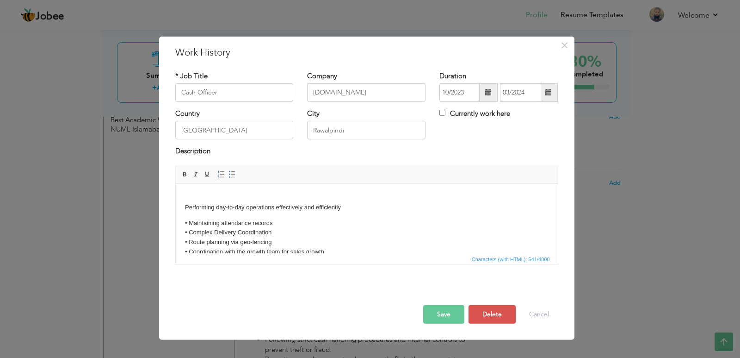
click at [248, 218] on p "• Maintaining attendance records • Complex Delivery Coordination • Route planni…" at bounding box center [367, 252] width 364 height 68
click at [231, 173] on span at bounding box center [232, 174] width 7 height 7
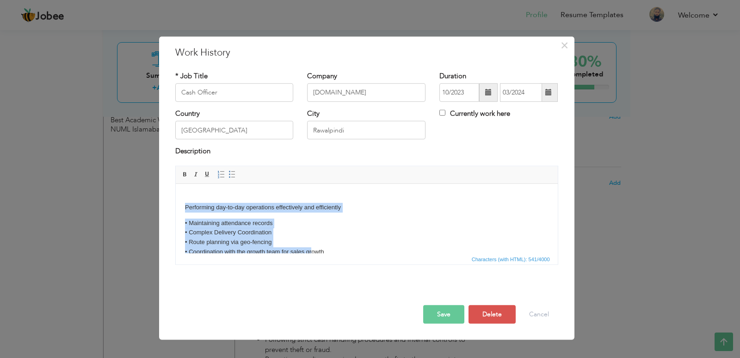
scroll to position [42, 0]
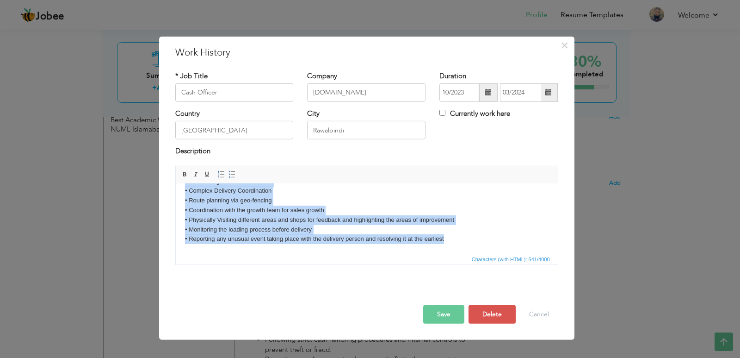
drag, startPoint x: 186, startPoint y: 205, endPoint x: 480, endPoint y: 249, distance: 298.1
click at [480, 249] on html "Performing day-to-day operations effectively and efficiently • Maintaining atte…" at bounding box center [366, 197] width 382 height 111
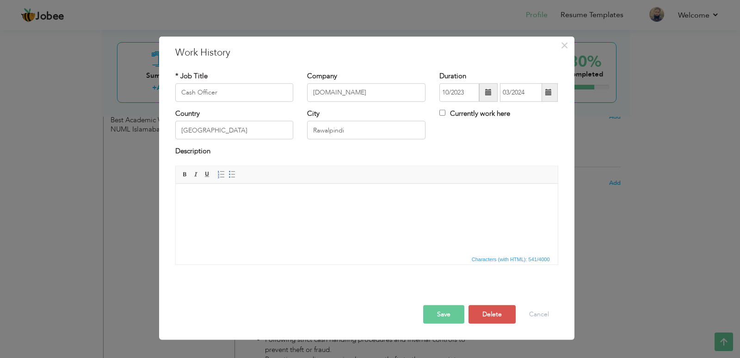
scroll to position [0, 0]
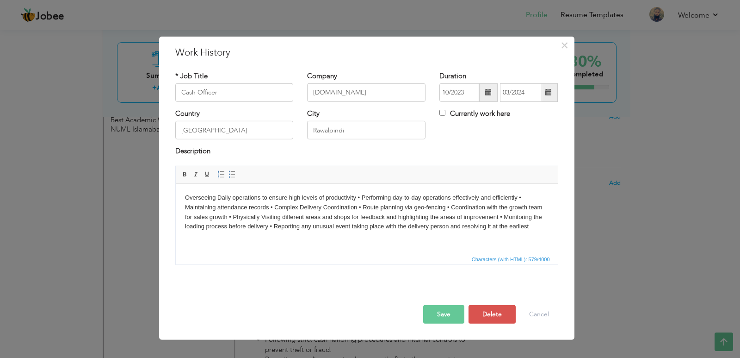
click at [185, 195] on p "Overseeing Daily operations to ensure high levels of productivity • Performing …" at bounding box center [367, 211] width 364 height 38
click at [233, 173] on span at bounding box center [232, 174] width 7 height 7
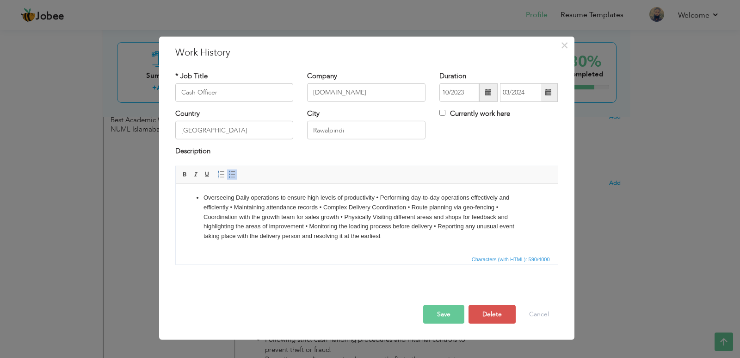
click at [376, 198] on li "Overseeing Daily operations to ensure high levels of productivity • Performing …" at bounding box center [366, 216] width 327 height 48
click at [365, 205] on li "• Performing day-to-day operations effectively and efficiently • Maintaining at…" at bounding box center [366, 221] width 327 height 38
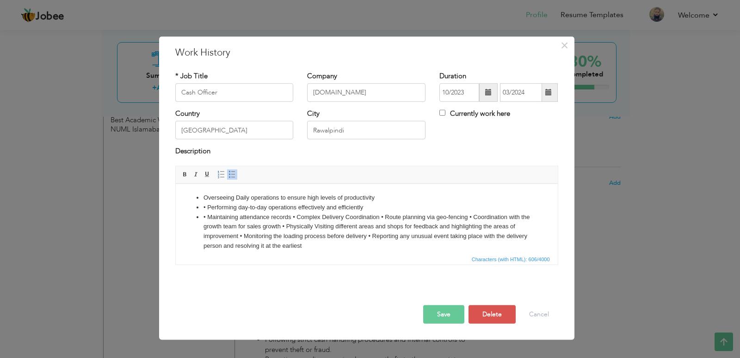
click at [292, 217] on li "• Maintaining attendance records • Complex Delivery Coordination • Route planni…" at bounding box center [366, 231] width 327 height 38
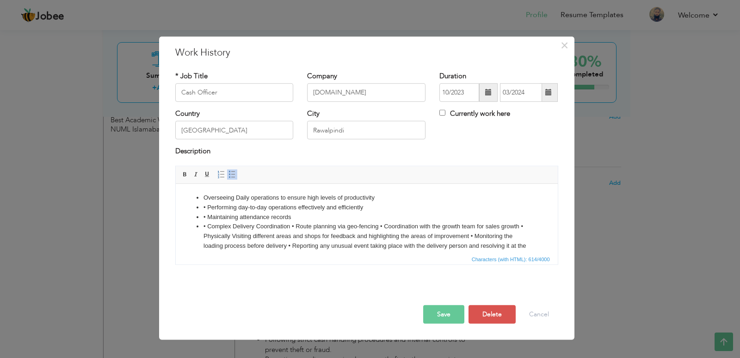
click at [292, 224] on li "• Complex Delivery Coordination • Route planning via geo-fencing • Coordination…" at bounding box center [366, 240] width 327 height 38
click at [292, 234] on li "• Route planning via geo-fencing • Coordination with the growth team for sales …" at bounding box center [366, 245] width 327 height 29
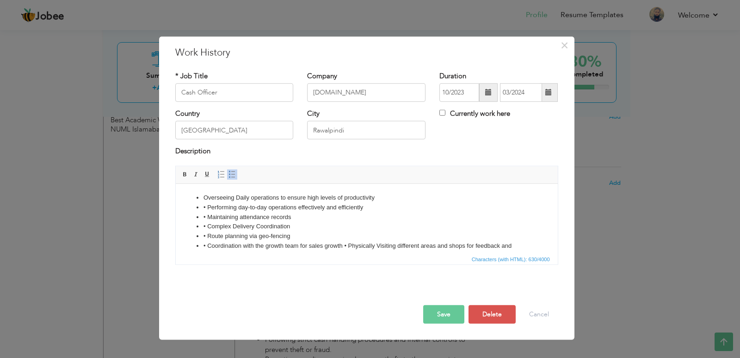
click at [207, 207] on li "• Performing day-to-day operations effectively and efficiently" at bounding box center [366, 207] width 327 height 10
click at [207, 216] on li "• Maintaining attendance records" at bounding box center [366, 217] width 327 height 10
click at [208, 226] on li "• Complex Delivery Coordination" at bounding box center [366, 226] width 327 height 10
click at [207, 235] on li "• Route planning via geo-fencing" at bounding box center [366, 236] width 327 height 10
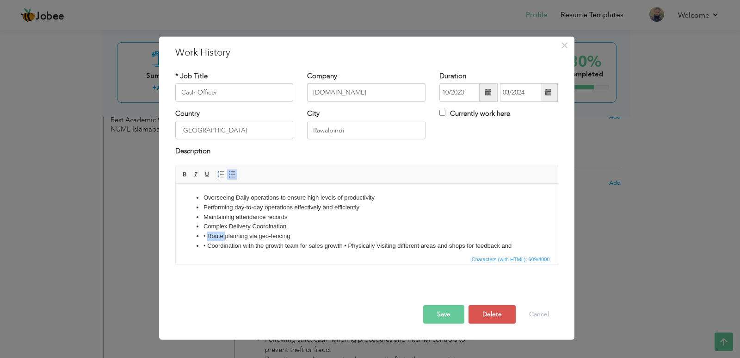
click at [207, 235] on li "• Route planning via geo-fencing" at bounding box center [366, 236] width 327 height 10
click at [208, 246] on li "• Coordination with the growth team for sales growth • Physically Visiting diff…" at bounding box center [366, 255] width 327 height 29
click at [340, 243] on li "Coordination with the growth team for sales growth • Physically Visiting differ…" at bounding box center [366, 255] width 327 height 29
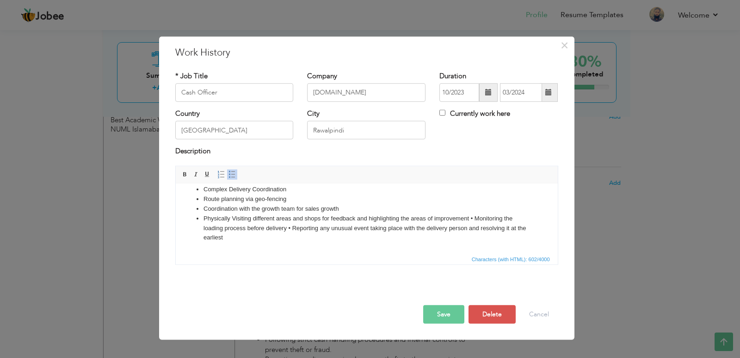
scroll to position [43, 0]
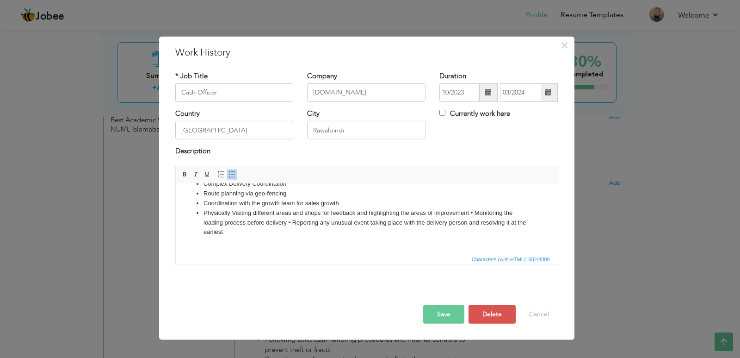
click at [472, 212] on li "Physically Visiting different areas and shops for feedback and highlighting the…" at bounding box center [366, 222] width 327 height 29
click at [207, 221] on li "• Monitoring the loading process before delivery • Reporting any unusual event …" at bounding box center [366, 226] width 327 height 19
click at [331, 223] on li "Monitoring the loading process before delivery • Reporting any unusual event ta…" at bounding box center [366, 226] width 327 height 19
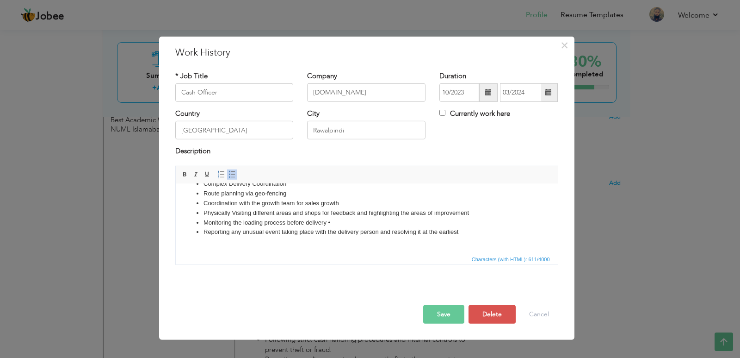
click at [331, 223] on li "Monitoring the loading process before delivery •" at bounding box center [366, 222] width 327 height 10
click at [223, 96] on input "Cash Officer" at bounding box center [234, 92] width 118 height 19
type input "Logistics Executive"
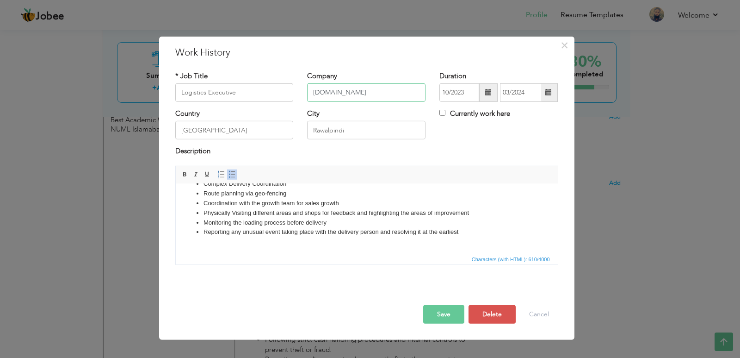
click at [322, 89] on input "[DOMAIN_NAME]" at bounding box center [366, 92] width 118 height 19
type input "Jugnu Tech PVT LTD"
click at [483, 92] on span at bounding box center [488, 92] width 19 height 19
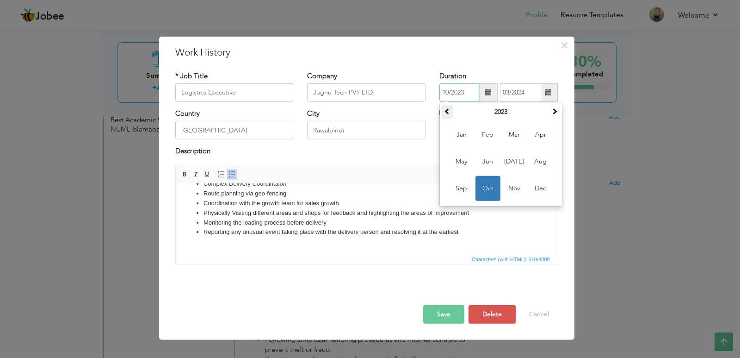
click at [447, 113] on span at bounding box center [447, 111] width 6 height 6
click at [462, 190] on span "Sep" at bounding box center [461, 188] width 25 height 25
type input "09/2021"
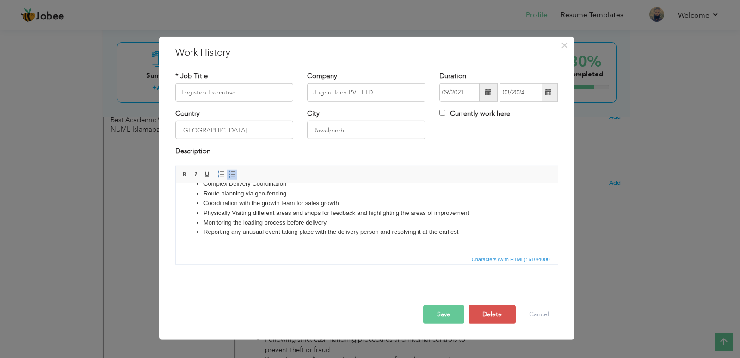
click at [548, 98] on span at bounding box center [549, 92] width 18 height 19
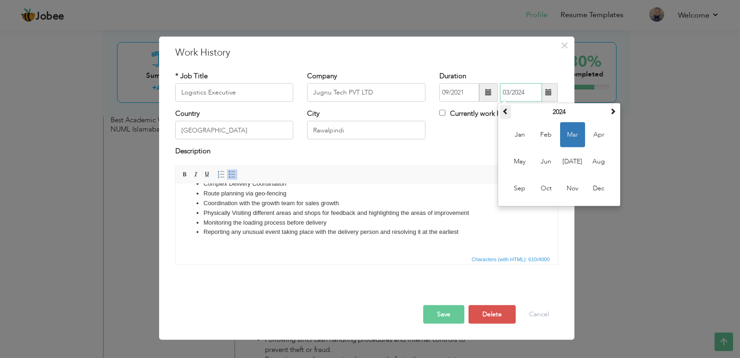
click at [510, 115] on th at bounding box center [505, 112] width 11 height 14
click at [522, 162] on span "May" at bounding box center [520, 161] width 25 height 25
type input "05/2023"
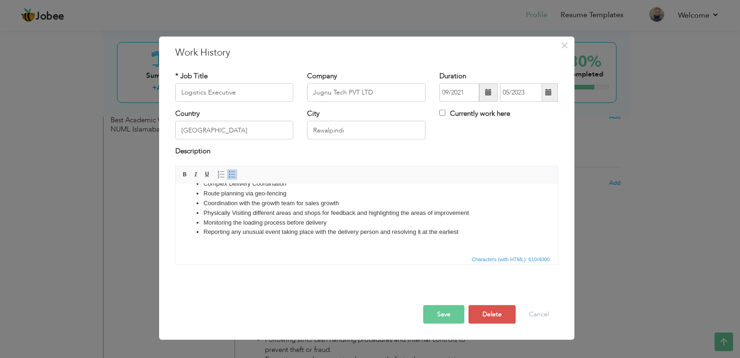
click at [447, 306] on button "Save" at bounding box center [443, 314] width 41 height 19
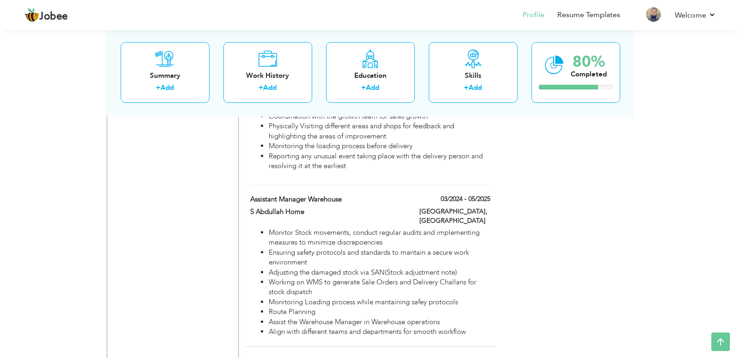
scroll to position [744, 0]
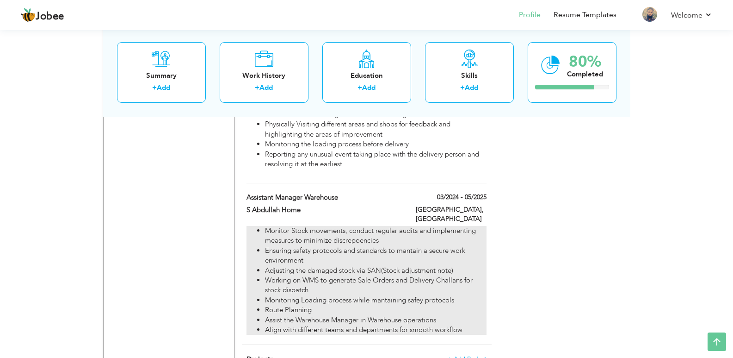
click at [340, 226] on li "Monitor Stock movements, conduct regular audits and implementing measures to mi…" at bounding box center [375, 236] width 221 height 20
type input "Assistant Manager Warehouse"
type input "S Abdullah Home"
type input "03/2024"
type input "05/2025"
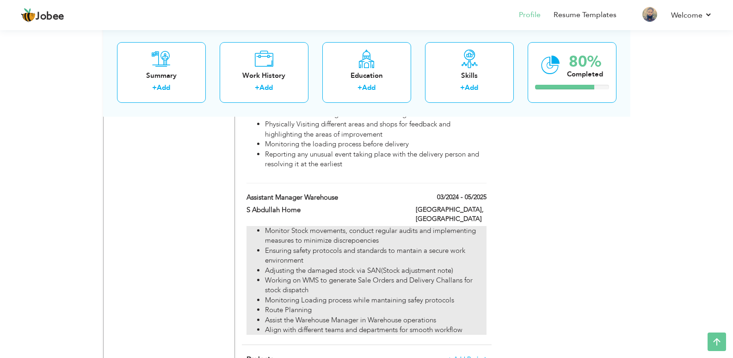
type input "[GEOGRAPHIC_DATA]"
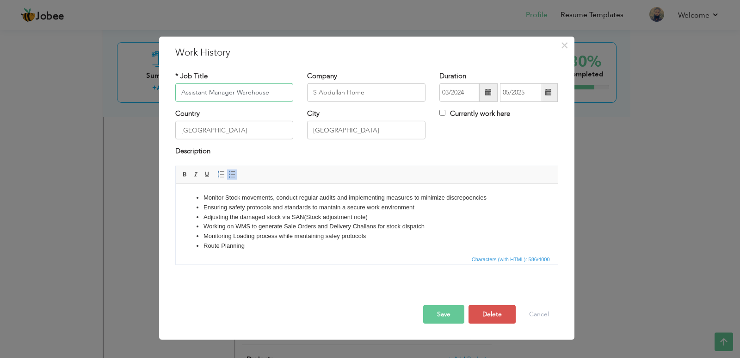
click at [267, 93] on input "Assistant Manager Warehouse" at bounding box center [234, 92] width 118 height 19
type input "Fleet Supervisor/Last Mile Lead"
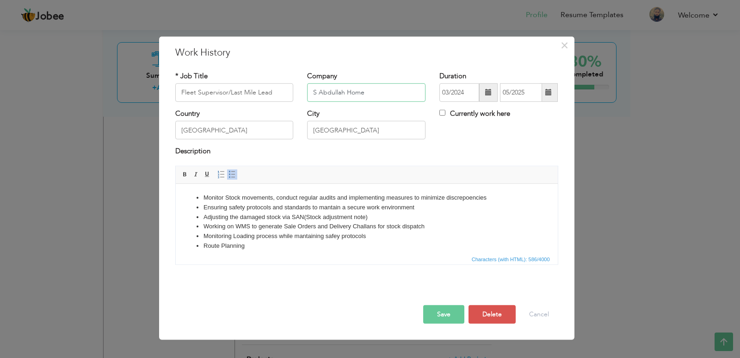
click at [351, 92] on input "S Abdullah Home" at bounding box center [366, 92] width 118 height 19
type input "[DOMAIN_NAME]"
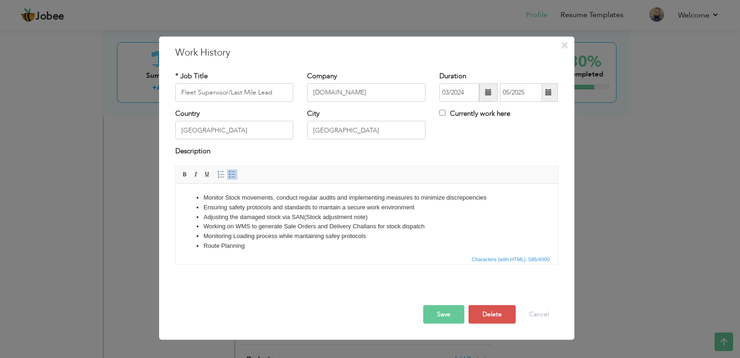
click at [481, 92] on span at bounding box center [488, 92] width 19 height 19
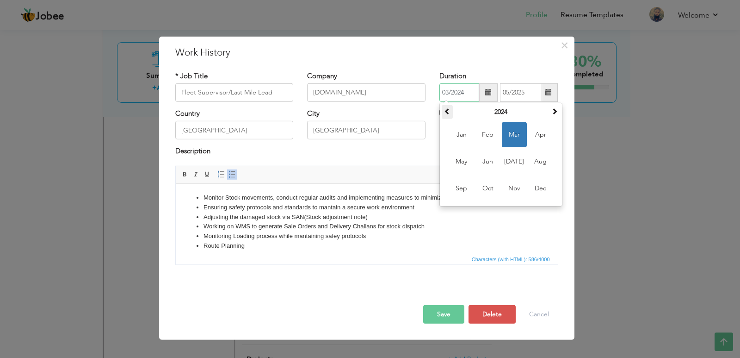
click at [447, 112] on span at bounding box center [447, 111] width 6 height 6
click at [448, 112] on span at bounding box center [447, 111] width 6 height 6
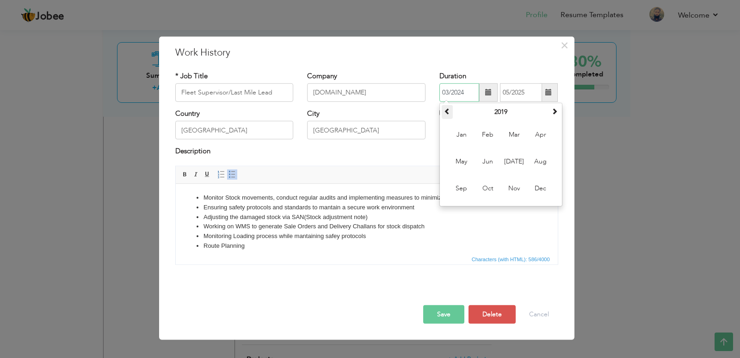
click at [448, 112] on span at bounding box center [447, 111] width 6 height 6
click at [467, 190] on span "Sep" at bounding box center [461, 188] width 25 height 25
type input "09/2018"
click at [550, 84] on span at bounding box center [549, 92] width 18 height 19
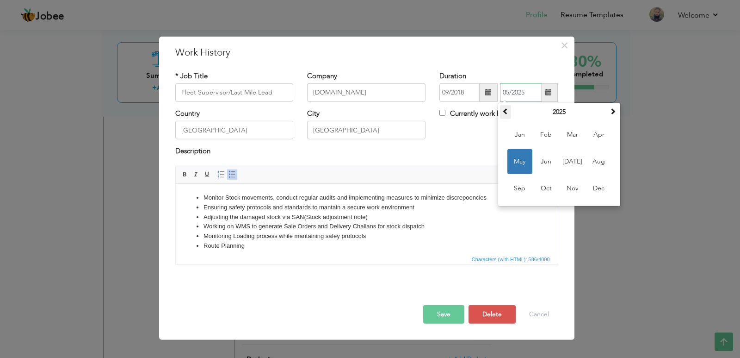
click at [509, 114] on span at bounding box center [505, 111] width 6 height 6
click at [522, 183] on span "Sep" at bounding box center [520, 188] width 25 height 25
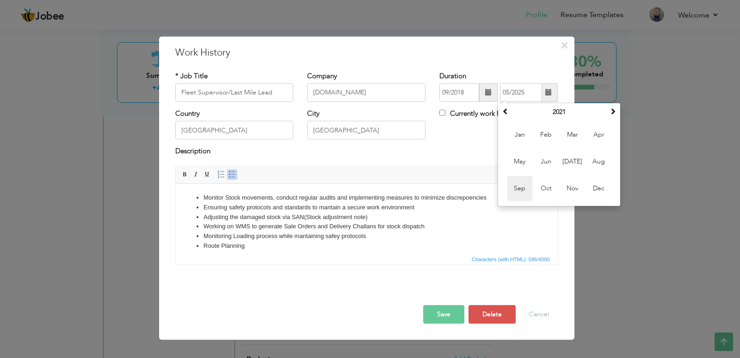
type input "09/2021"
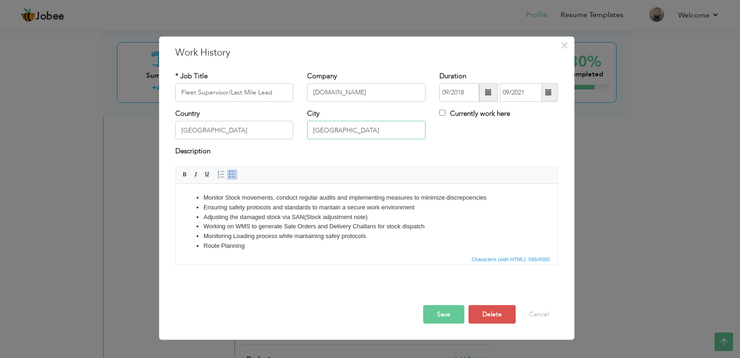
click at [344, 131] on input "[GEOGRAPHIC_DATA]" at bounding box center [366, 130] width 118 height 19
type input "[GEOGRAPHIC_DATA]/[GEOGRAPHIC_DATA]"
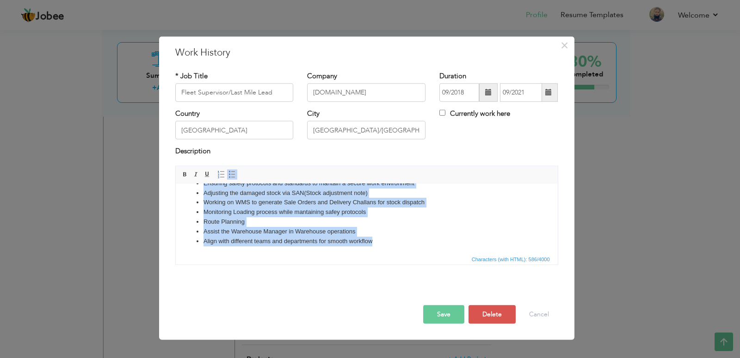
scroll to position [0, 0]
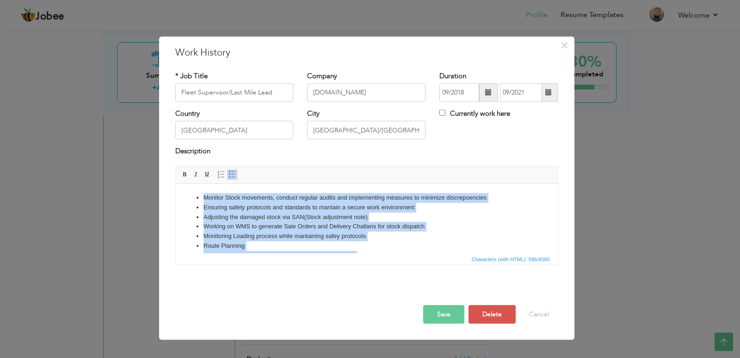
drag, startPoint x: 376, startPoint y: 247, endPoint x: 199, endPoint y: 179, distance: 189.8
click at [199, 183] on html "Monitor Stock movements, conduct regular audits and implementing measures to mi…" at bounding box center [366, 230] width 382 height 95
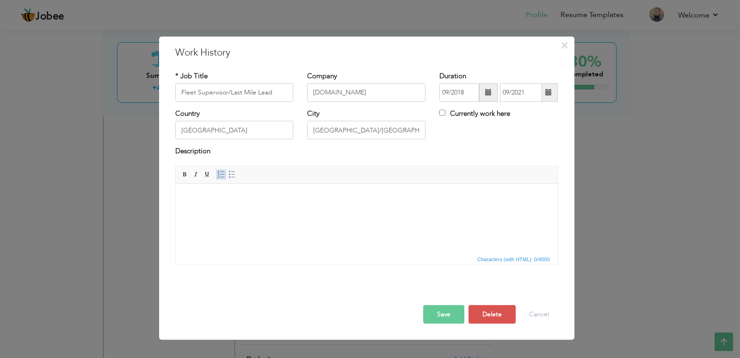
click at [218, 176] on span at bounding box center [220, 174] width 7 height 7
click at [233, 175] on span at bounding box center [232, 174] width 7 height 7
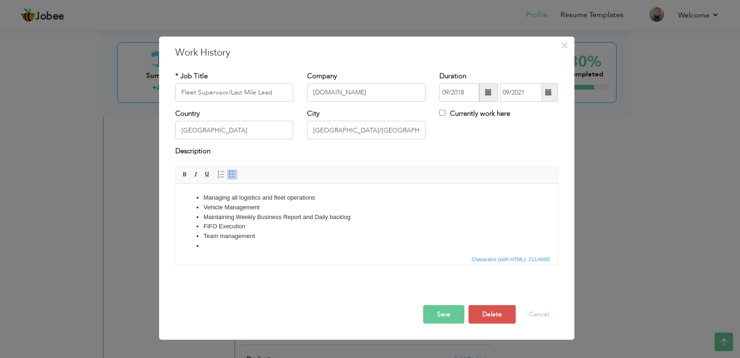
click at [223, 238] on li "Team management" at bounding box center [366, 236] width 327 height 10
click at [265, 234] on li "Team M anagement" at bounding box center [366, 236] width 327 height 10
click at [353, 244] on li "Onboarding New Staff and Mantaining their record and Attendance" at bounding box center [366, 246] width 327 height 10
click at [388, 244] on li "Onboarding New Staff and Mantaining their record and a ttendance" at bounding box center [366, 246] width 327 height 10
click at [442, 312] on button "Save" at bounding box center [443, 314] width 41 height 19
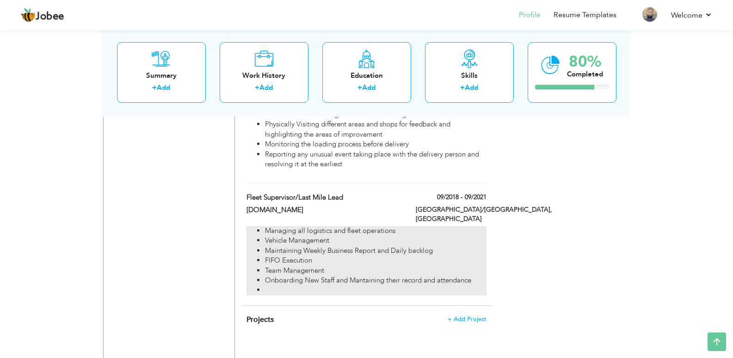
click at [445, 226] on li "Managing all logistics and fleet operations" at bounding box center [375, 231] width 221 height 10
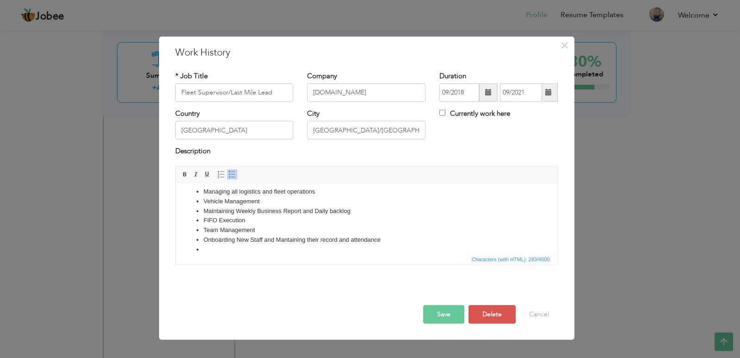
scroll to position [17, 0]
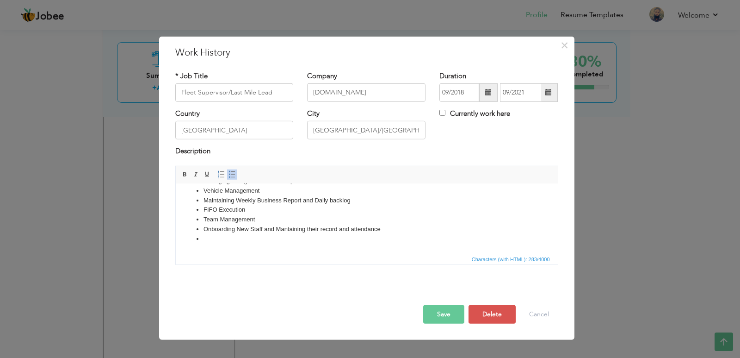
click at [207, 236] on li at bounding box center [366, 239] width 327 height 10
click at [434, 313] on button "Save" at bounding box center [443, 314] width 41 height 19
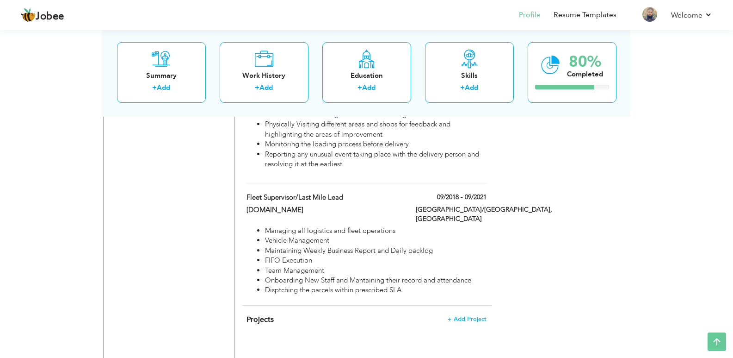
scroll to position [432, 0]
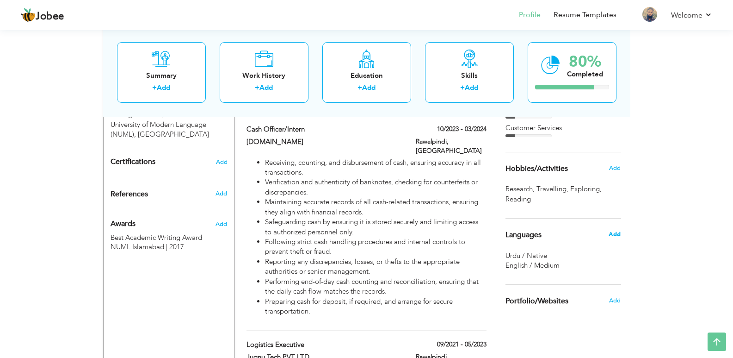
click at [618, 238] on span "Add" at bounding box center [615, 234] width 12 height 8
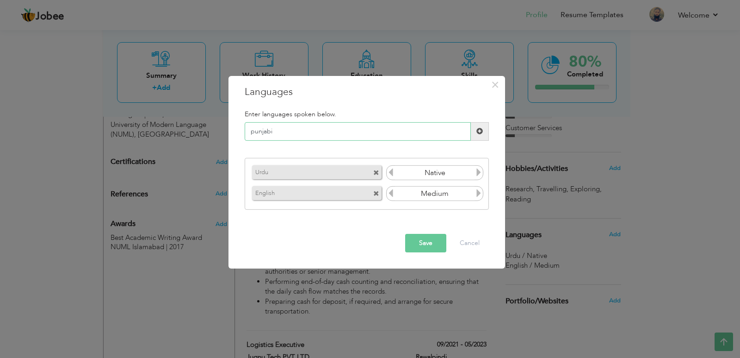
click at [255, 131] on input "punjabi" at bounding box center [358, 131] width 226 height 19
type input "Punjabi"
click at [479, 130] on span at bounding box center [480, 131] width 6 height 6
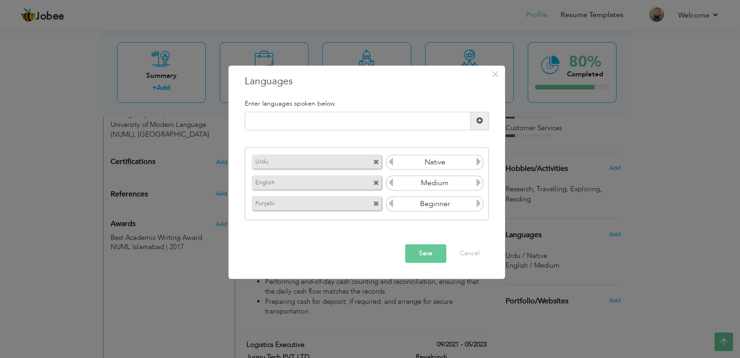
click at [477, 204] on icon at bounding box center [479, 203] width 8 height 8
click at [479, 179] on icon at bounding box center [479, 183] width 8 height 8
click at [389, 184] on icon at bounding box center [391, 183] width 8 height 8
click at [424, 250] on button "Save" at bounding box center [425, 253] width 41 height 19
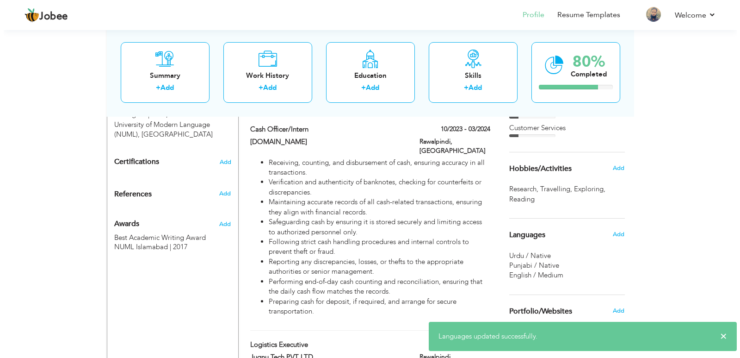
scroll to position [119, 0]
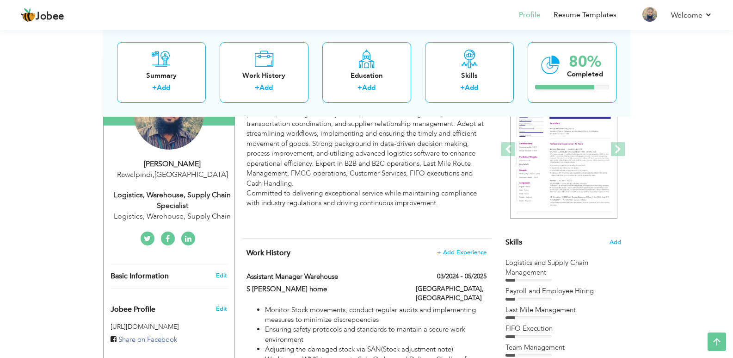
click at [181, 169] on div "Rawalpindi , Pakistan" at bounding box center [173, 174] width 124 height 11
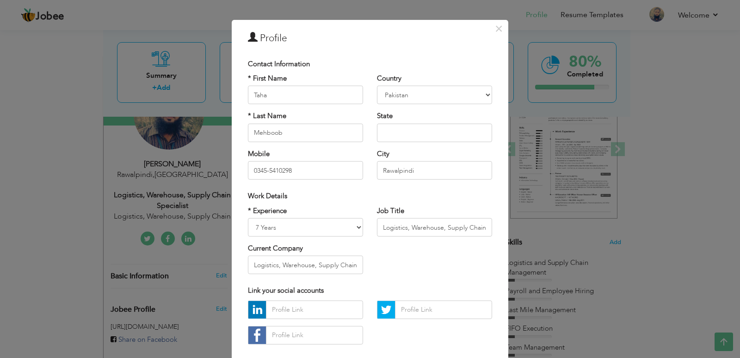
scroll to position [0, 0]
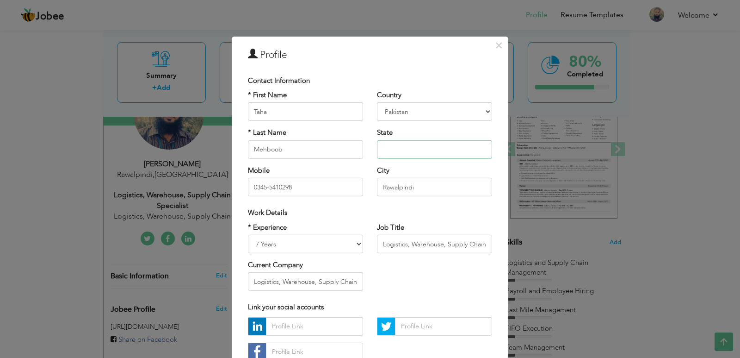
click at [385, 155] on input "text" at bounding box center [434, 149] width 115 height 19
type input "0345-5410298"
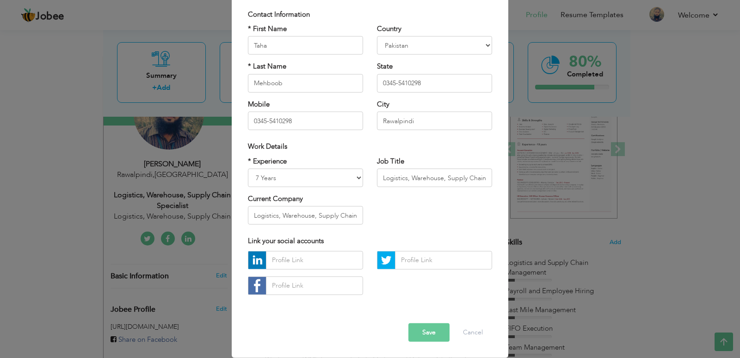
click at [429, 333] on button "Save" at bounding box center [429, 332] width 41 height 19
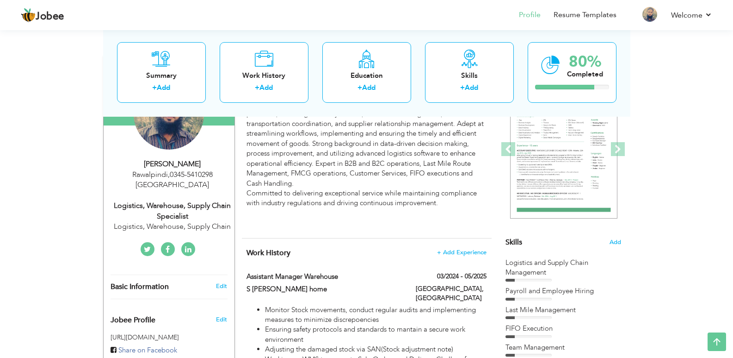
click at [175, 200] on div "Logistics, Warehouse, Supply Chain Specialist" at bounding box center [173, 210] width 124 height 21
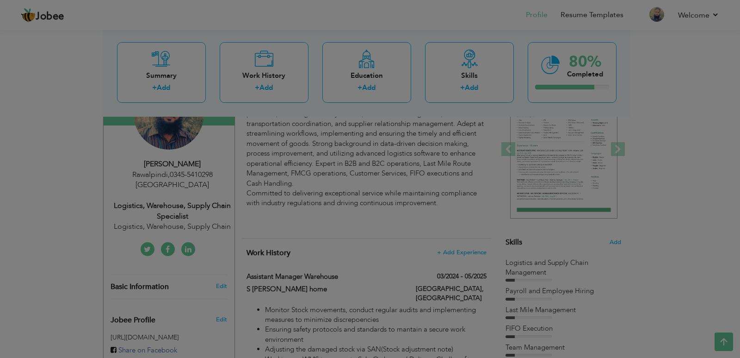
scroll to position [0, 0]
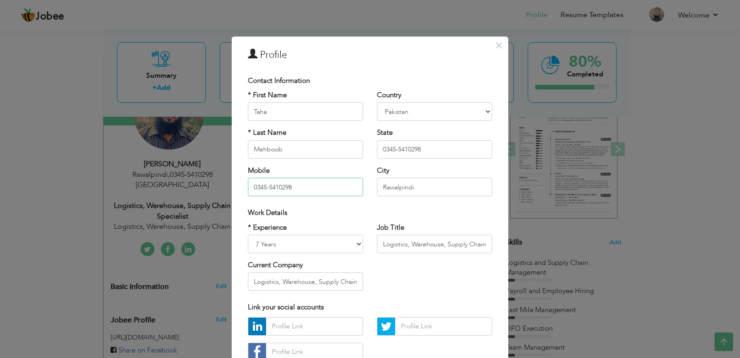
click at [310, 182] on input "0345-5410298" at bounding box center [305, 187] width 115 height 19
type input "0304-5748326"
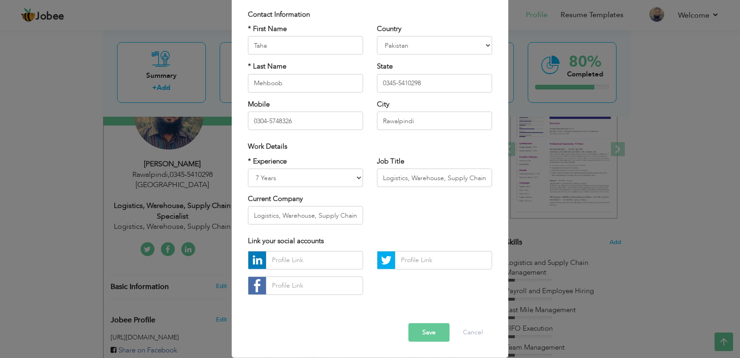
click at [433, 326] on button "Save" at bounding box center [429, 332] width 41 height 19
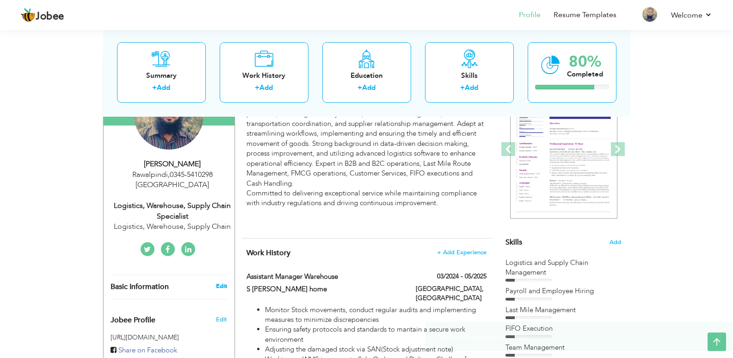
click at [217, 282] on link "Edit" at bounding box center [221, 286] width 11 height 8
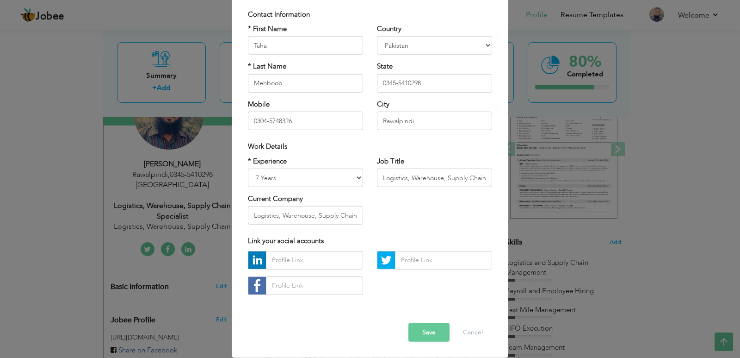
click at [429, 331] on button "Save" at bounding box center [429, 332] width 41 height 19
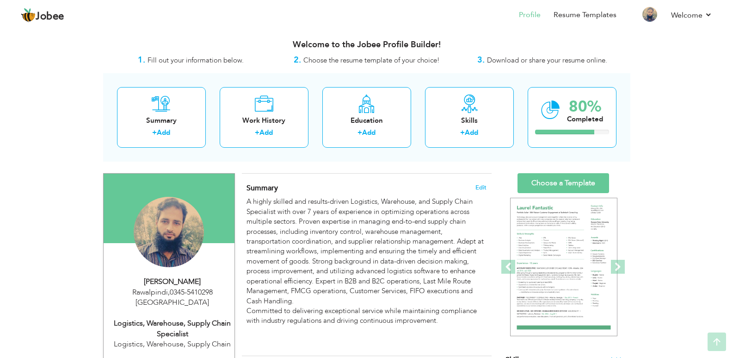
scroll to position [0, 0]
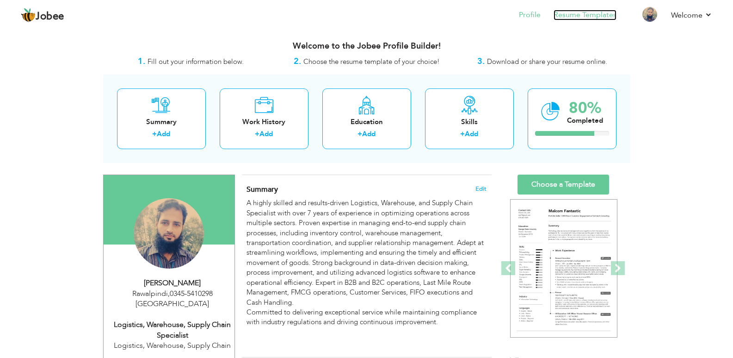
click at [575, 15] on link "Resume Templates" at bounding box center [585, 15] width 63 height 11
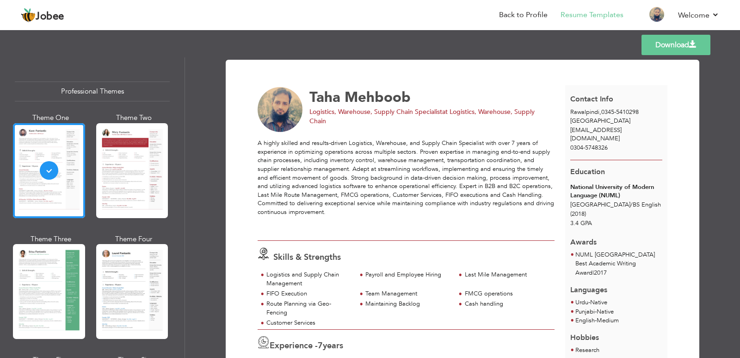
click at [668, 43] on link "Download" at bounding box center [676, 45] width 69 height 20
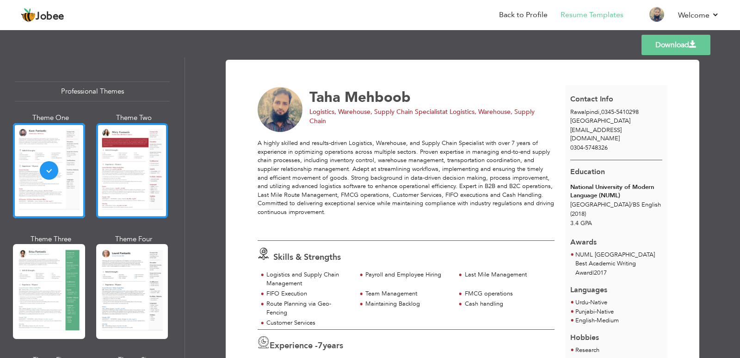
click at [139, 173] on div at bounding box center [132, 170] width 72 height 95
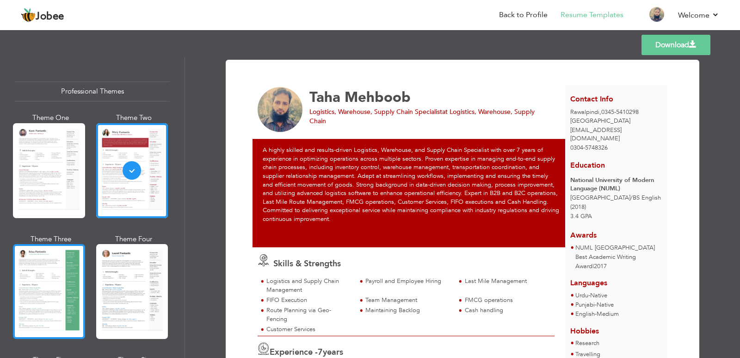
click at [37, 297] on div at bounding box center [49, 291] width 72 height 95
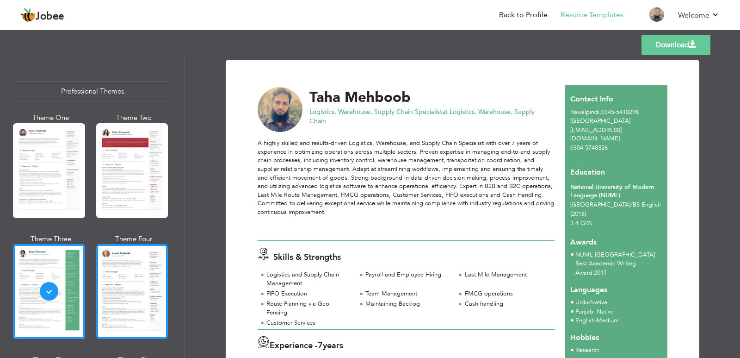
click at [129, 314] on div at bounding box center [132, 291] width 72 height 95
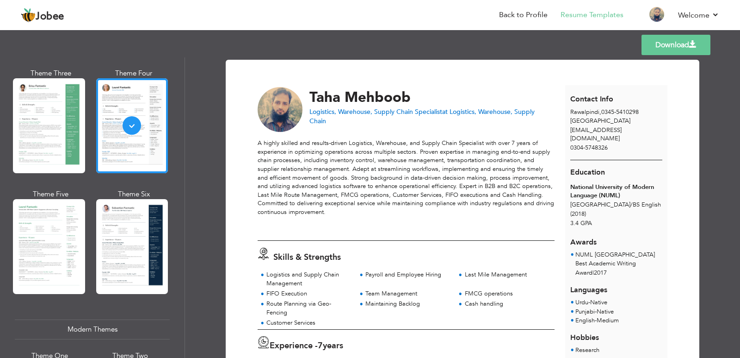
scroll to position [209, 0]
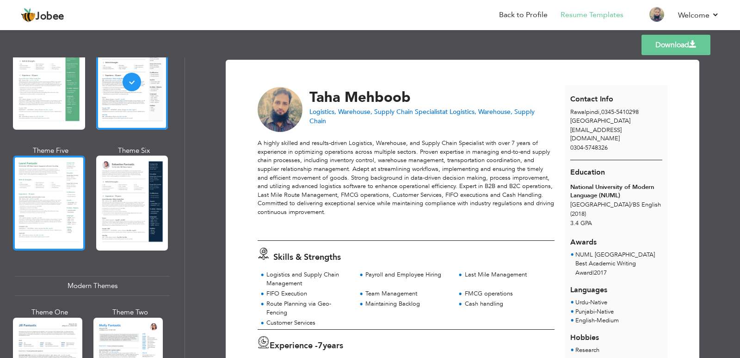
click at [48, 209] on div at bounding box center [49, 202] width 72 height 95
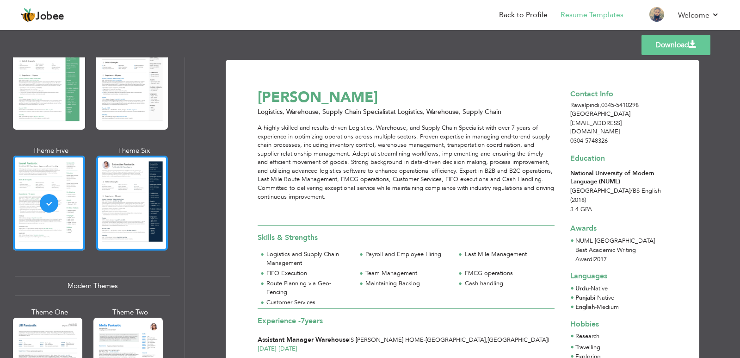
click at [122, 196] on div at bounding box center [132, 202] width 72 height 95
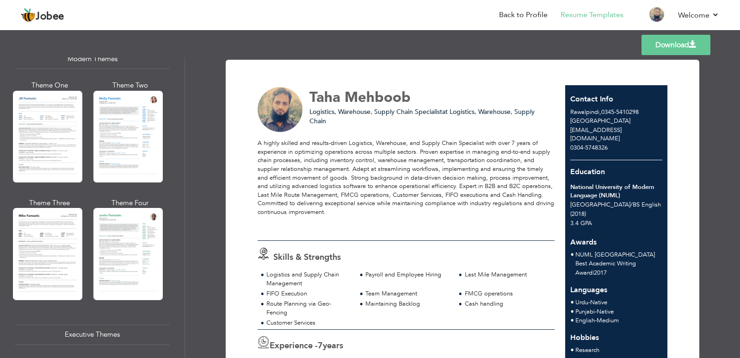
scroll to position [444, 0]
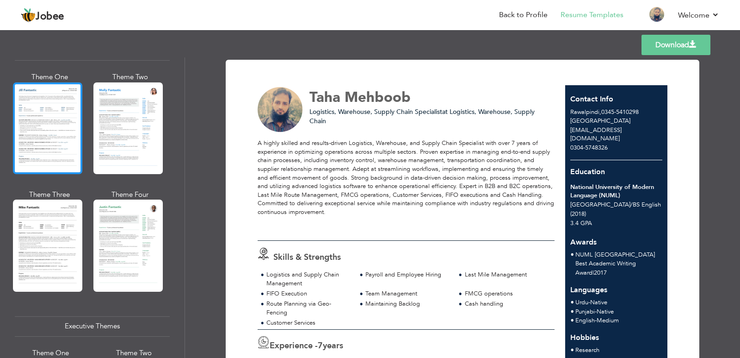
click at [50, 121] on div at bounding box center [47, 128] width 69 height 92
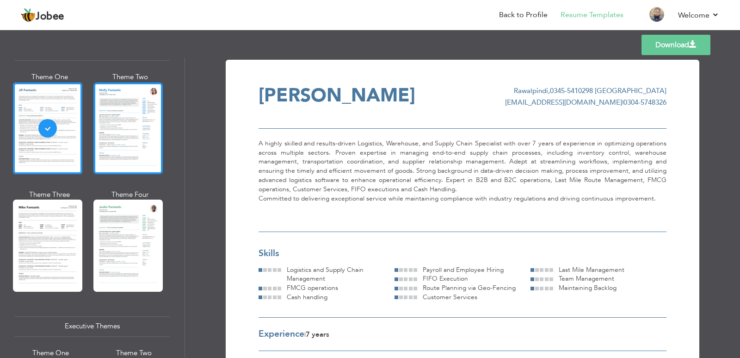
click at [109, 119] on div at bounding box center [127, 128] width 69 height 92
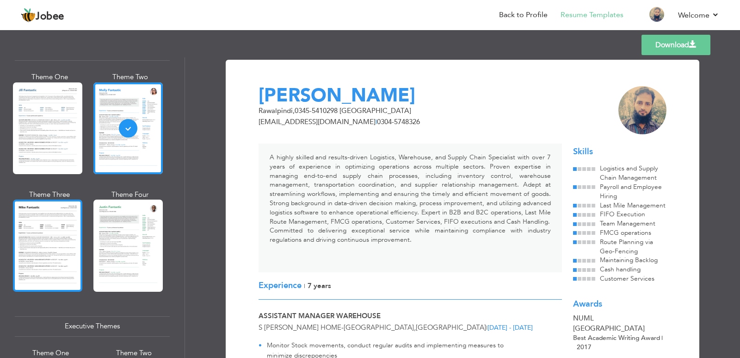
click at [37, 234] on div at bounding box center [47, 245] width 69 height 92
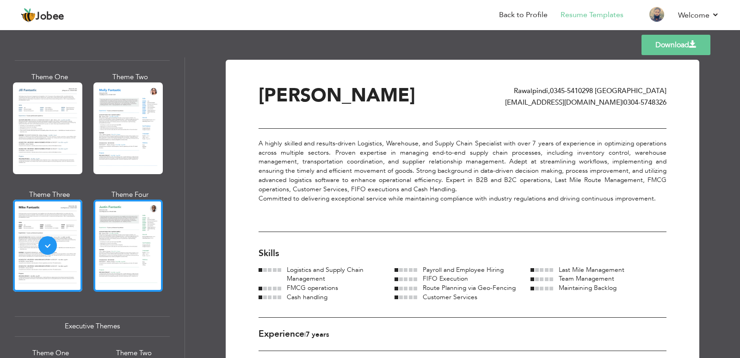
click at [105, 222] on div at bounding box center [127, 245] width 69 height 92
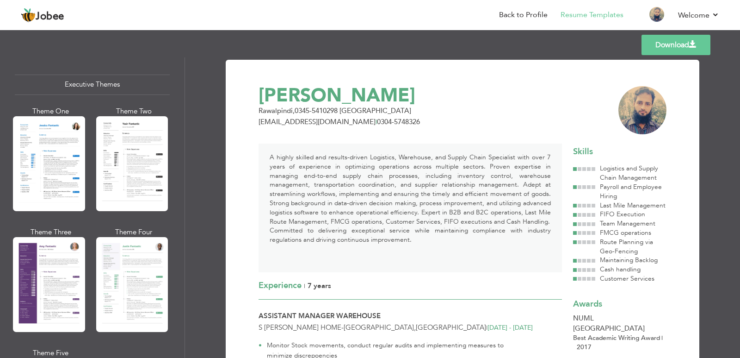
scroll to position [700, 0]
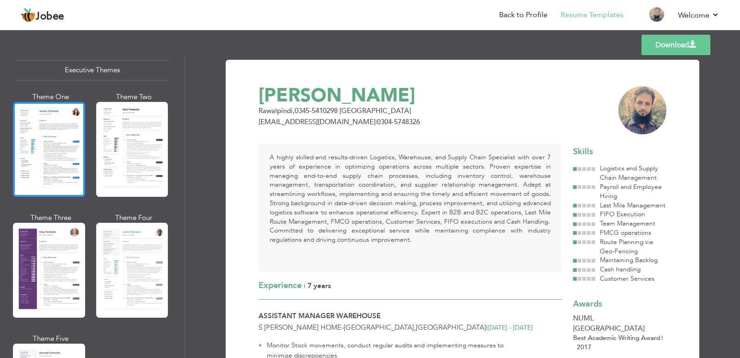
click at [48, 142] on div at bounding box center [49, 149] width 72 height 95
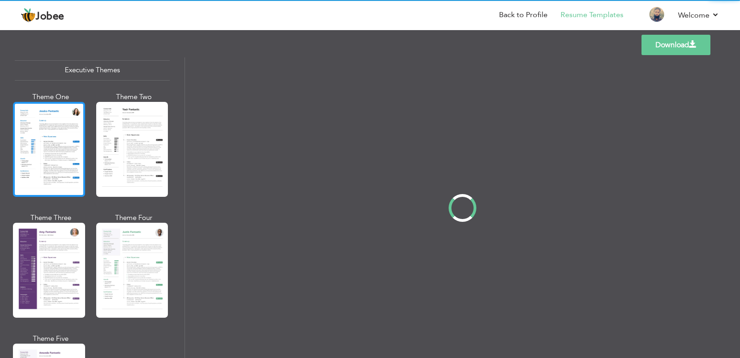
scroll to position [699, 0]
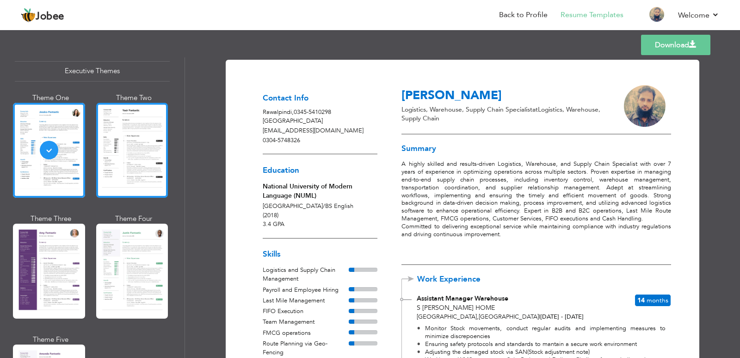
click at [116, 146] on div at bounding box center [132, 150] width 72 height 95
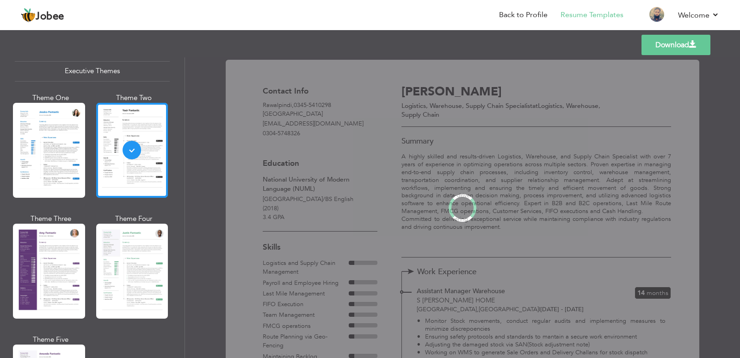
scroll to position [700, 0]
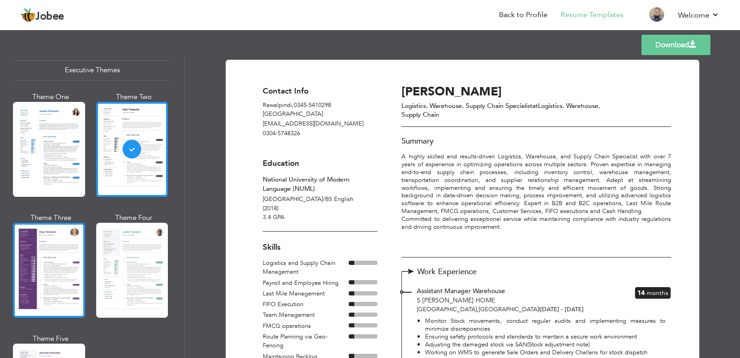
click at [45, 248] on div at bounding box center [49, 270] width 72 height 95
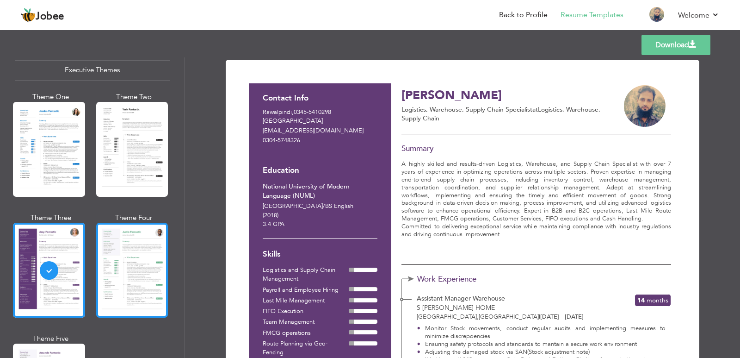
click at [105, 245] on div at bounding box center [132, 270] width 72 height 95
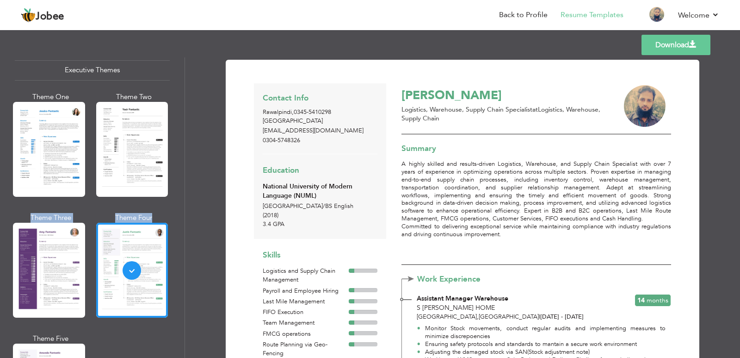
drag, startPoint x: 181, startPoint y: 186, endPoint x: 184, endPoint y: 206, distance: 21.1
click at [184, 206] on div "Professional Themes Theme One Theme Two Theme Three Theme Six" at bounding box center [92, 207] width 185 height 300
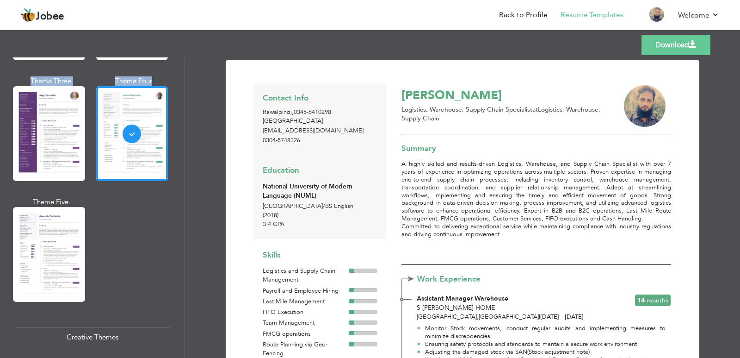
scroll to position [892, 0]
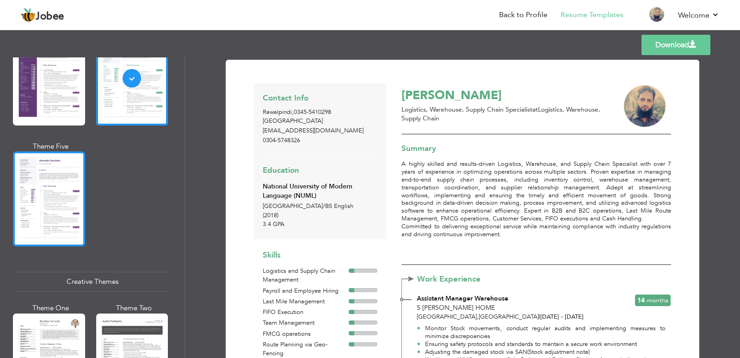
click at [49, 187] on div at bounding box center [49, 198] width 72 height 95
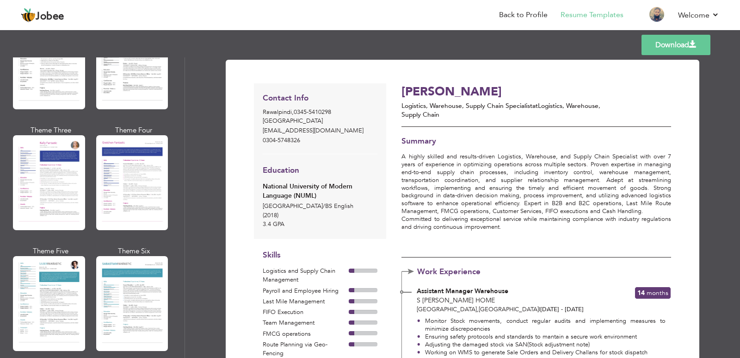
scroll to position [1196, 0]
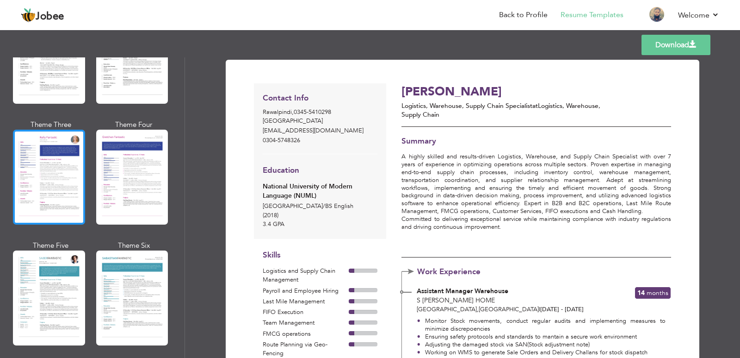
click at [45, 130] on div at bounding box center [49, 177] width 72 height 95
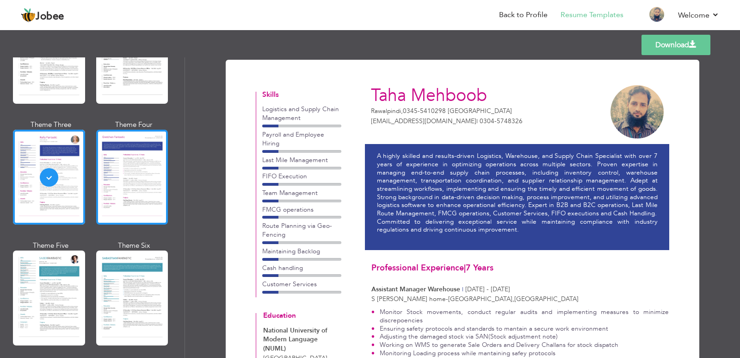
click at [118, 138] on div at bounding box center [132, 177] width 72 height 95
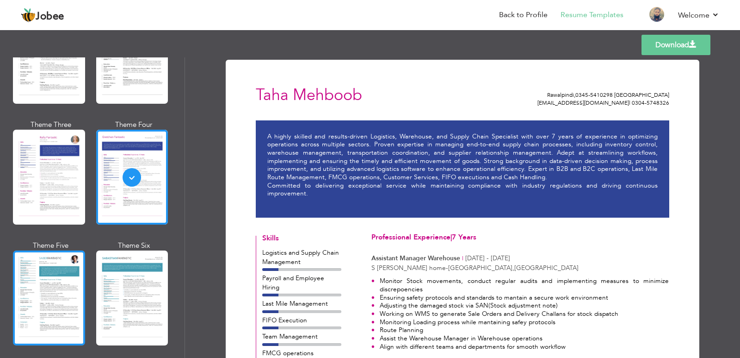
click at [47, 279] on div at bounding box center [49, 297] width 72 height 95
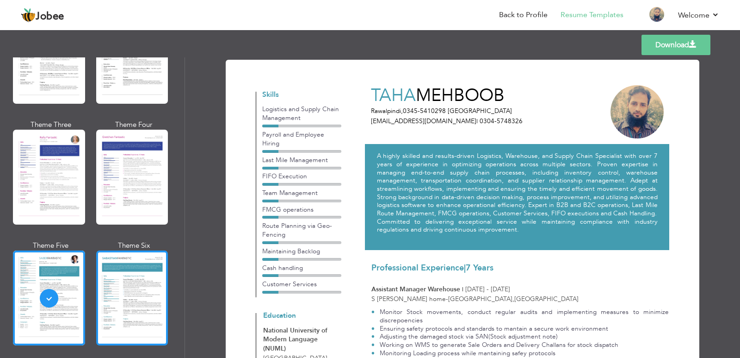
click at [131, 267] on div at bounding box center [132, 297] width 72 height 95
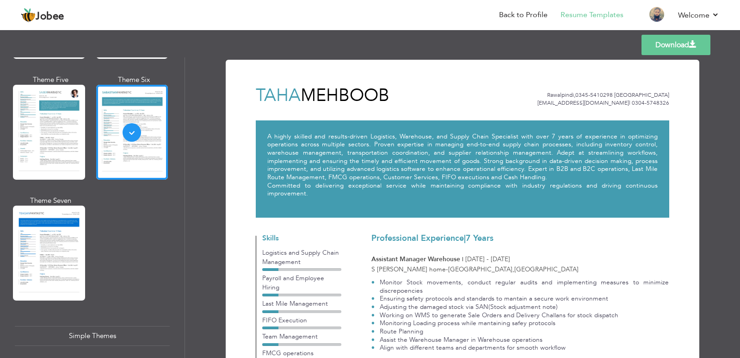
scroll to position [1389, 0]
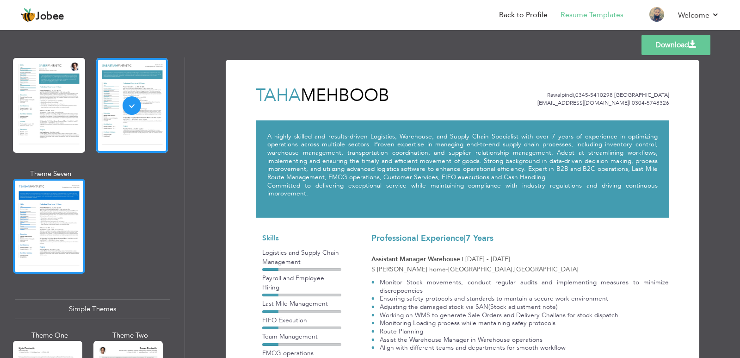
click at [68, 220] on div at bounding box center [49, 226] width 72 height 95
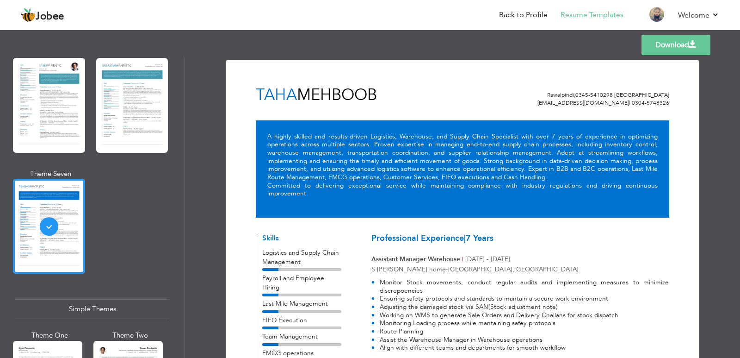
click at [180, 149] on div "Professional Themes Theme One Theme Two Theme Three Theme Six" at bounding box center [92, 207] width 185 height 300
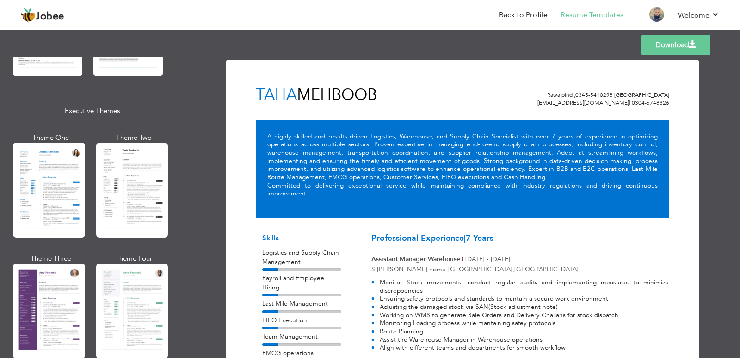
scroll to position [625, 0]
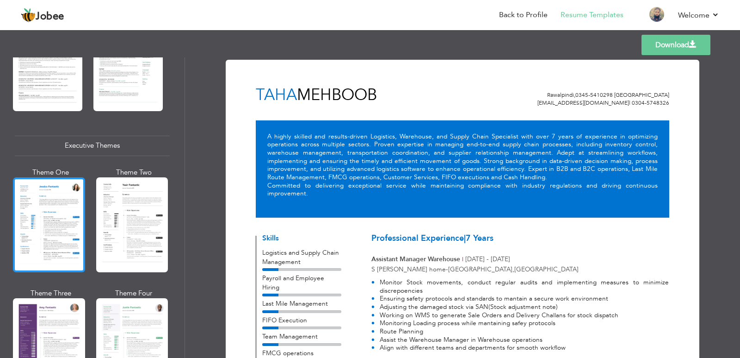
click at [33, 204] on div at bounding box center [49, 224] width 72 height 95
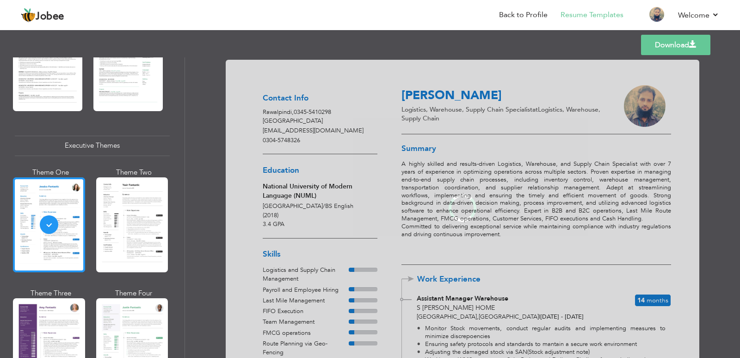
scroll to position [624, 0]
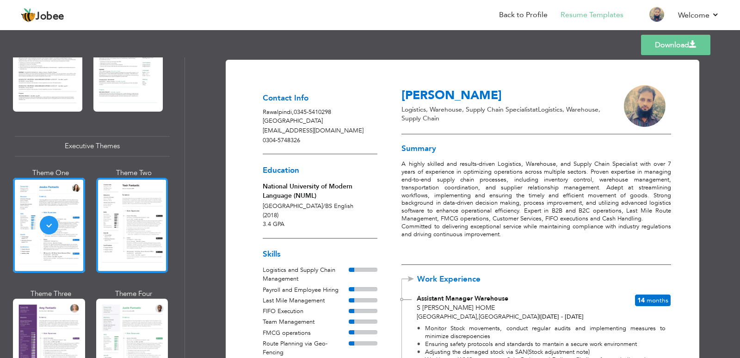
click at [129, 217] on div at bounding box center [132, 225] width 72 height 95
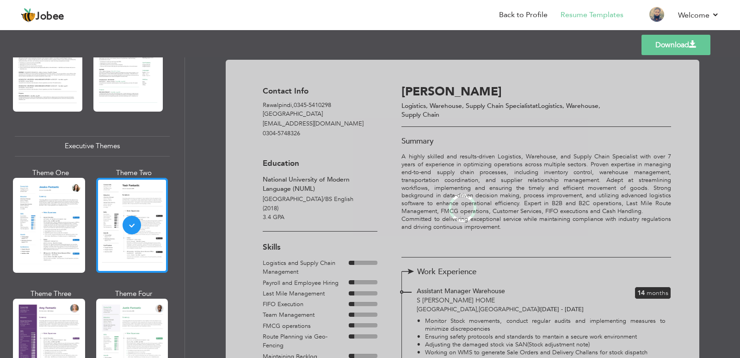
scroll to position [625, 0]
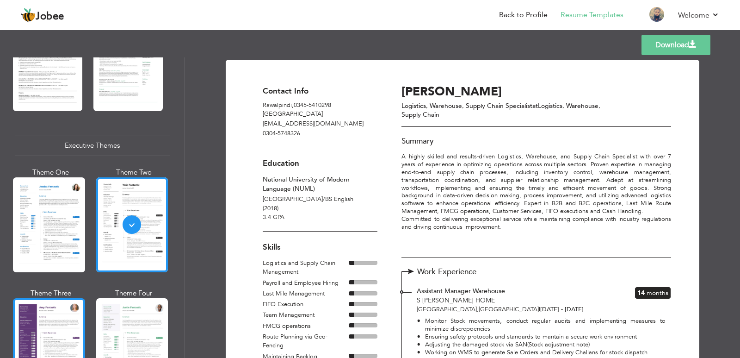
click at [64, 341] on div at bounding box center [49, 345] width 72 height 95
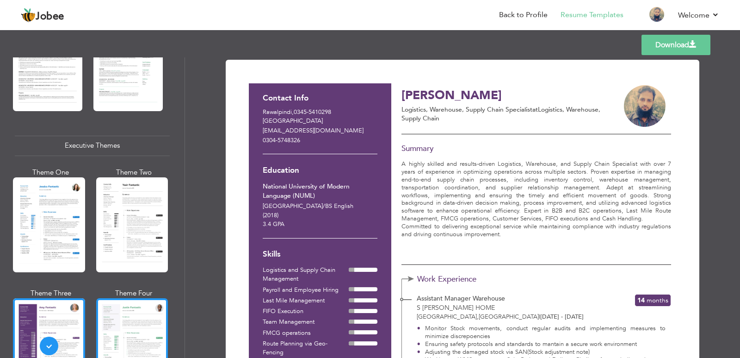
click at [126, 333] on div at bounding box center [132, 345] width 72 height 95
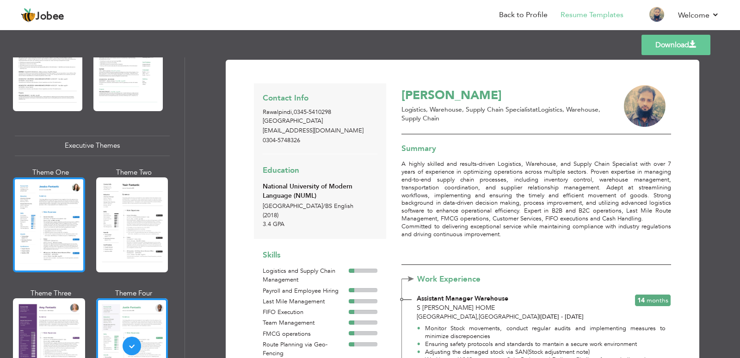
click at [66, 234] on div at bounding box center [49, 224] width 72 height 95
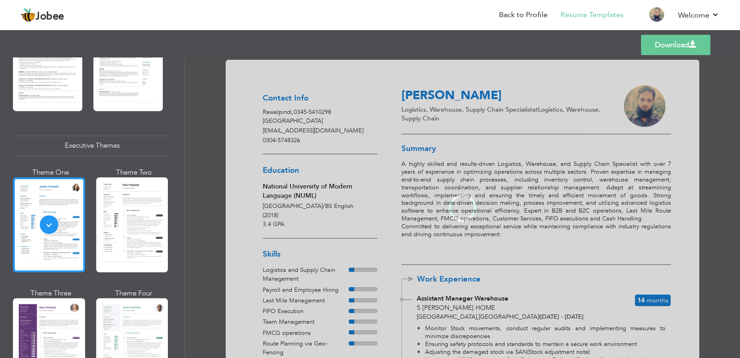
scroll to position [624, 0]
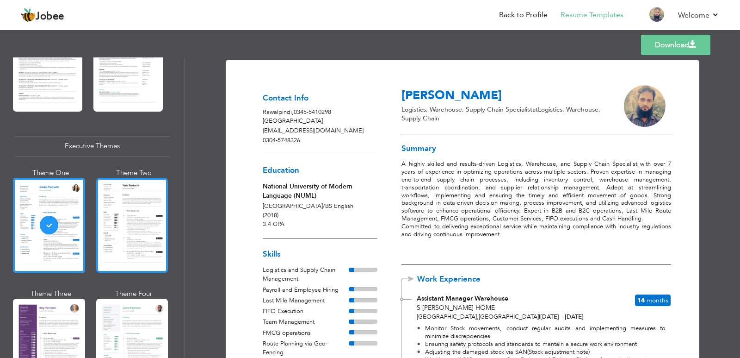
click at [118, 223] on div at bounding box center [132, 225] width 72 height 95
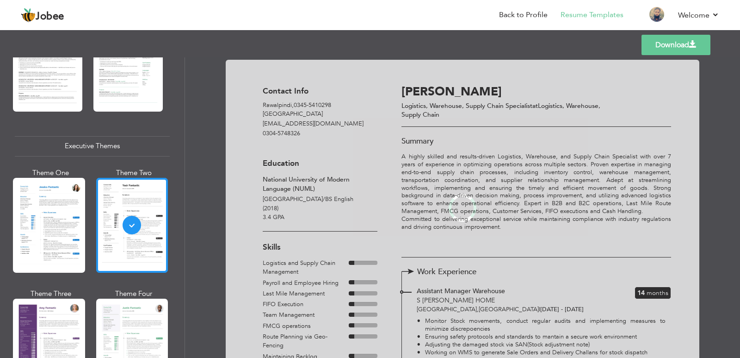
scroll to position [625, 0]
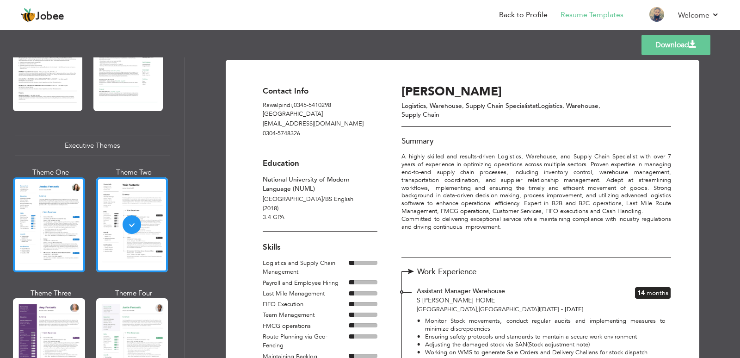
click at [57, 216] on div at bounding box center [49, 224] width 72 height 95
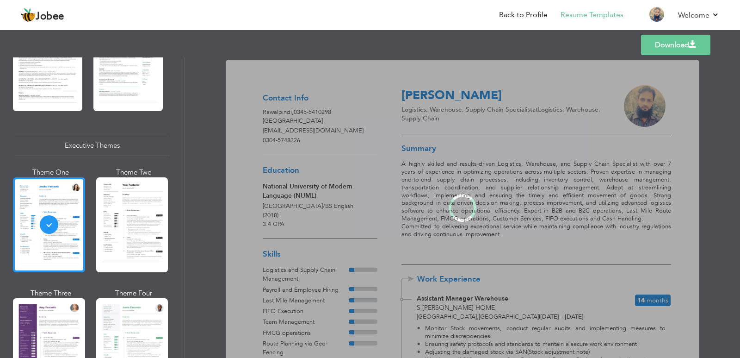
scroll to position [624, 0]
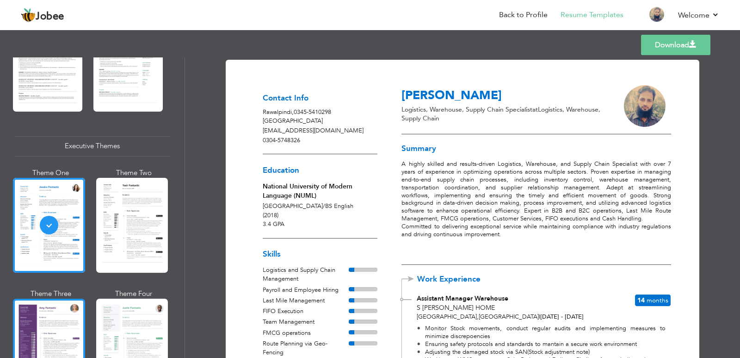
click at [74, 308] on div at bounding box center [49, 345] width 72 height 95
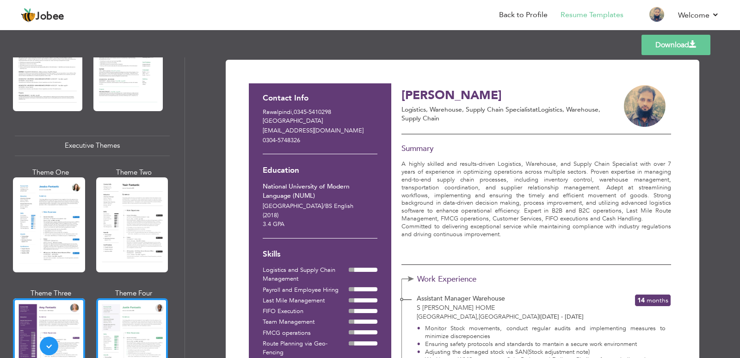
click at [145, 321] on div at bounding box center [132, 345] width 72 height 95
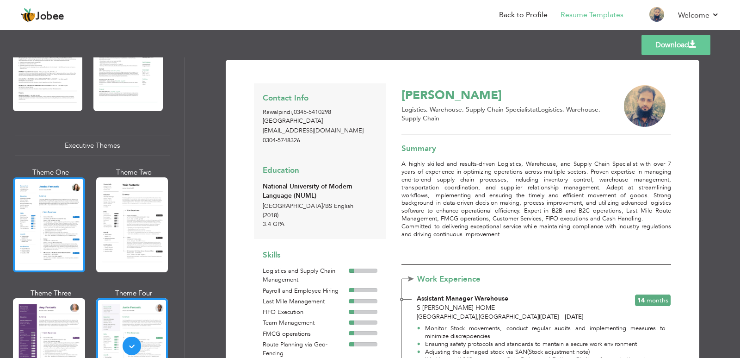
click at [67, 249] on div at bounding box center [49, 224] width 72 height 95
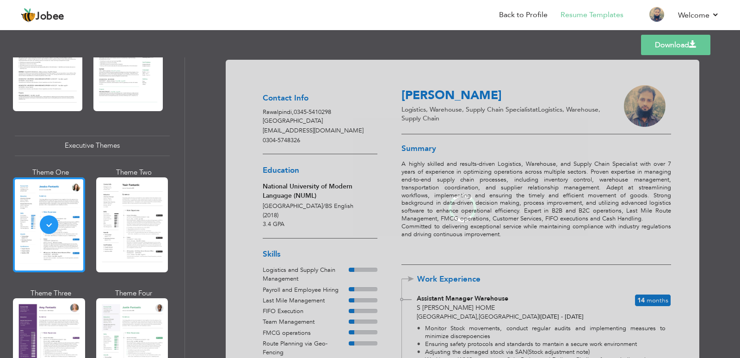
scroll to position [624, 0]
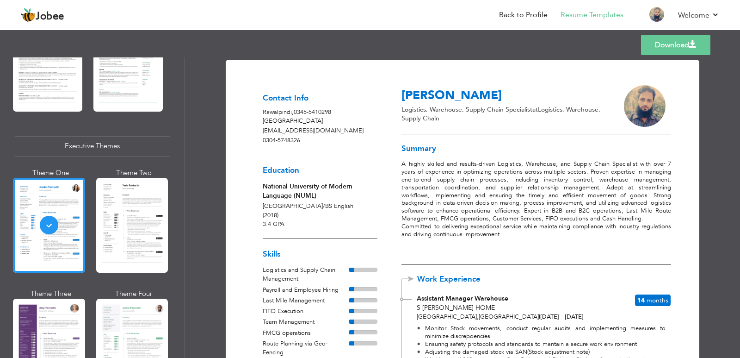
click at [657, 44] on link "Download" at bounding box center [675, 45] width 69 height 20
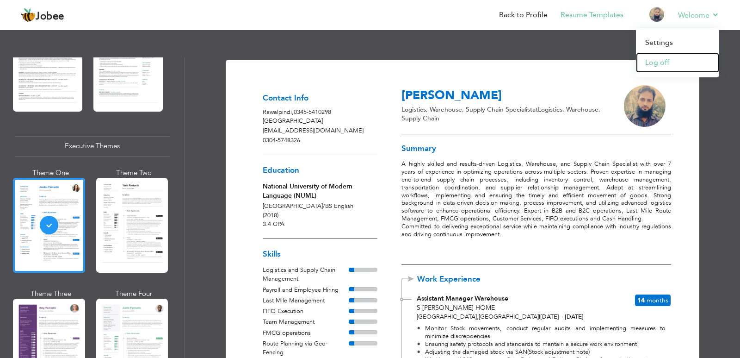
click at [668, 64] on link "Log off" at bounding box center [677, 63] width 83 height 20
